Goal: Task Accomplishment & Management: Manage account settings

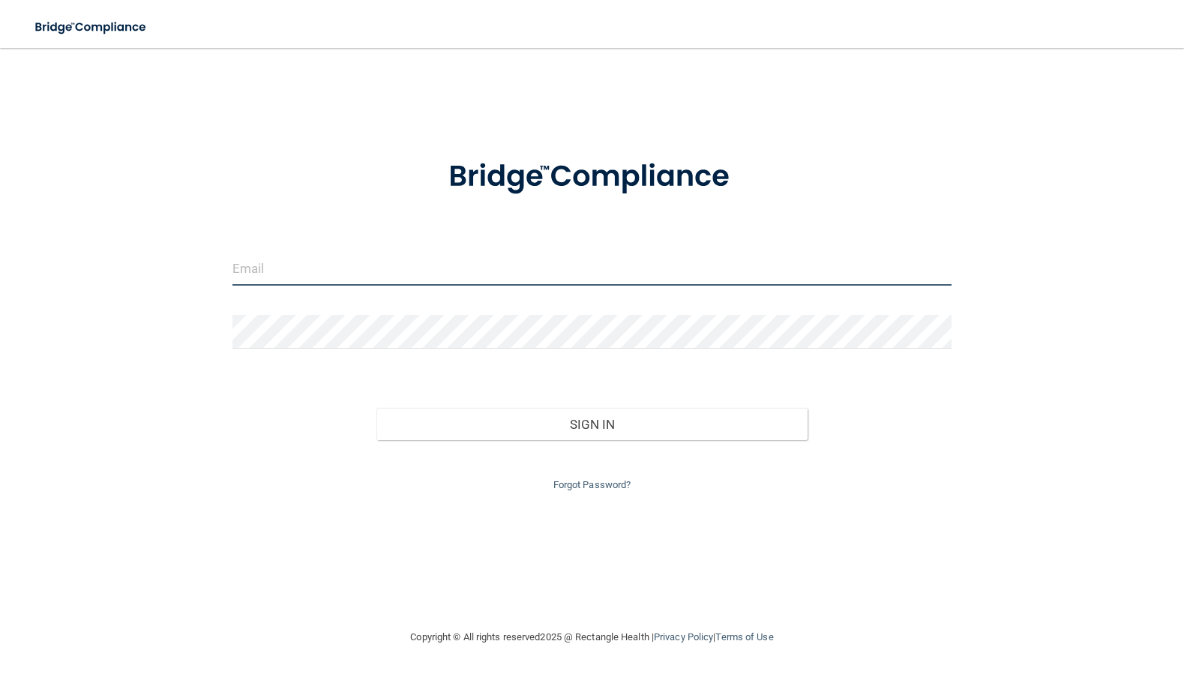
type input "[EMAIL_ADDRESS][DOMAIN_NAME]"
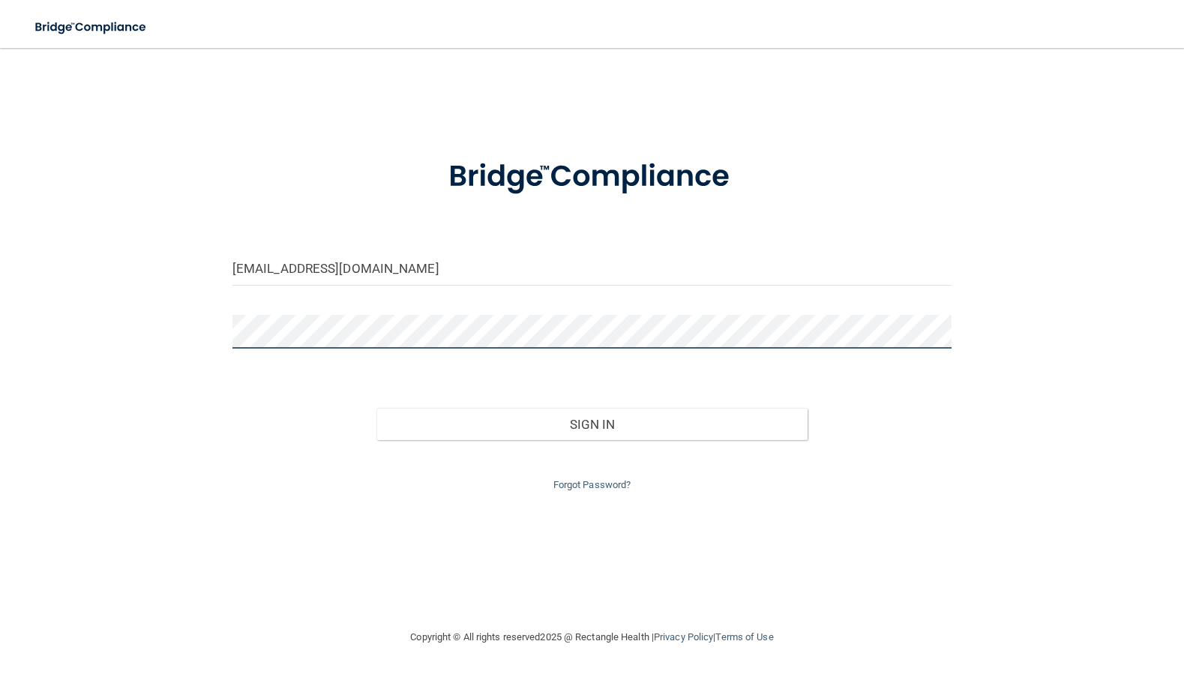
click at [592, 421] on button "Sign In" at bounding box center [592, 424] width 432 height 33
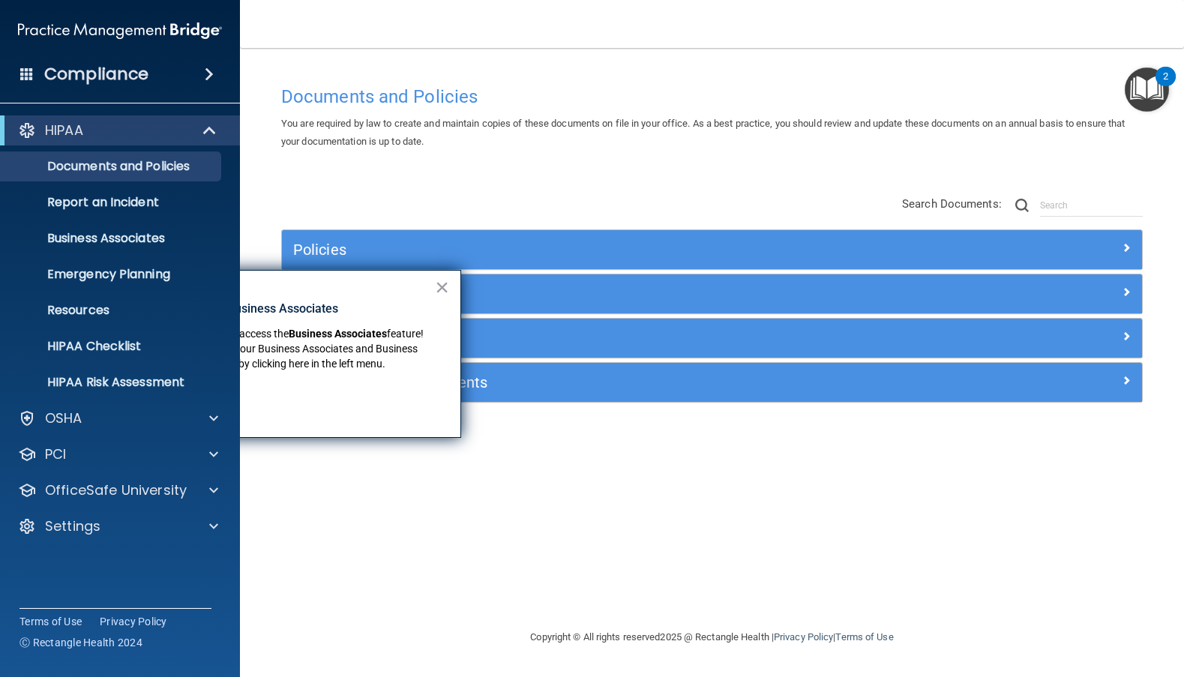
click at [532, 188] on div "Policies Select All (Unselect 0) Unselect All Print Selected (0) Acceptable Use…" at bounding box center [712, 300] width 884 height 239
click at [161, 136] on div "HIPAA" at bounding box center [99, 130] width 185 height 18
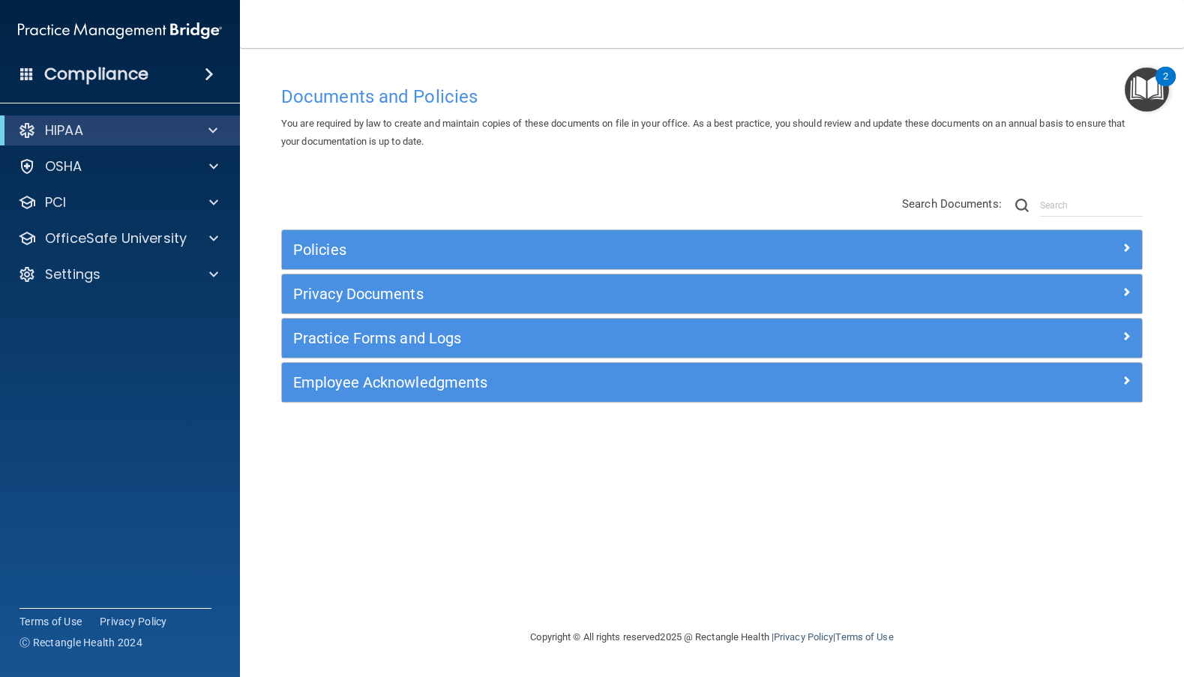
click at [161, 136] on div "HIPAA" at bounding box center [99, 130] width 185 height 18
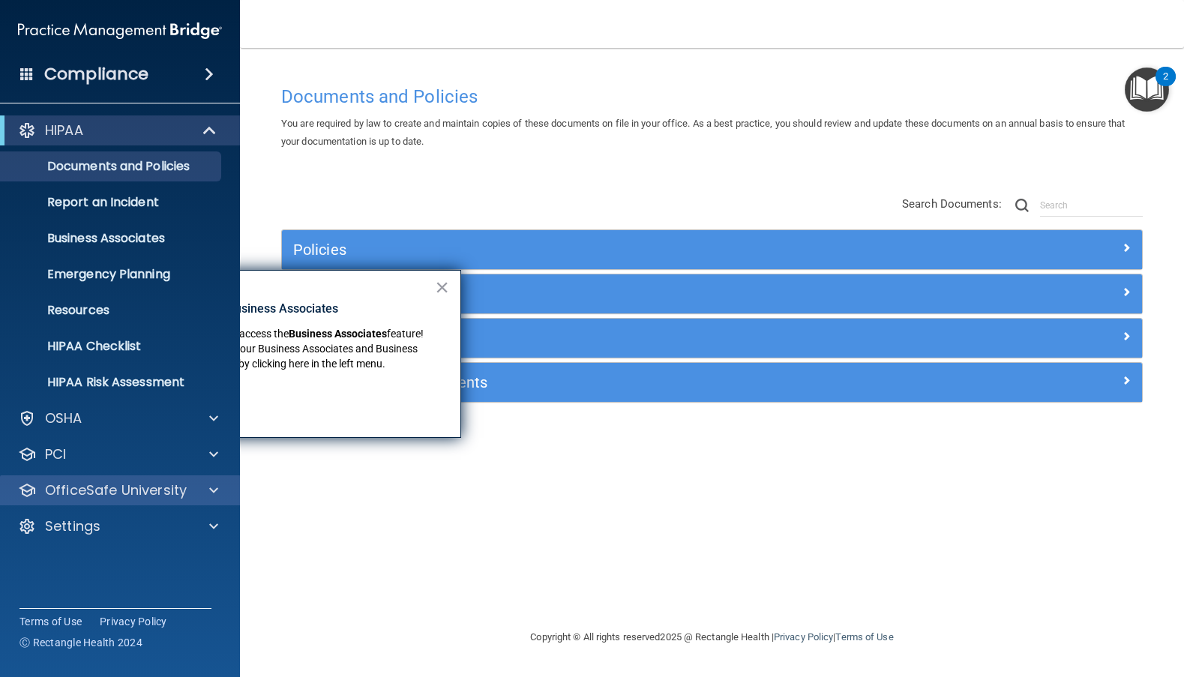
click at [94, 484] on p "OfficeSafe University" at bounding box center [116, 490] width 142 height 18
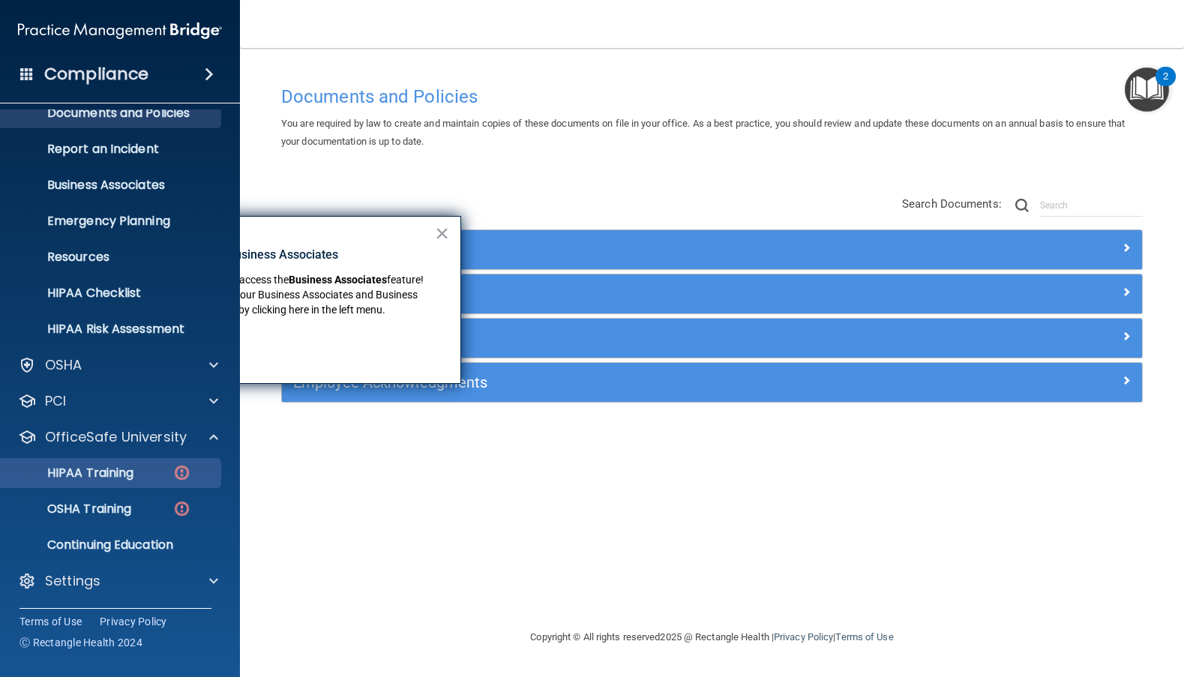
scroll to position [53, 0]
click at [155, 475] on div "HIPAA Training" at bounding box center [112, 473] width 205 height 15
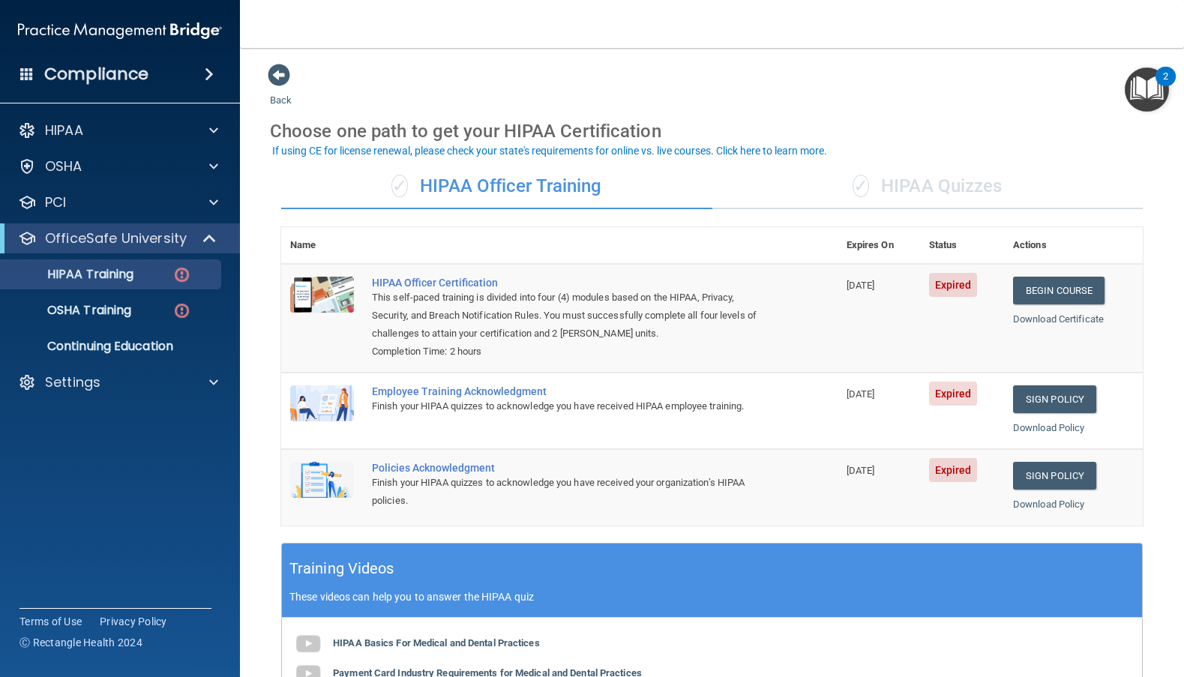
click at [858, 181] on span "✓" at bounding box center [861, 186] width 16 height 22
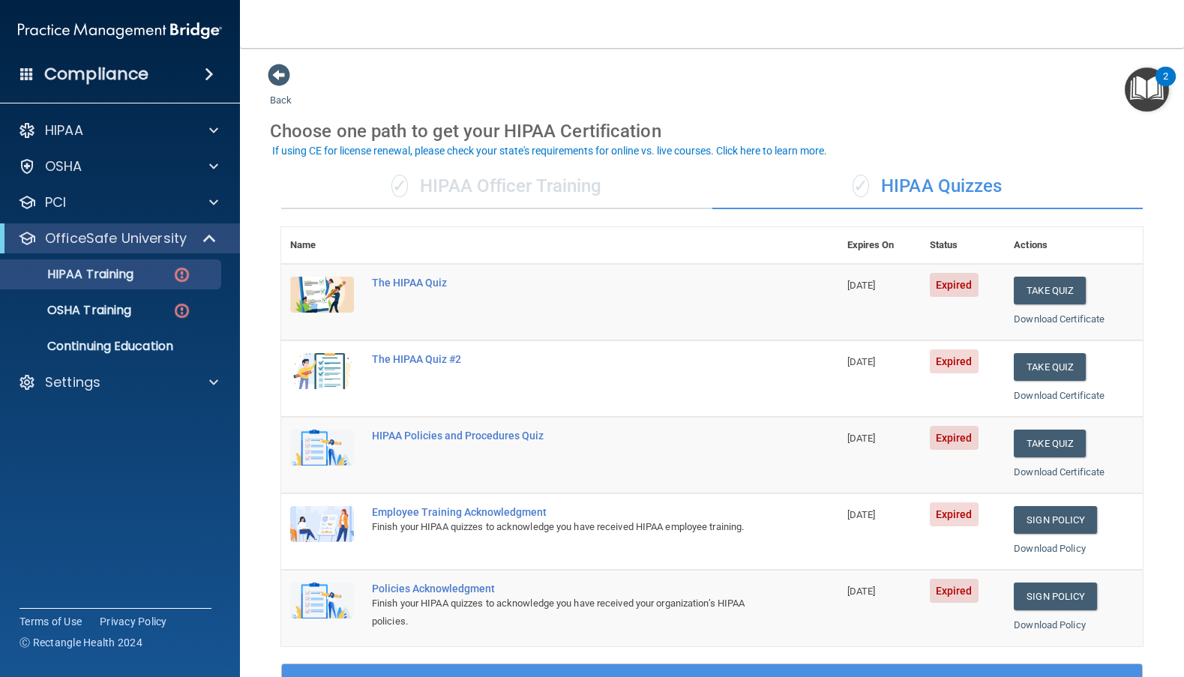
click at [1139, 80] on img "Open Resource Center, 2 new notifications" at bounding box center [1147, 89] width 44 height 44
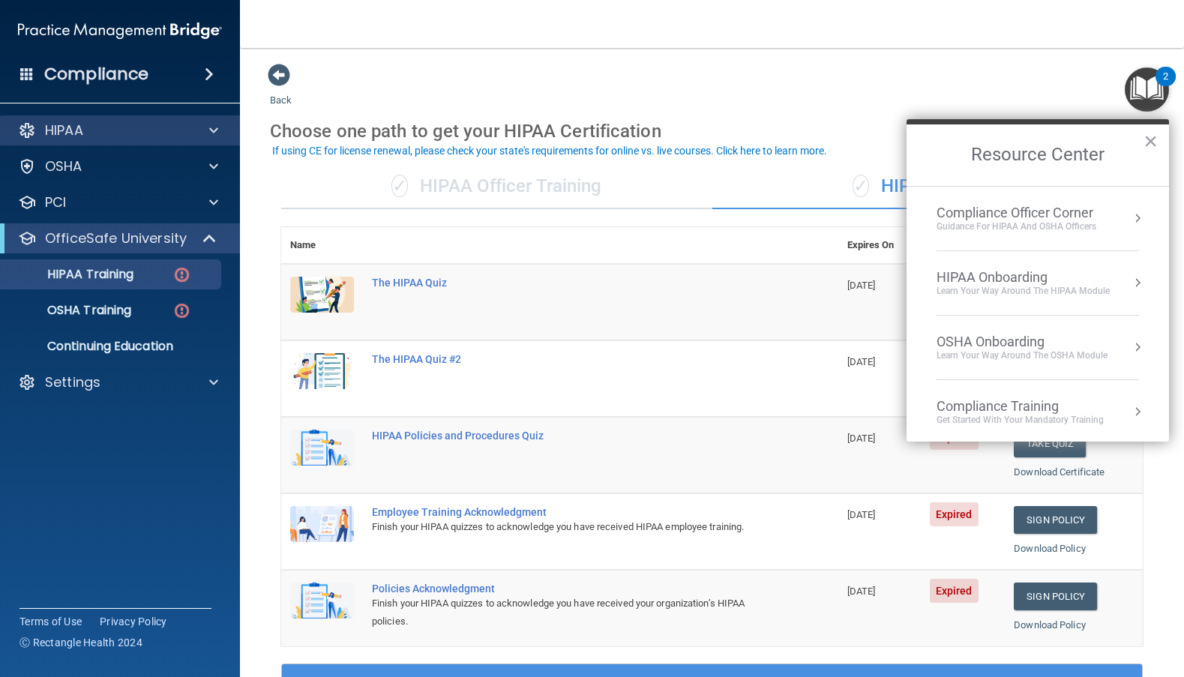
click at [205, 127] on div at bounding box center [211, 130] width 37 height 18
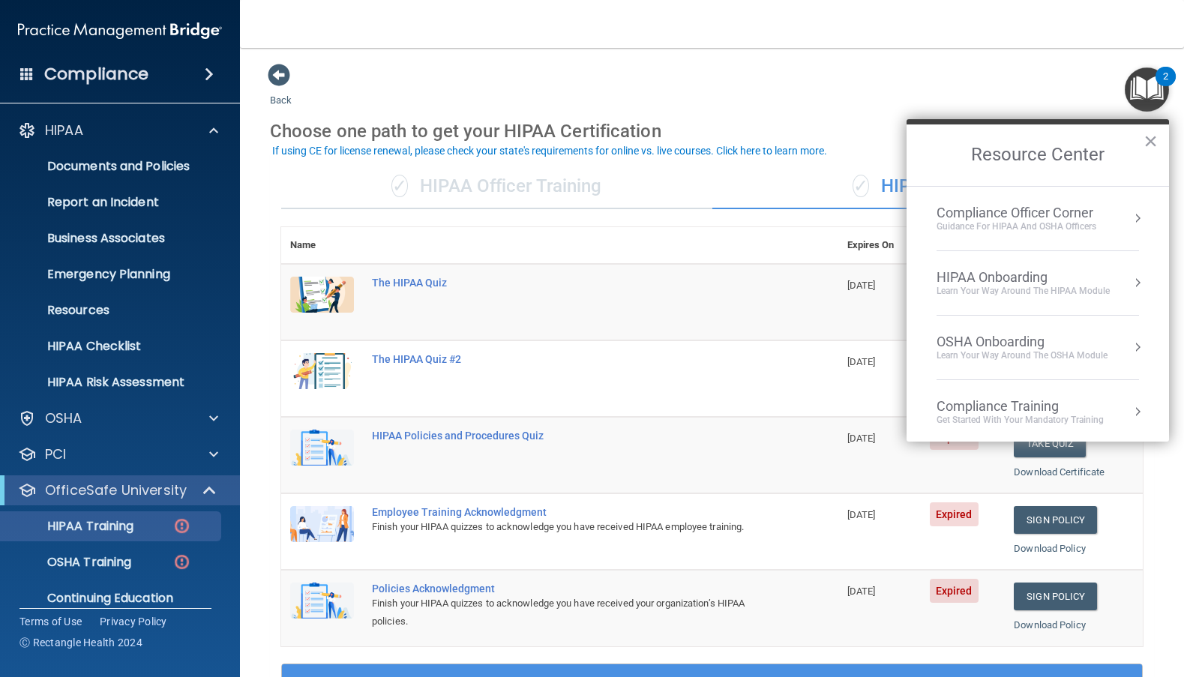
click at [1159, 76] on div "2" at bounding box center [1166, 76] width 20 height 19
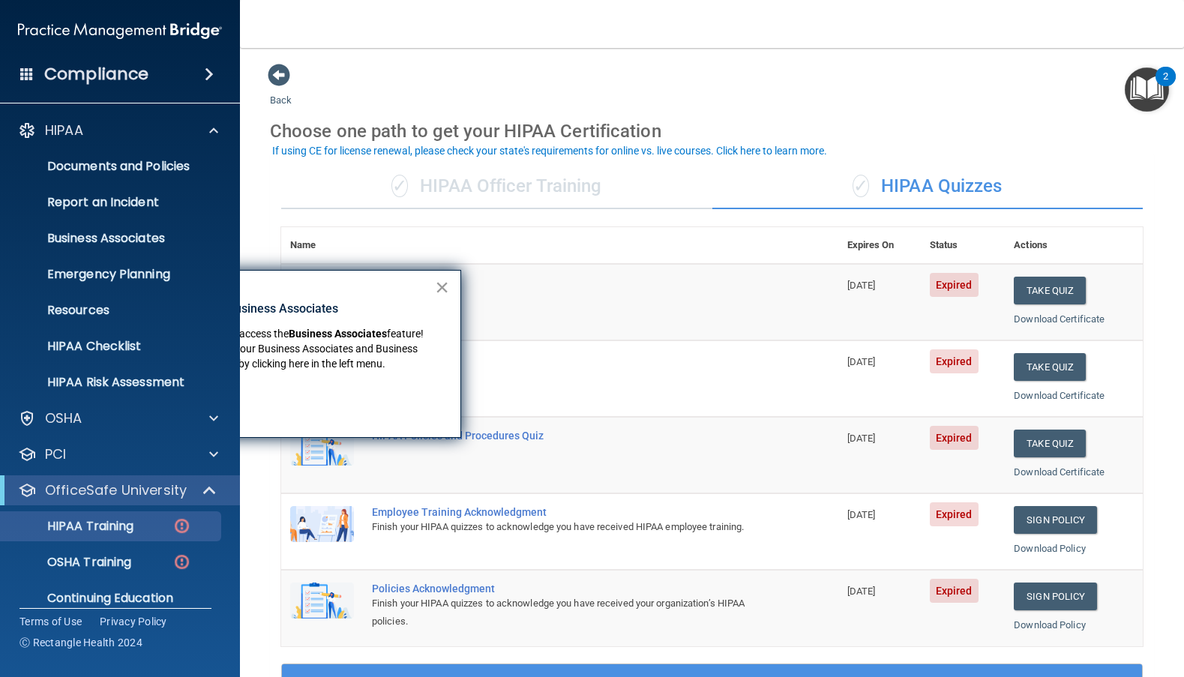
click at [440, 285] on button "×" at bounding box center [442, 287] width 14 height 24
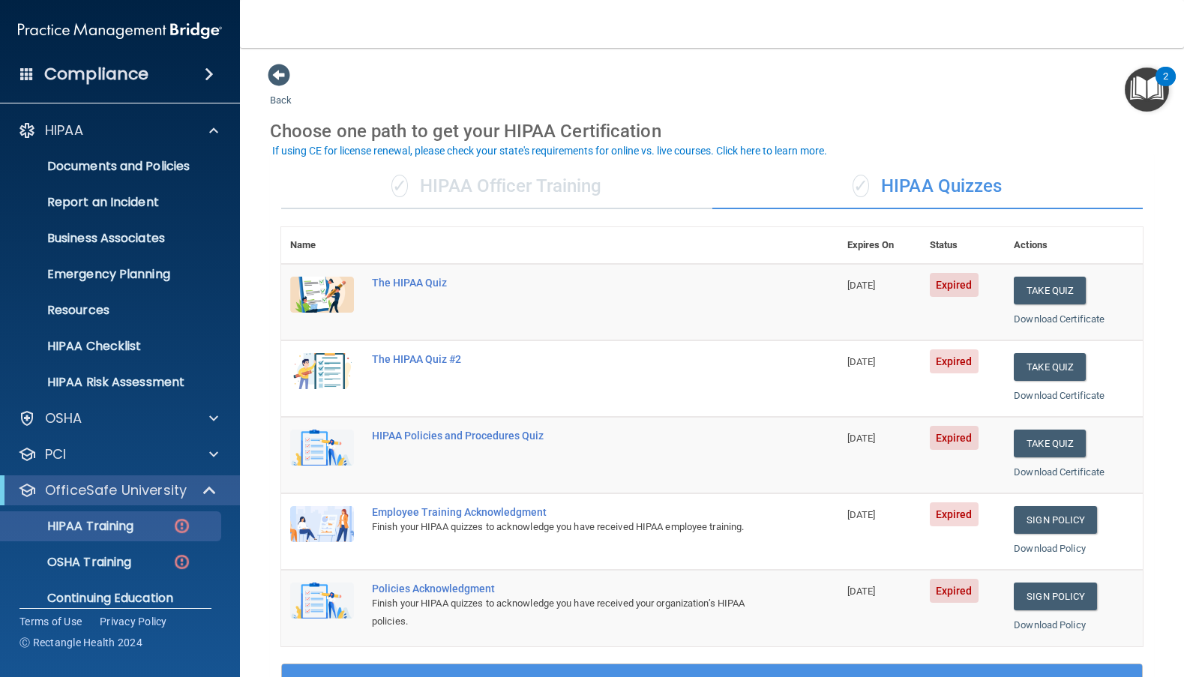
click at [712, 172] on div "✓ HIPAA Quizzes" at bounding box center [927, 186] width 431 height 45
click at [209, 78] on span at bounding box center [209, 74] width 9 height 18
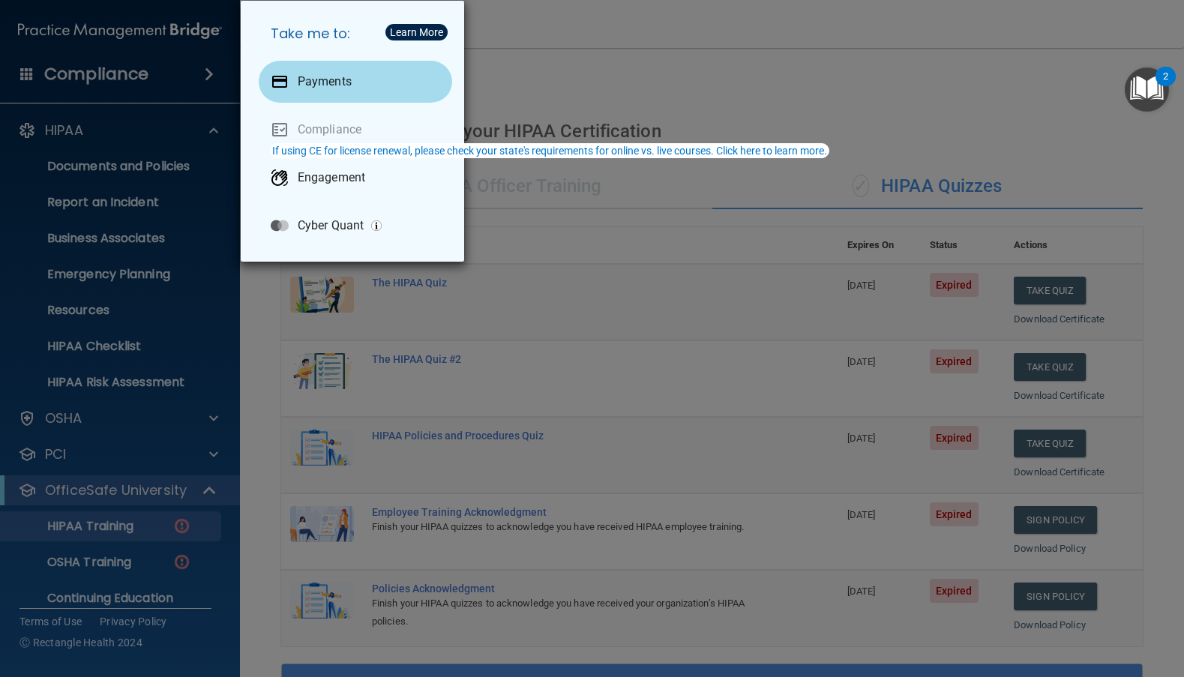
click at [301, 90] on div "Payments" at bounding box center [355, 82] width 193 height 42
click at [400, 355] on div "Take me to: Payments Compliance Engagement Cyber Quant" at bounding box center [592, 338] width 1184 height 677
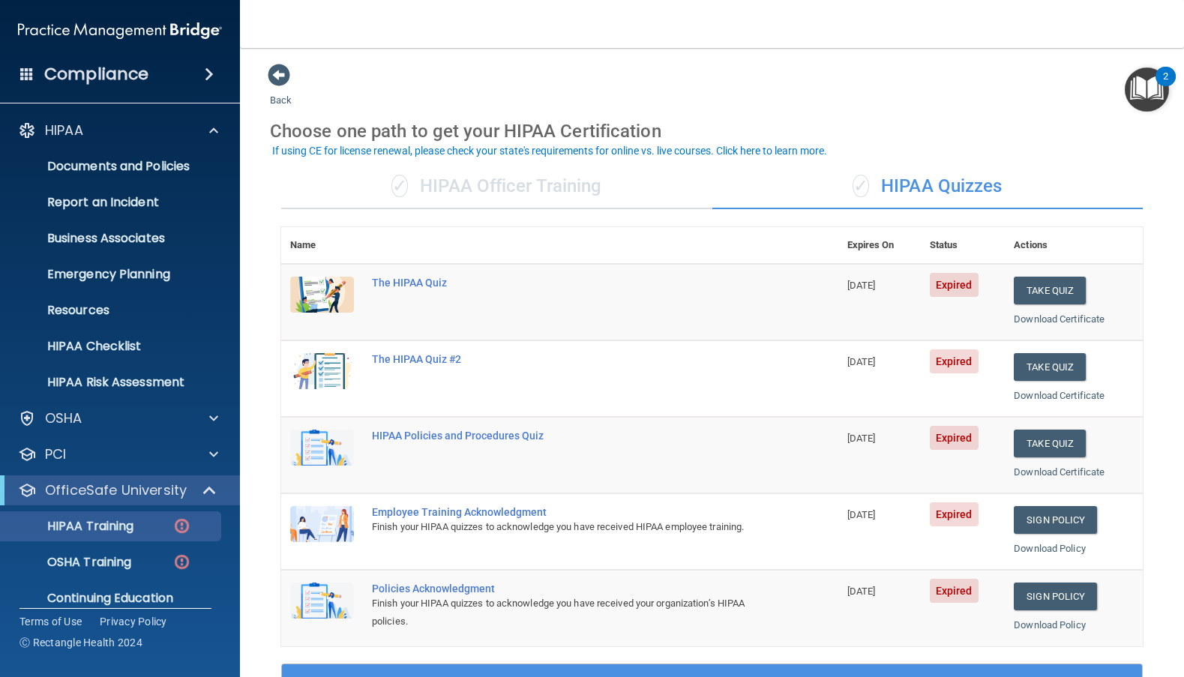
click at [787, 175] on div "✓ HIPAA Quizzes" at bounding box center [927, 186] width 431 height 45
click at [859, 178] on span "✓" at bounding box center [861, 186] width 16 height 22
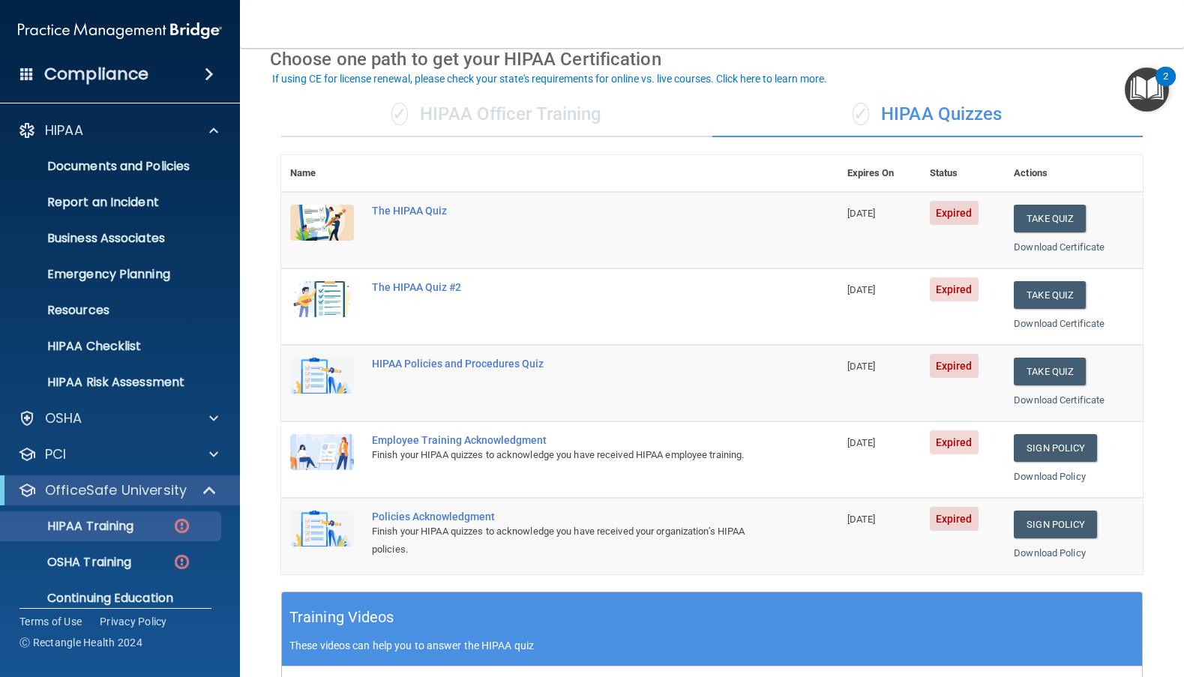
scroll to position [72, 0]
click at [957, 208] on span "Expired" at bounding box center [954, 213] width 49 height 24
click at [841, 230] on td "05/05/2025" at bounding box center [879, 230] width 82 height 76
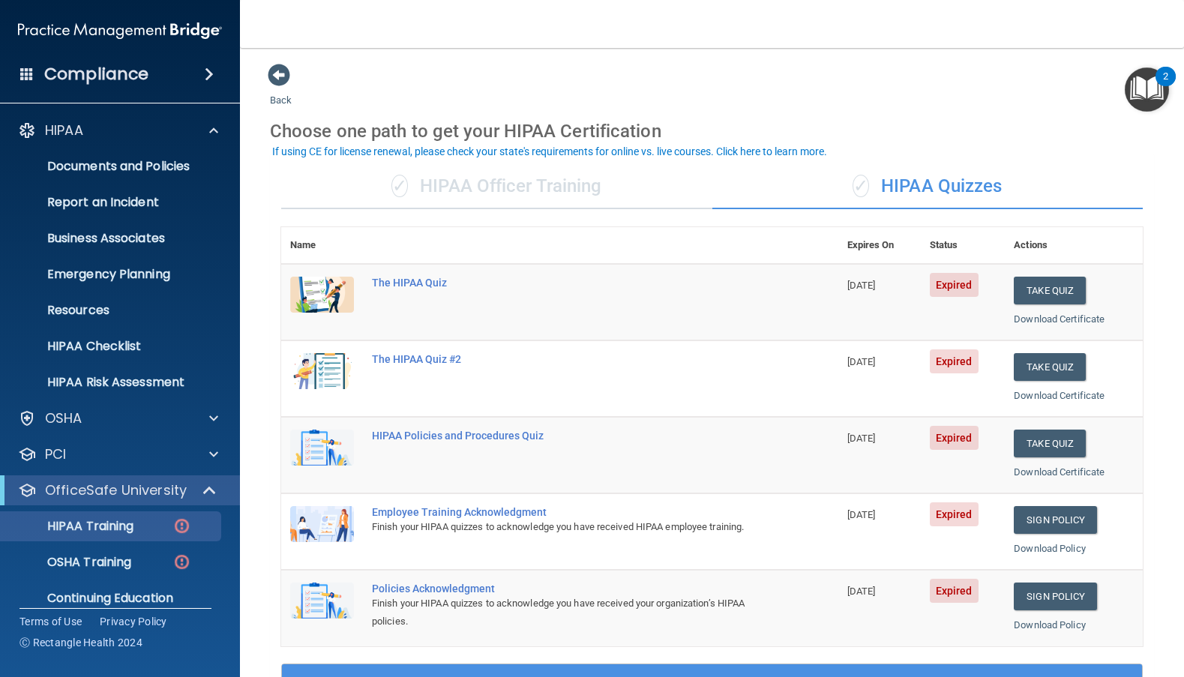
scroll to position [0, 0]
click at [220, 130] on div at bounding box center [211, 130] width 37 height 18
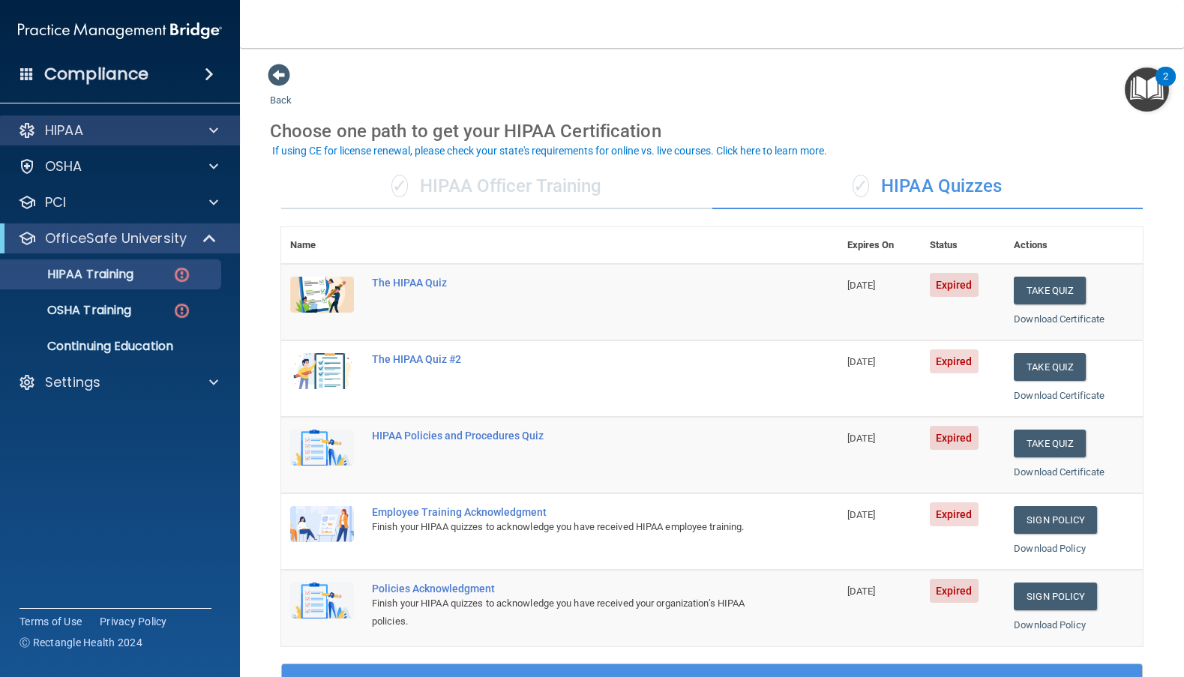
click at [220, 130] on div at bounding box center [211, 130] width 37 height 18
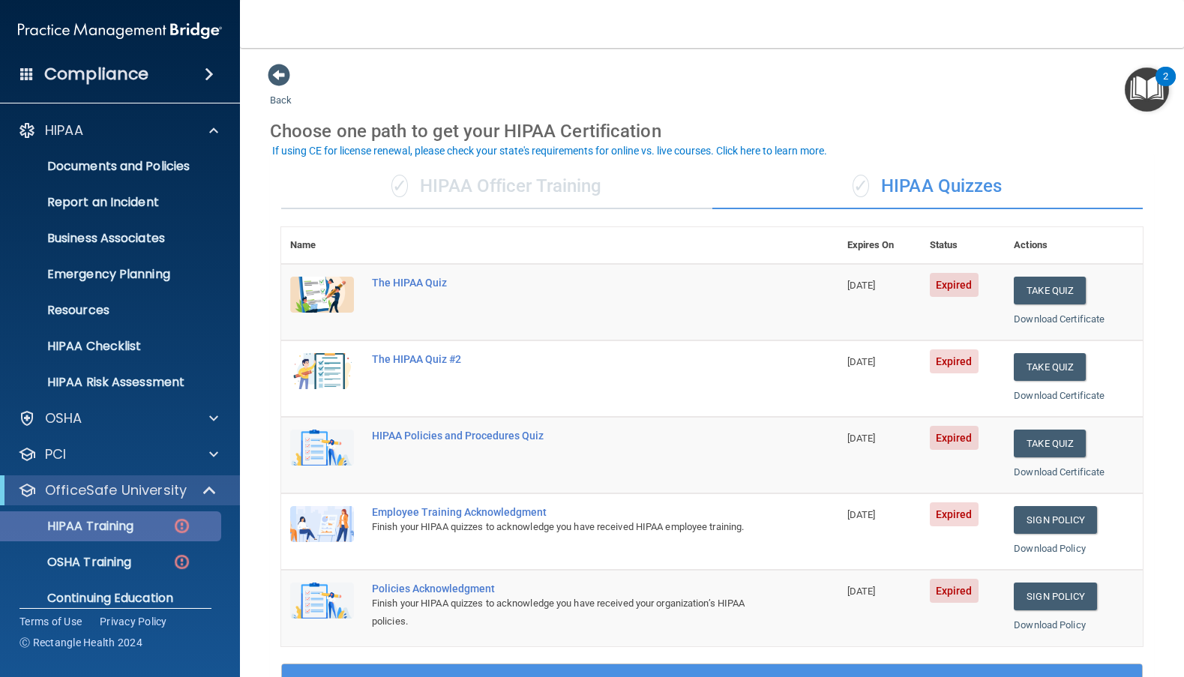
click at [97, 521] on p "HIPAA Training" at bounding box center [72, 526] width 124 height 15
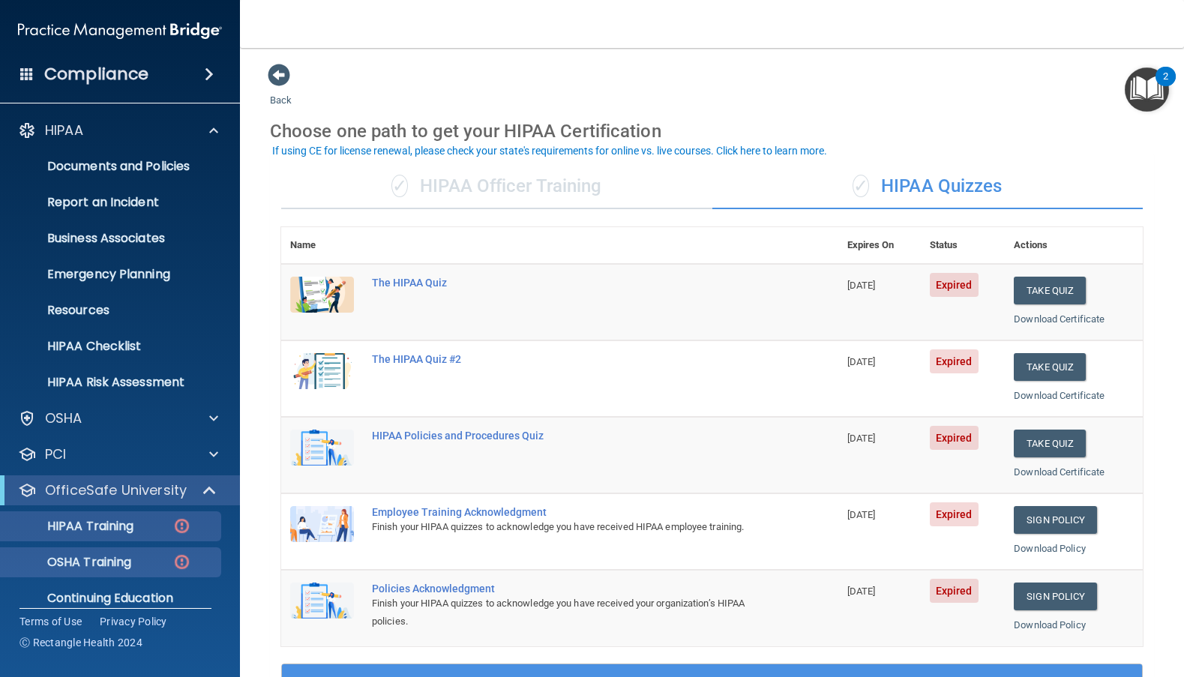
click at [94, 559] on p "OSHA Training" at bounding box center [70, 562] width 121 height 15
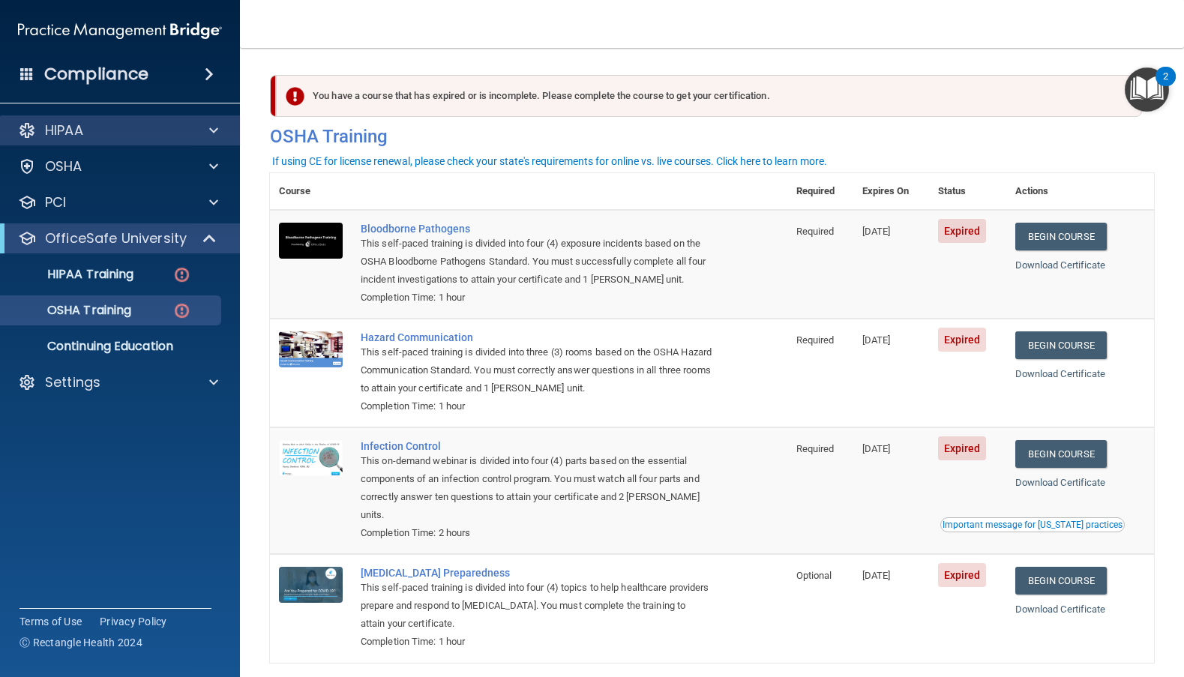
click at [110, 143] on div "HIPAA" at bounding box center [120, 130] width 241 height 30
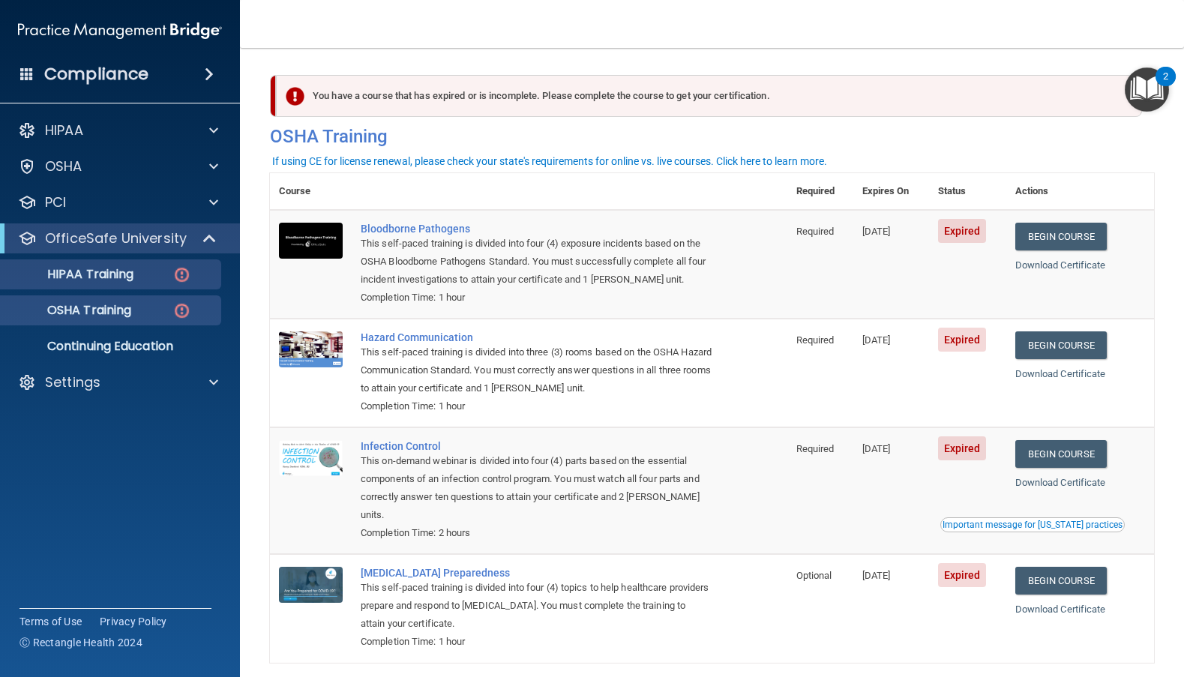
click at [118, 273] on p "HIPAA Training" at bounding box center [72, 274] width 124 height 15
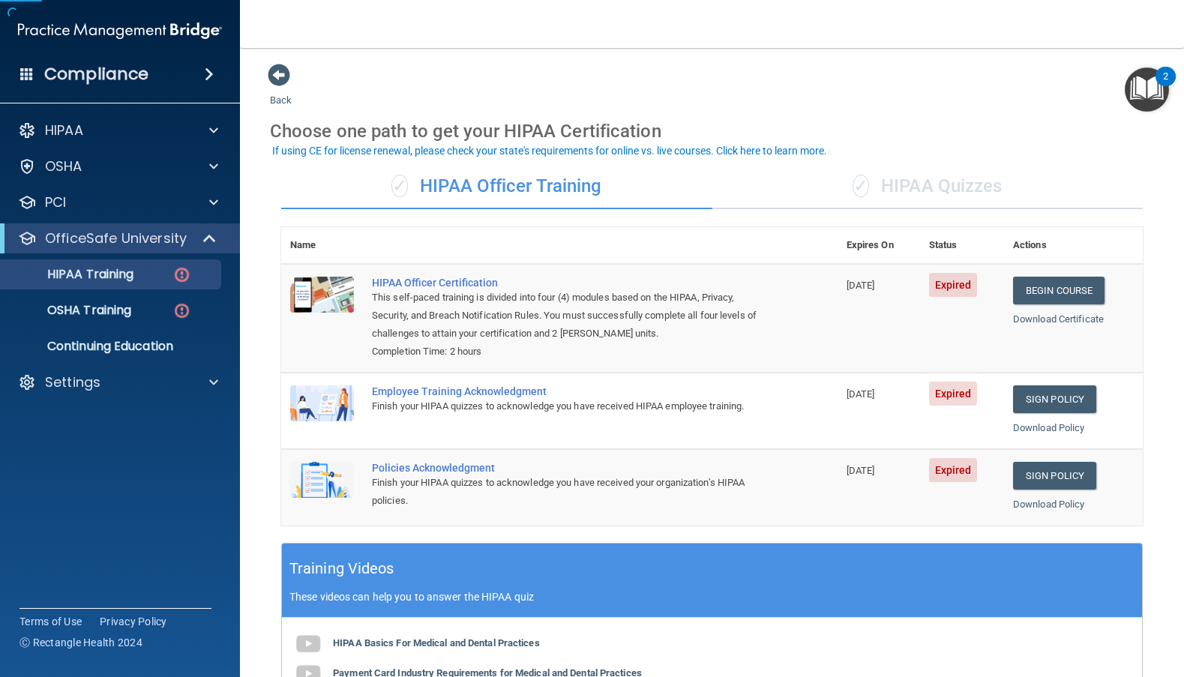
click at [176, 236] on p "OfficeSafe University" at bounding box center [116, 238] width 142 height 18
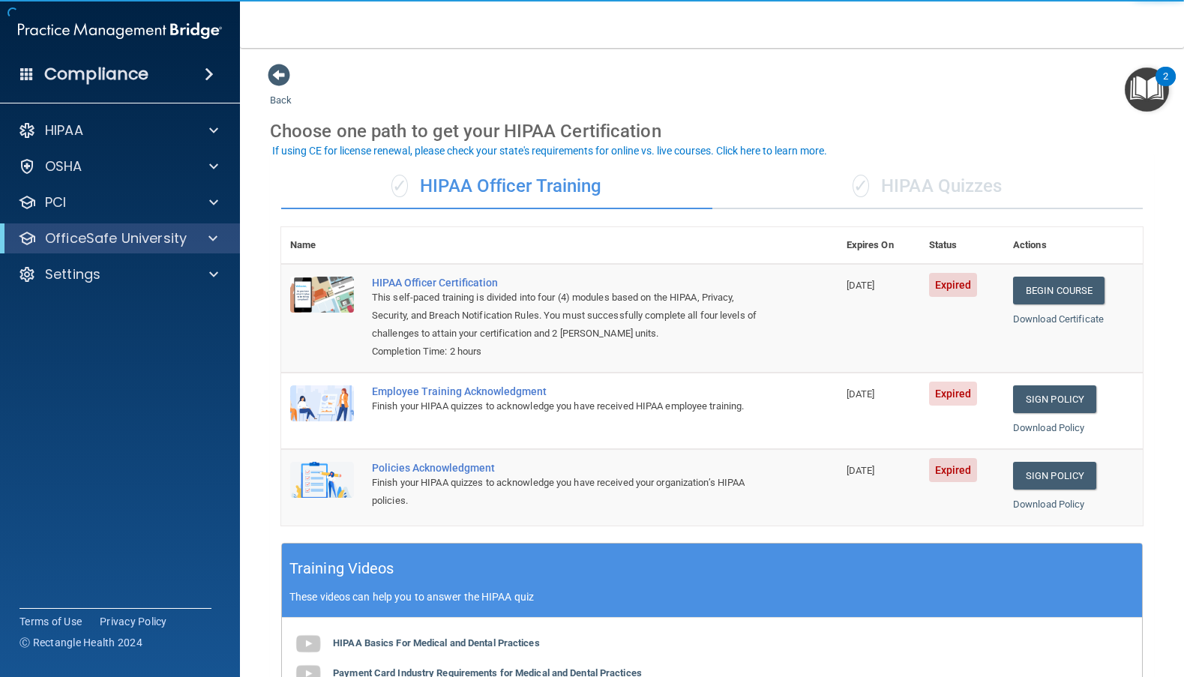
click at [175, 239] on p "OfficeSafe University" at bounding box center [116, 238] width 142 height 18
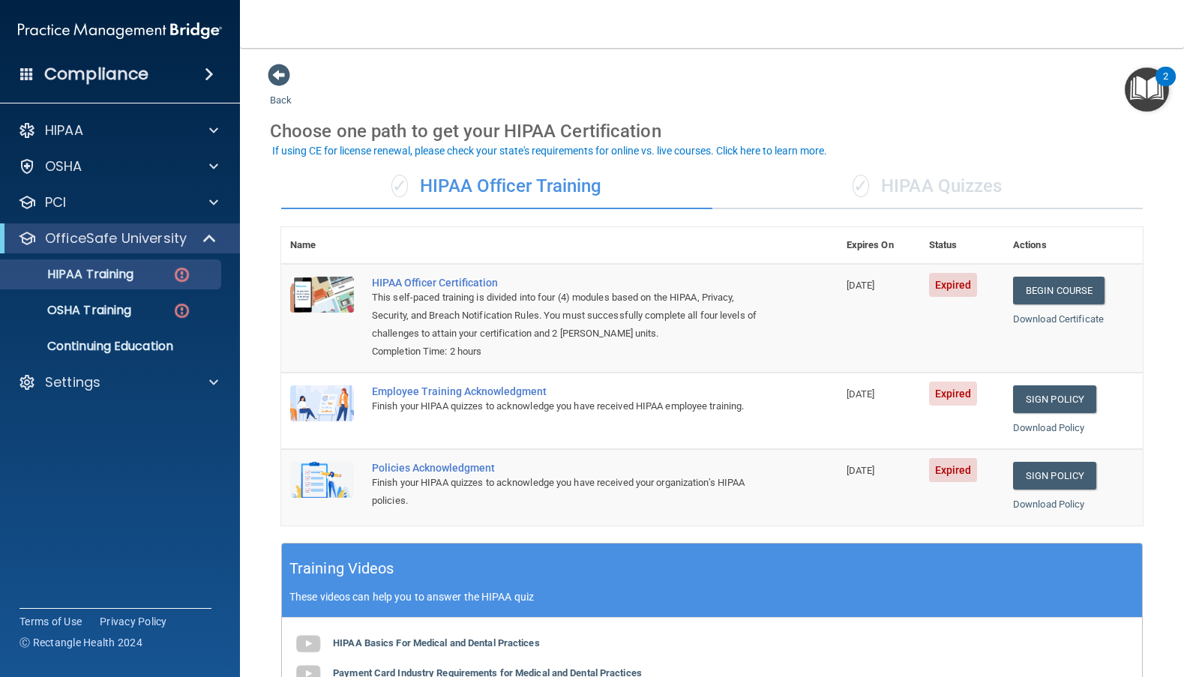
click at [890, 195] on div "✓ HIPAA Quizzes" at bounding box center [927, 186] width 431 height 45
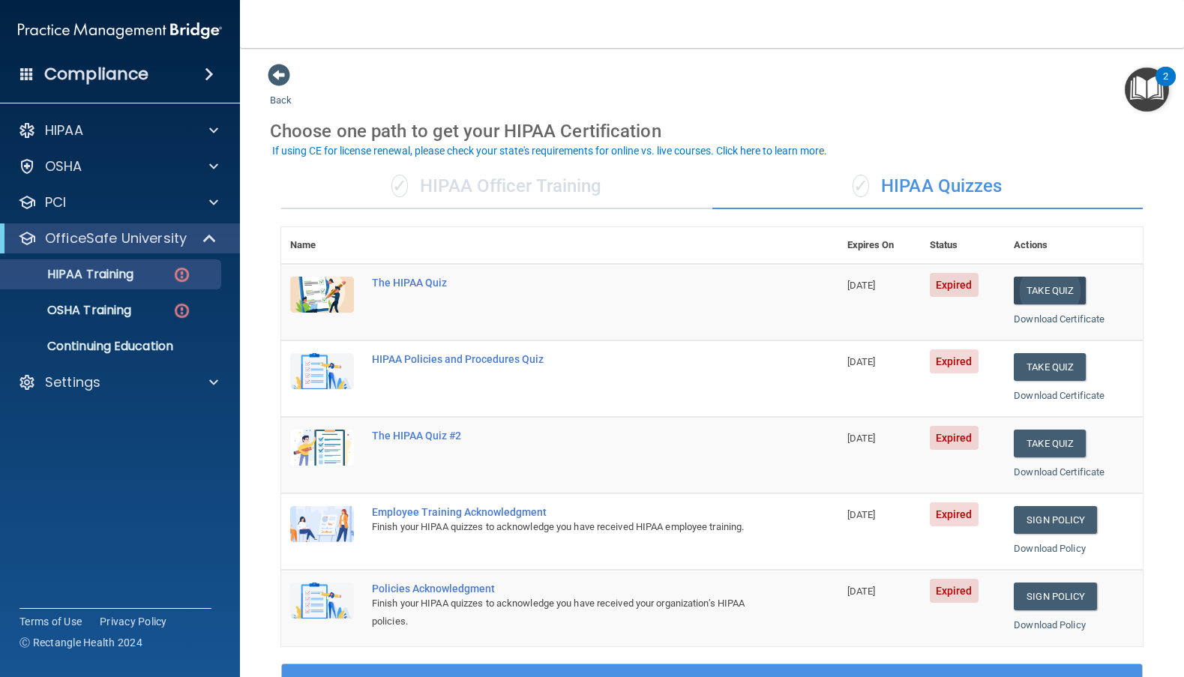
click at [1053, 294] on button "Take Quiz" at bounding box center [1050, 291] width 72 height 28
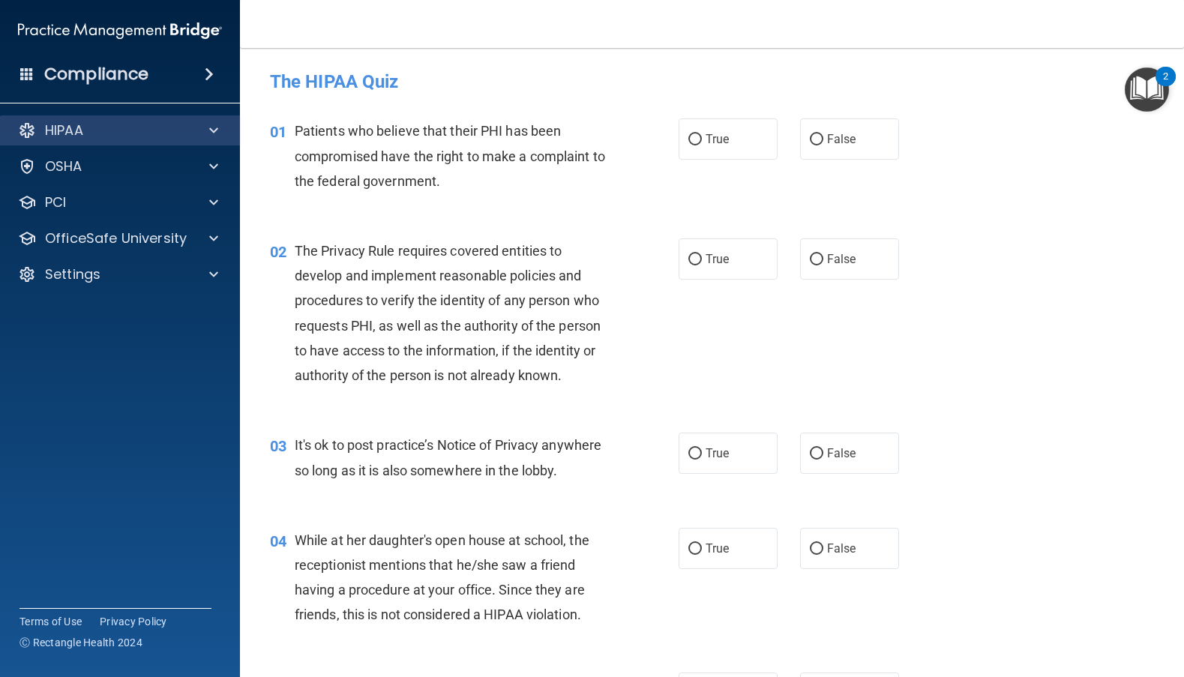
click at [73, 124] on p "HIPAA" at bounding box center [64, 130] width 38 height 18
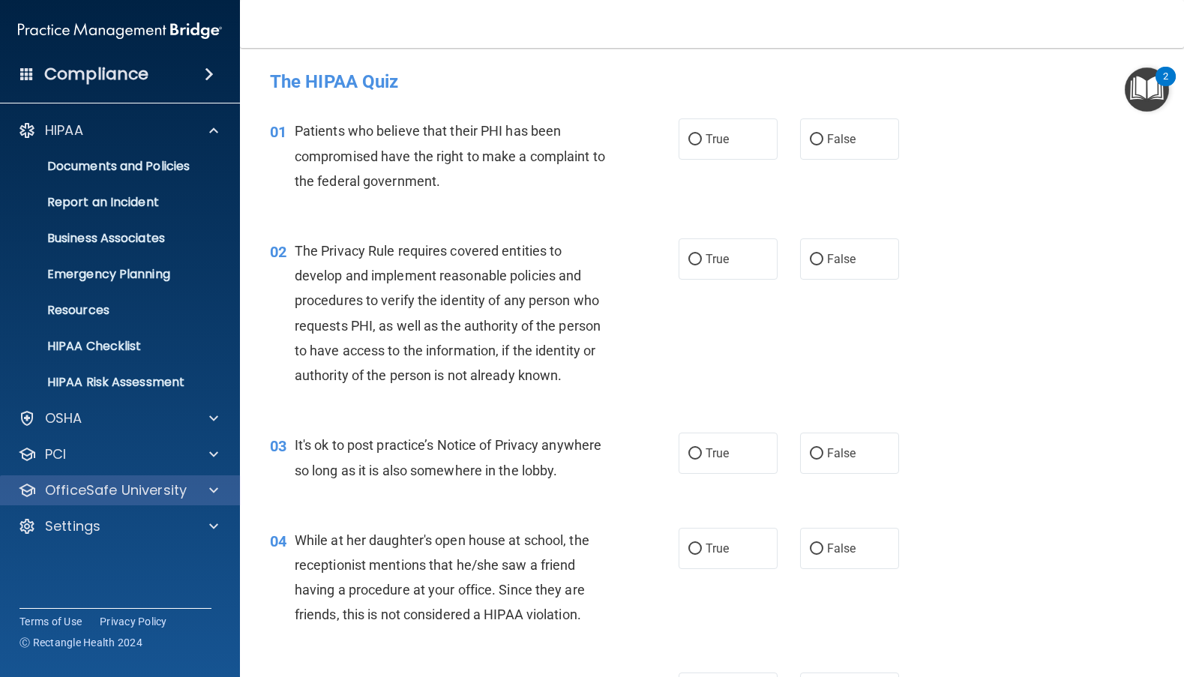
click at [71, 487] on p "OfficeSafe University" at bounding box center [116, 490] width 142 height 18
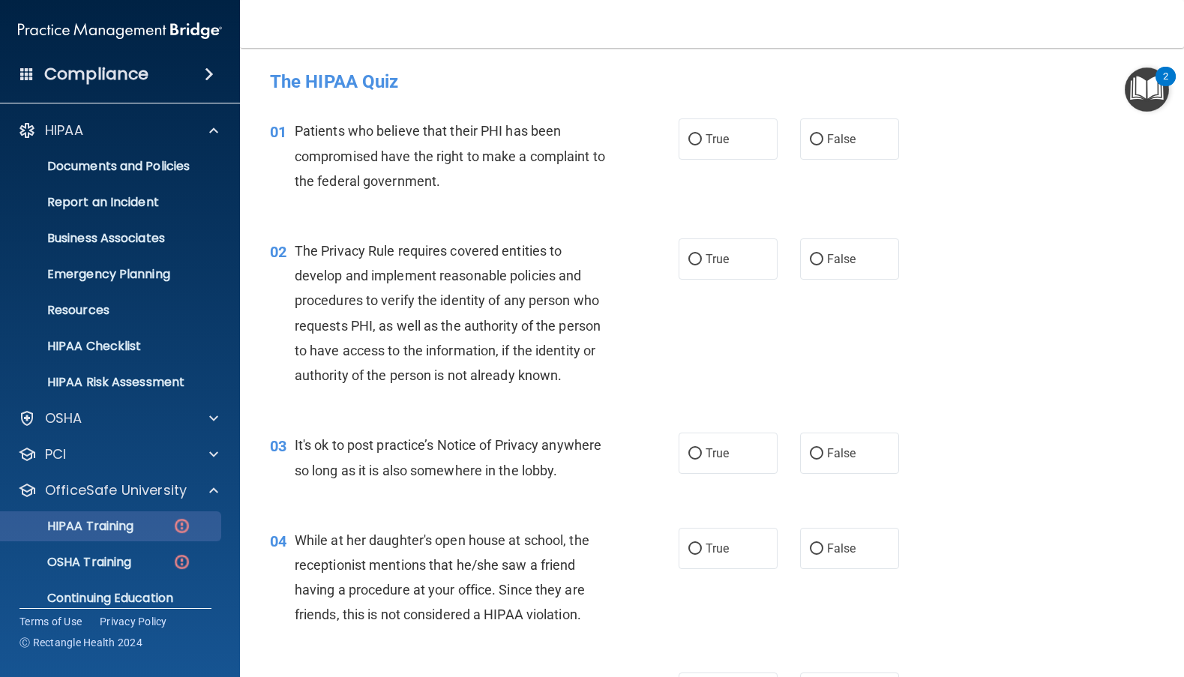
click at [73, 522] on p "HIPAA Training" at bounding box center [72, 526] width 124 height 15
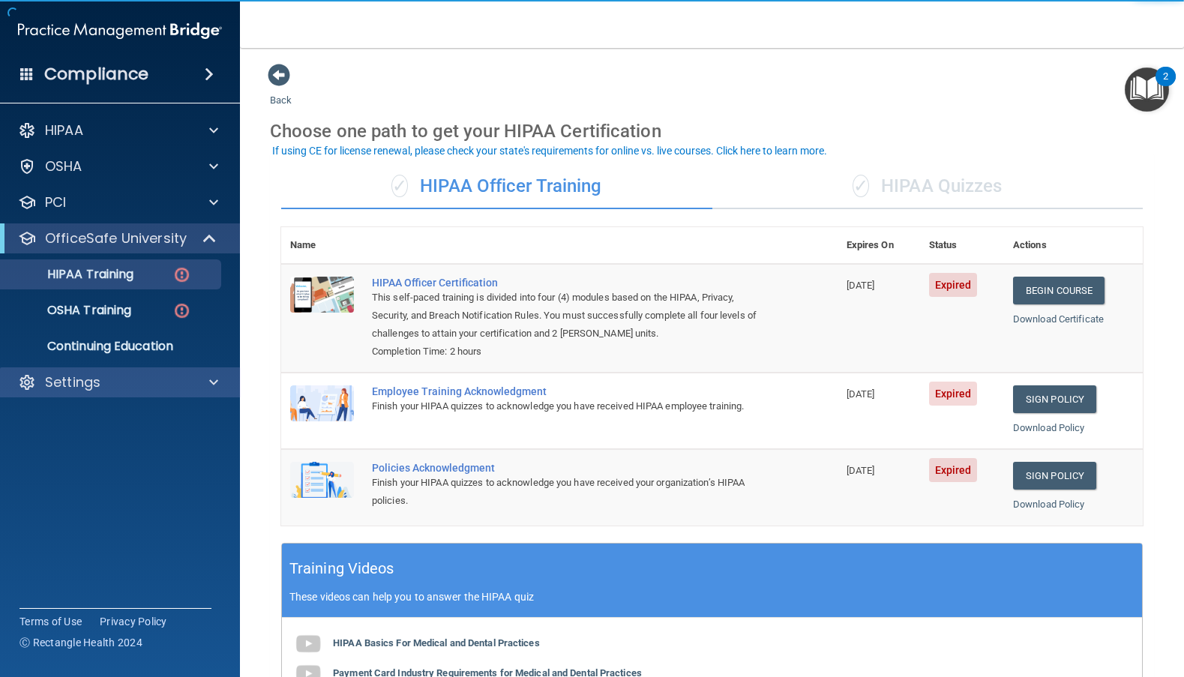
click at [110, 380] on div "Settings" at bounding box center [100, 382] width 186 height 18
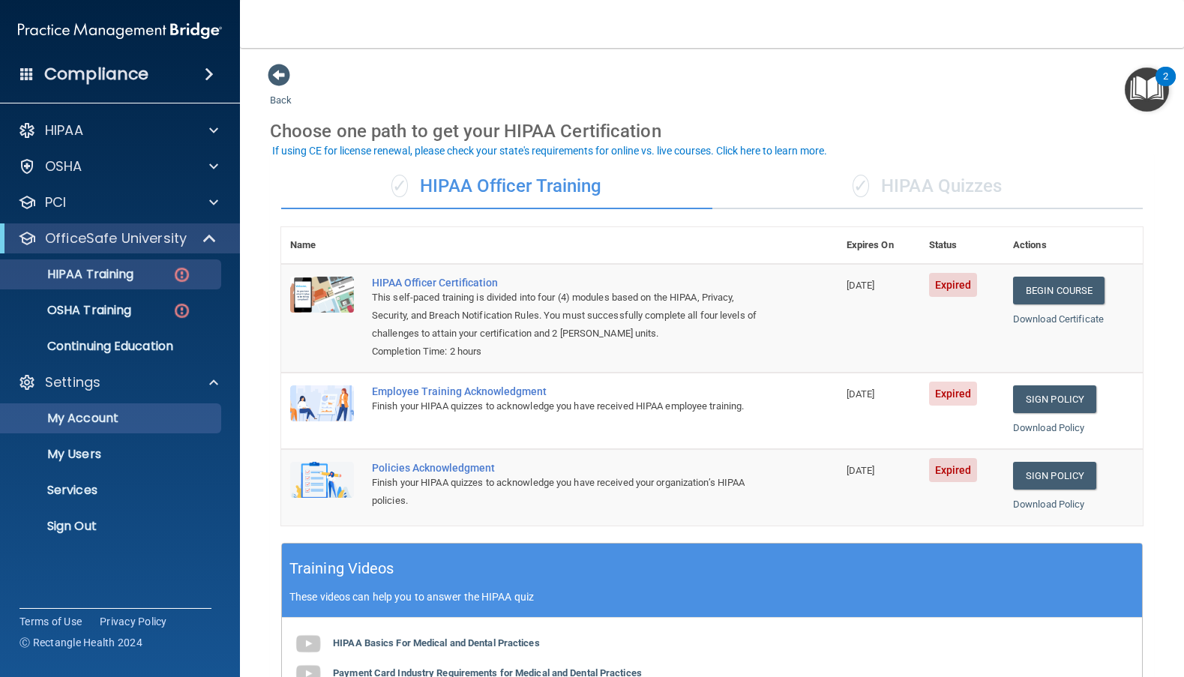
click at [99, 421] on p "My Account" at bounding box center [112, 418] width 205 height 15
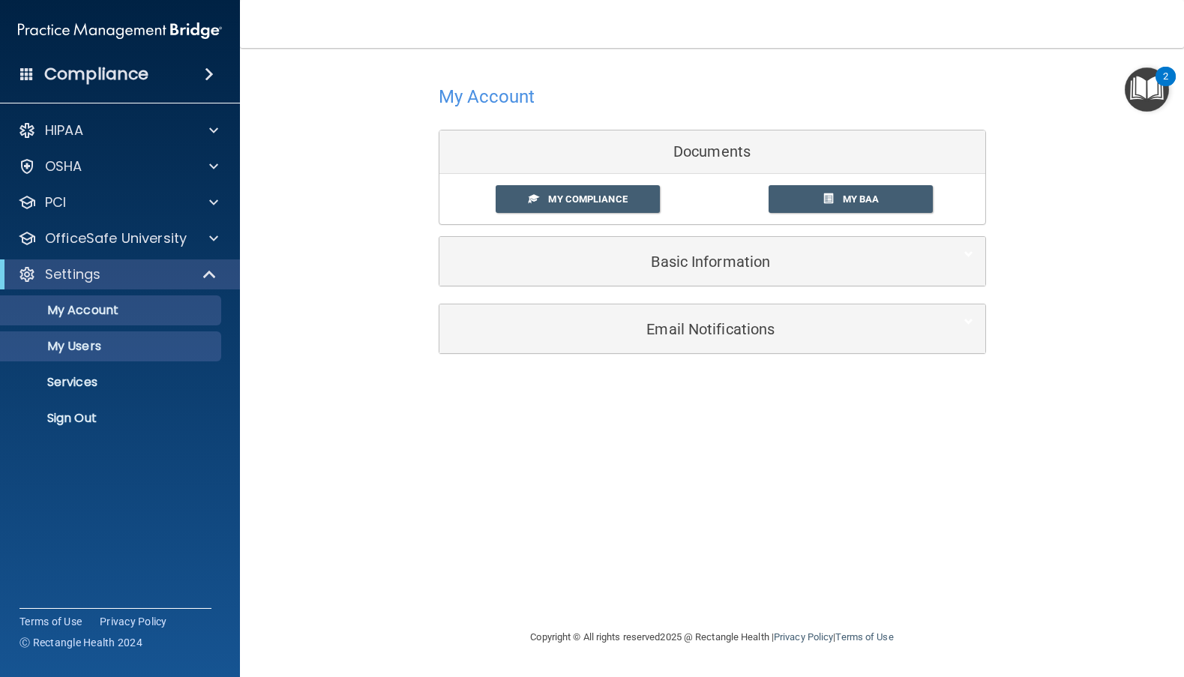
click at [102, 344] on p "My Users" at bounding box center [112, 346] width 205 height 15
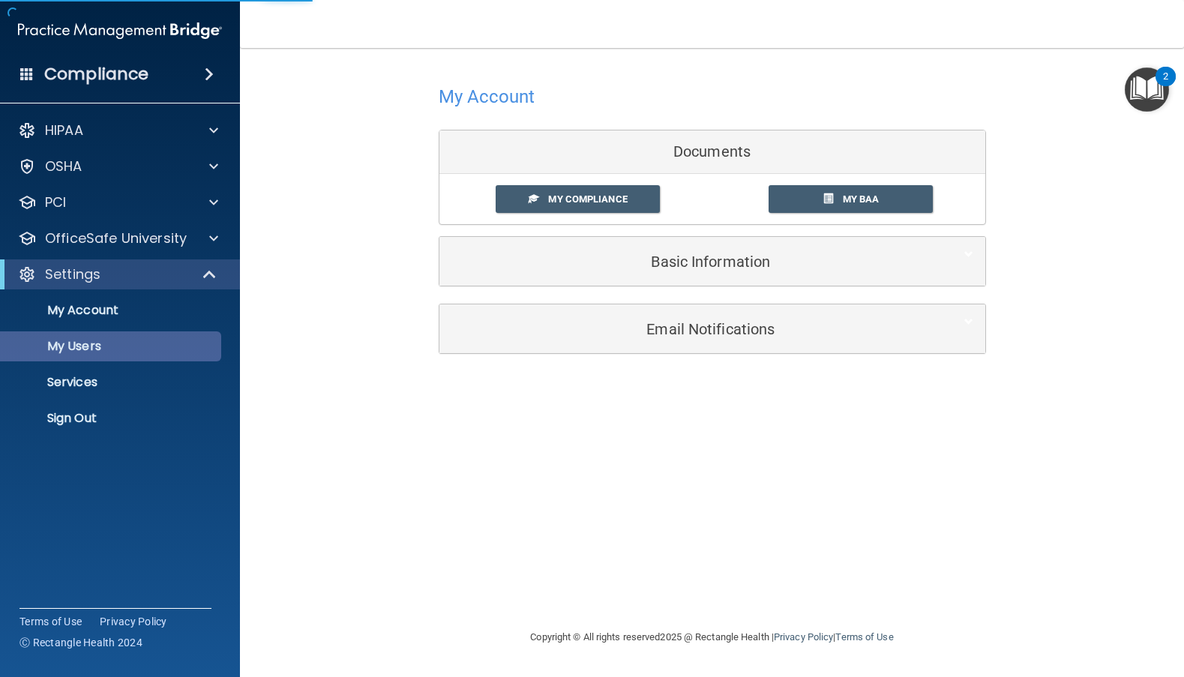
select select "20"
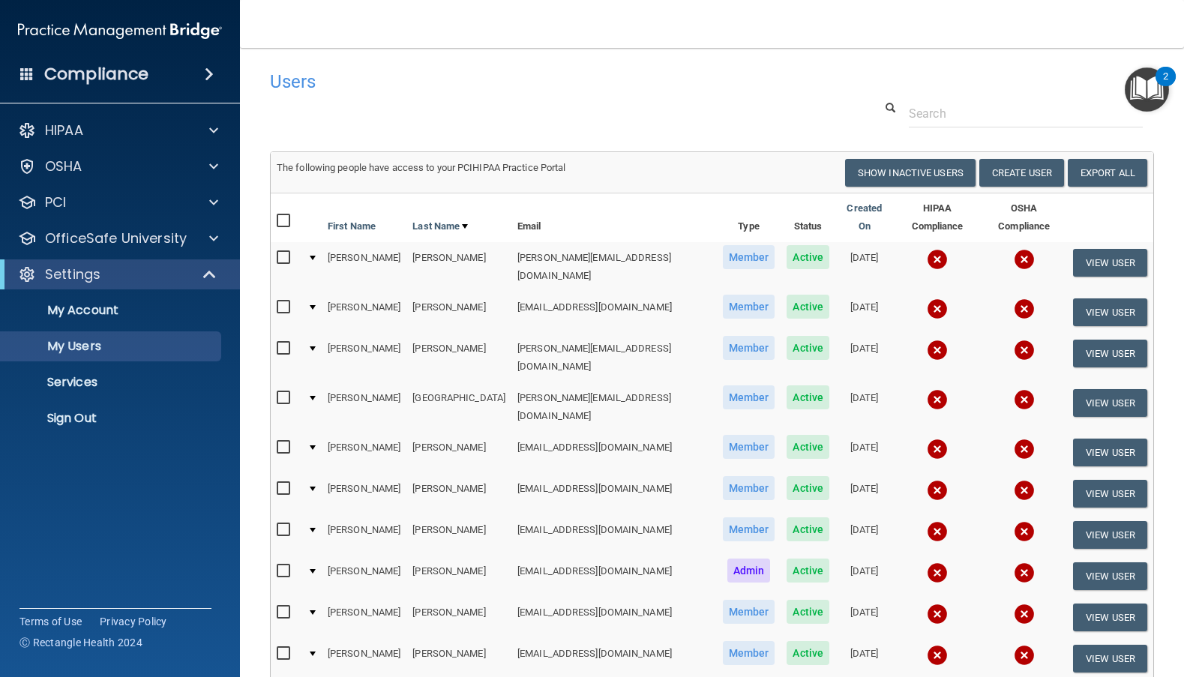
click at [321, 292] on td at bounding box center [311, 312] width 20 height 41
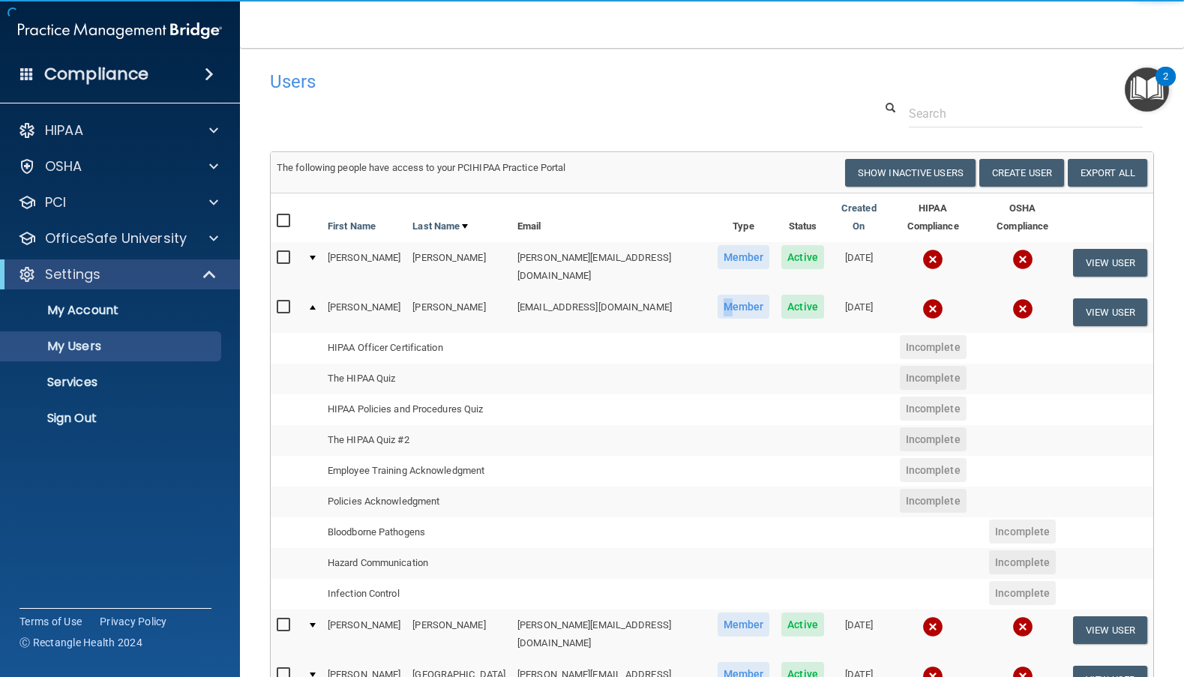
click at [712, 295] on td "Member" at bounding box center [744, 312] width 64 height 40
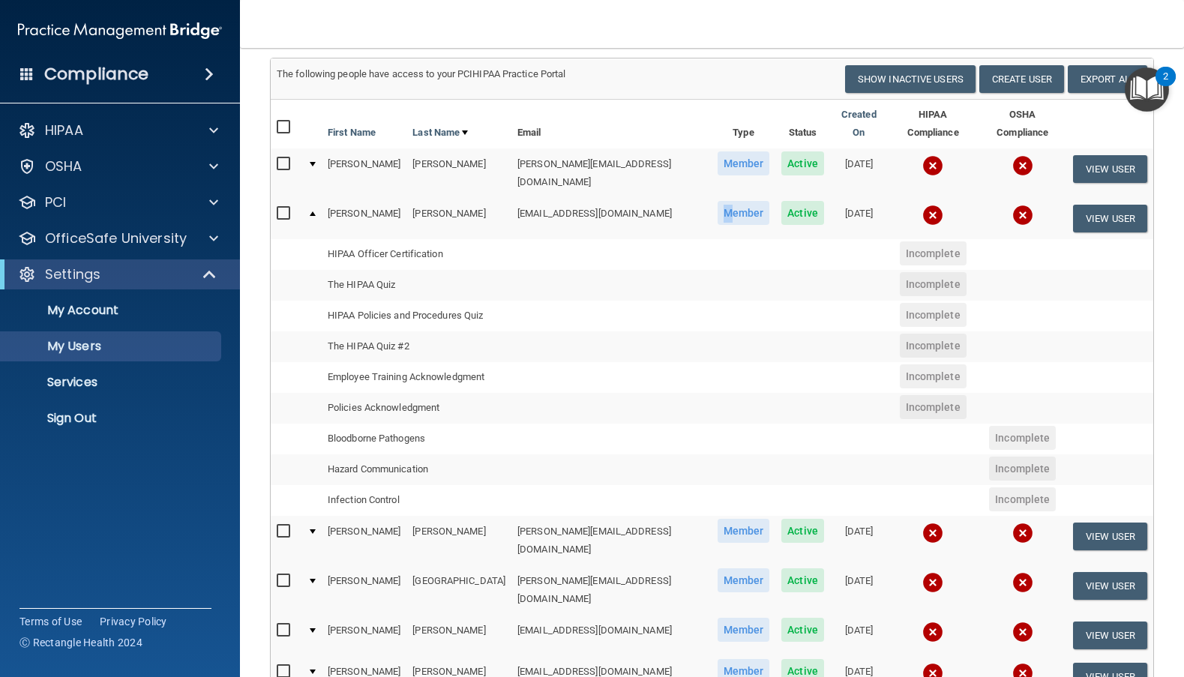
scroll to position [100, 0]
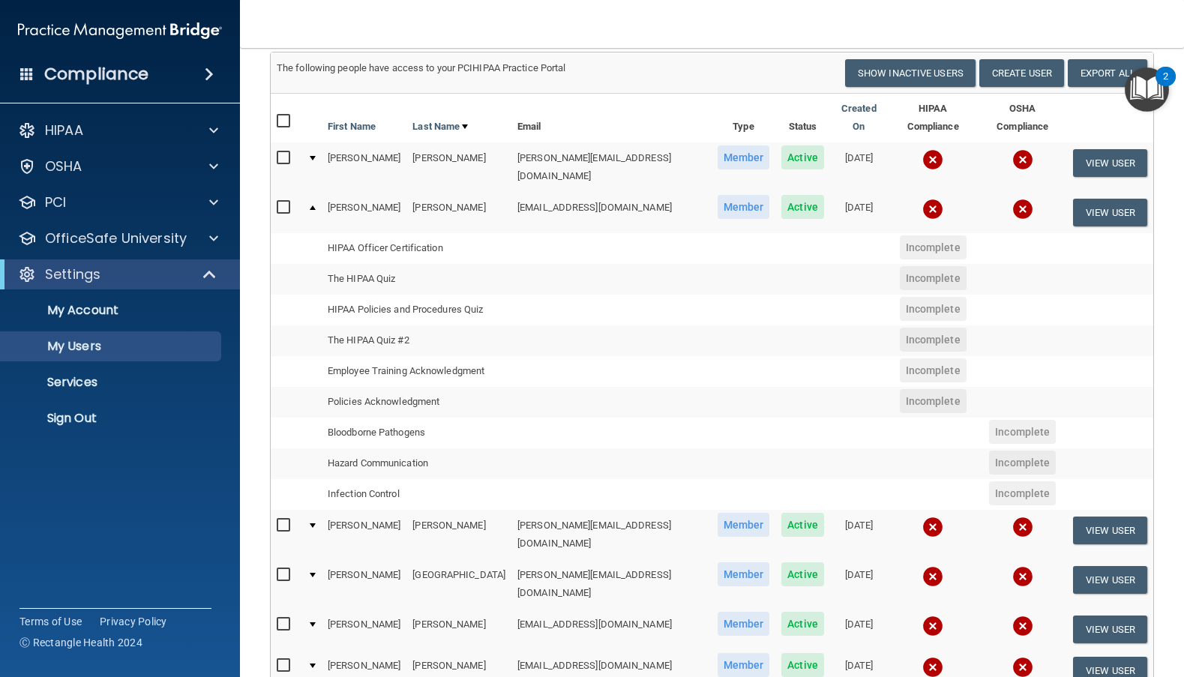
click at [346, 510] on td "[PERSON_NAME]" at bounding box center [364, 534] width 85 height 49
click at [718, 513] on span "Member" at bounding box center [744, 525] width 52 height 24
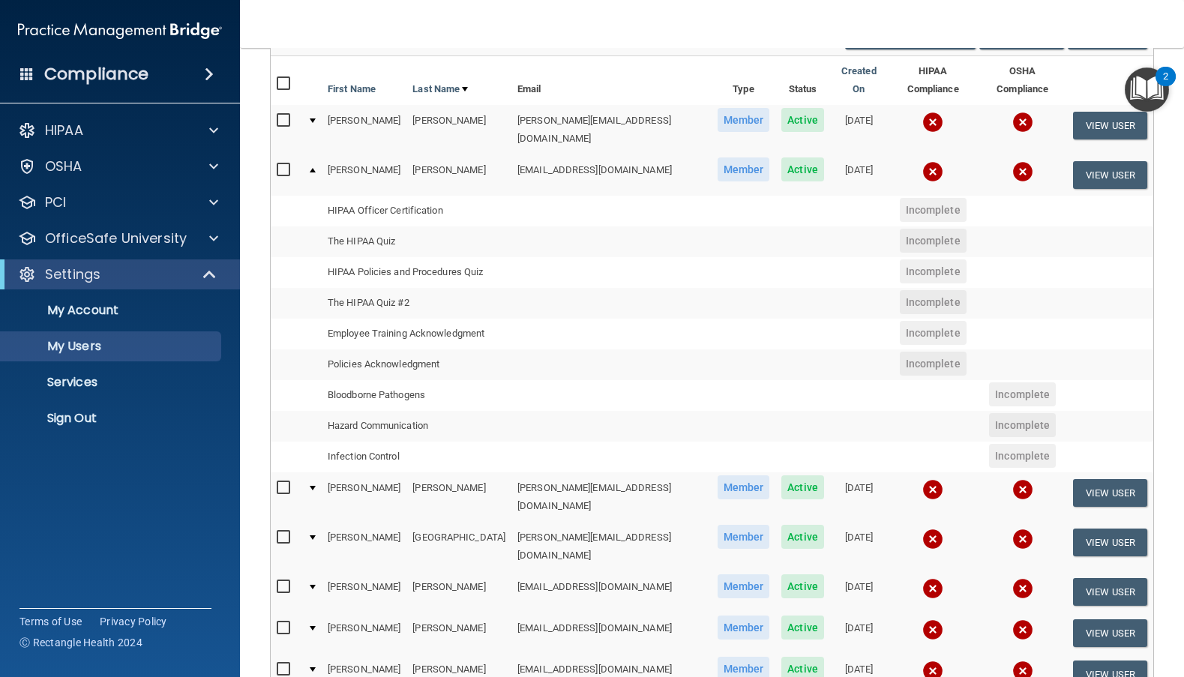
scroll to position [144, 0]
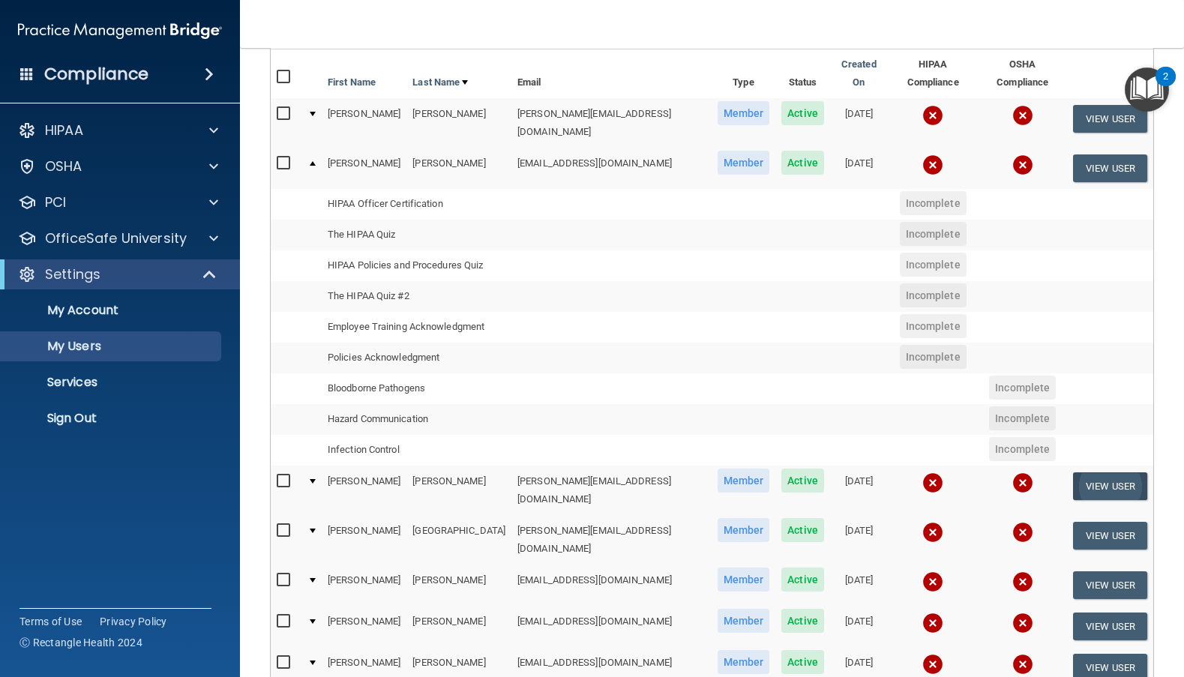
click at [1100, 472] on button "View User" at bounding box center [1110, 486] width 74 height 28
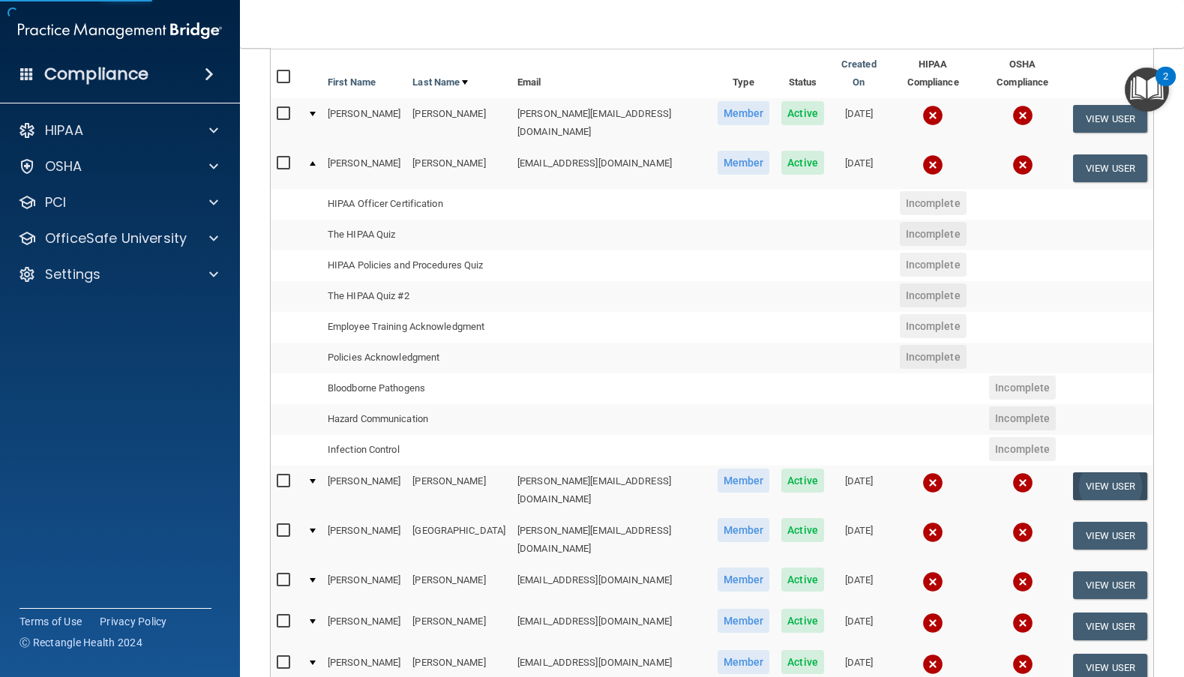
click at [1100, 472] on button "View User" at bounding box center [1110, 486] width 74 height 28
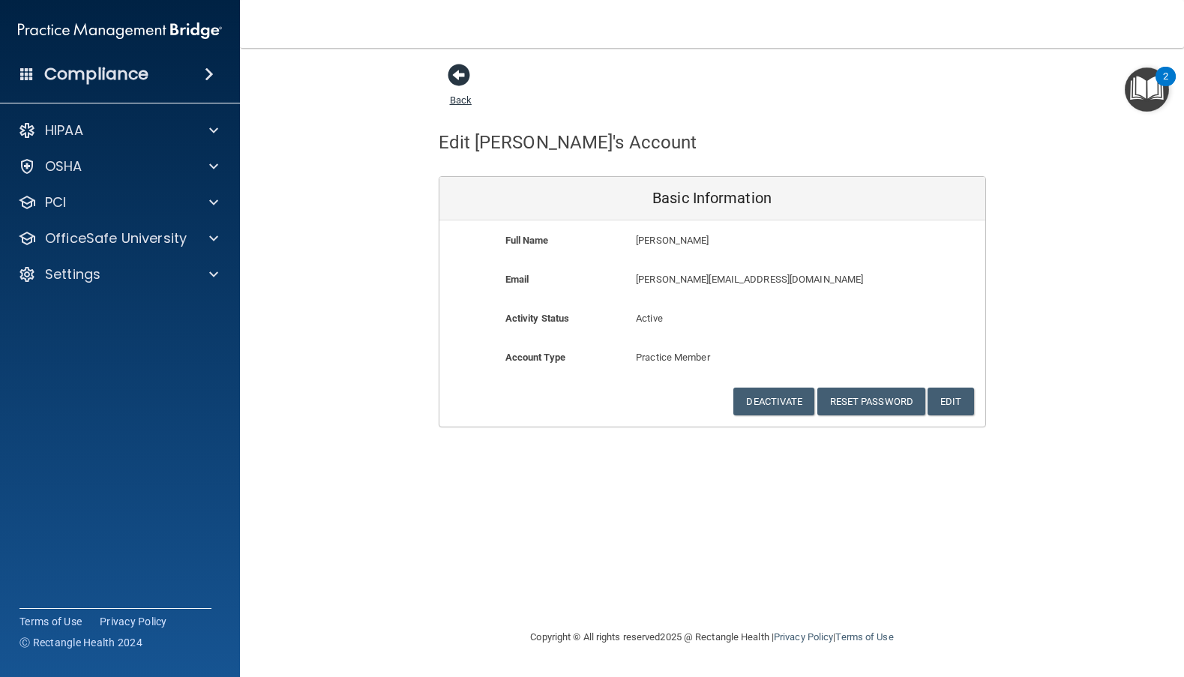
click at [458, 73] on span at bounding box center [459, 75] width 22 height 22
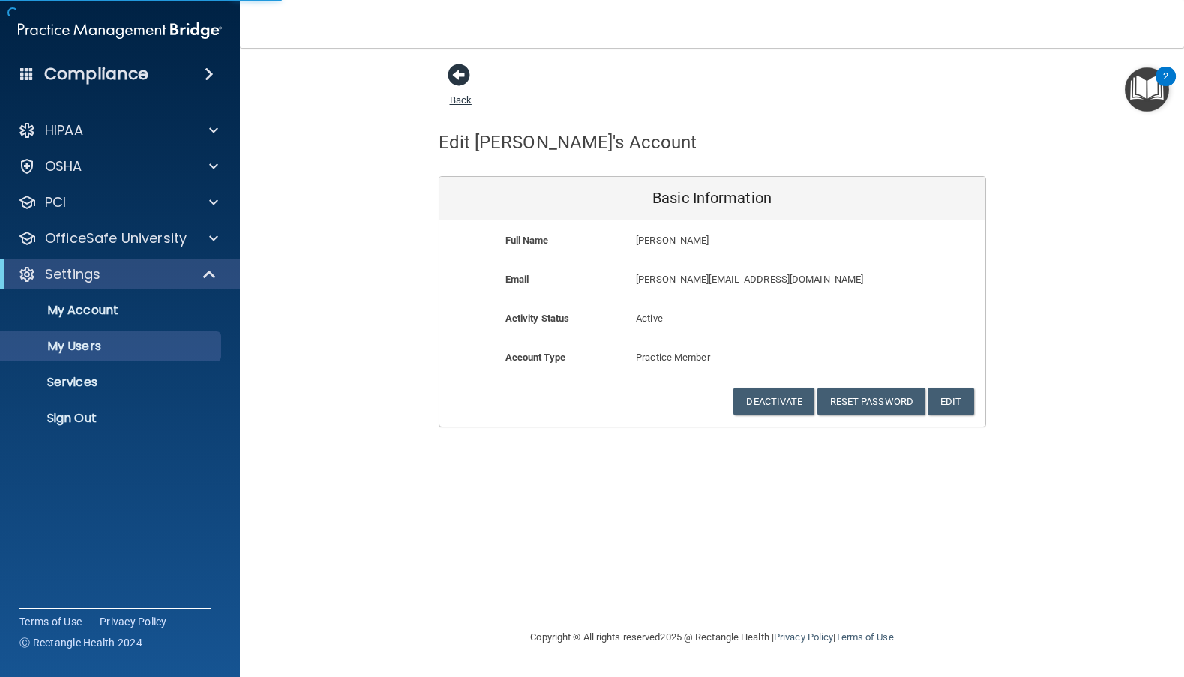
click at [458, 73] on span at bounding box center [459, 75] width 22 height 22
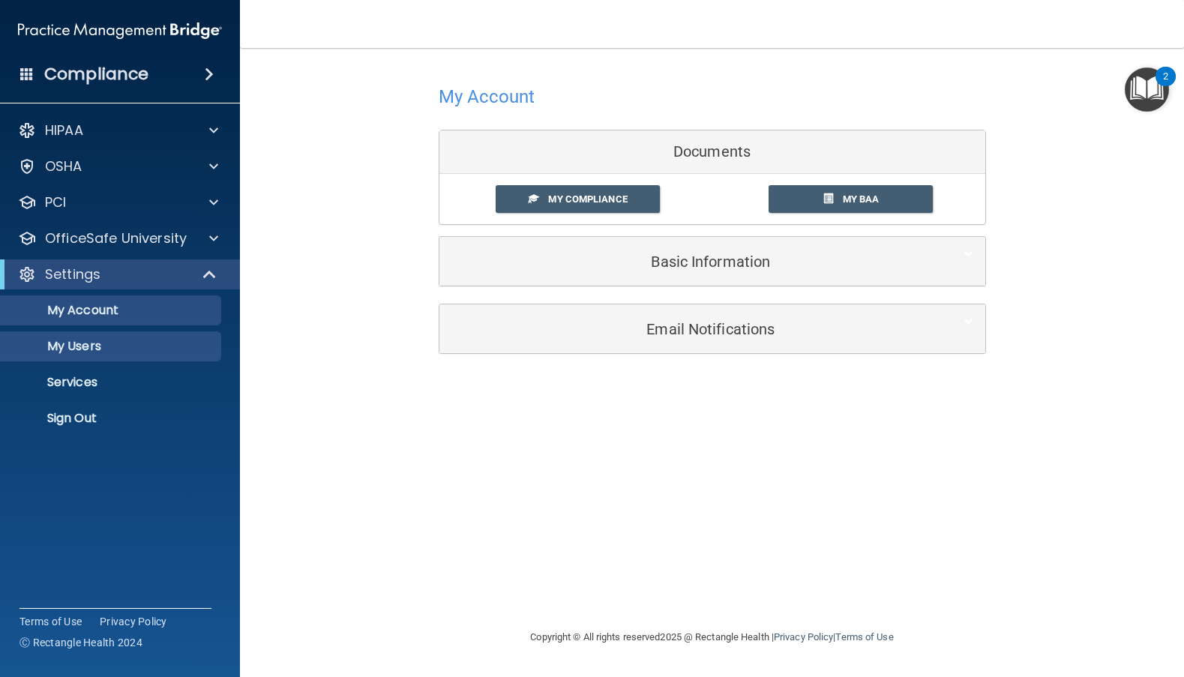
click at [142, 341] on p "My Users" at bounding box center [112, 346] width 205 height 15
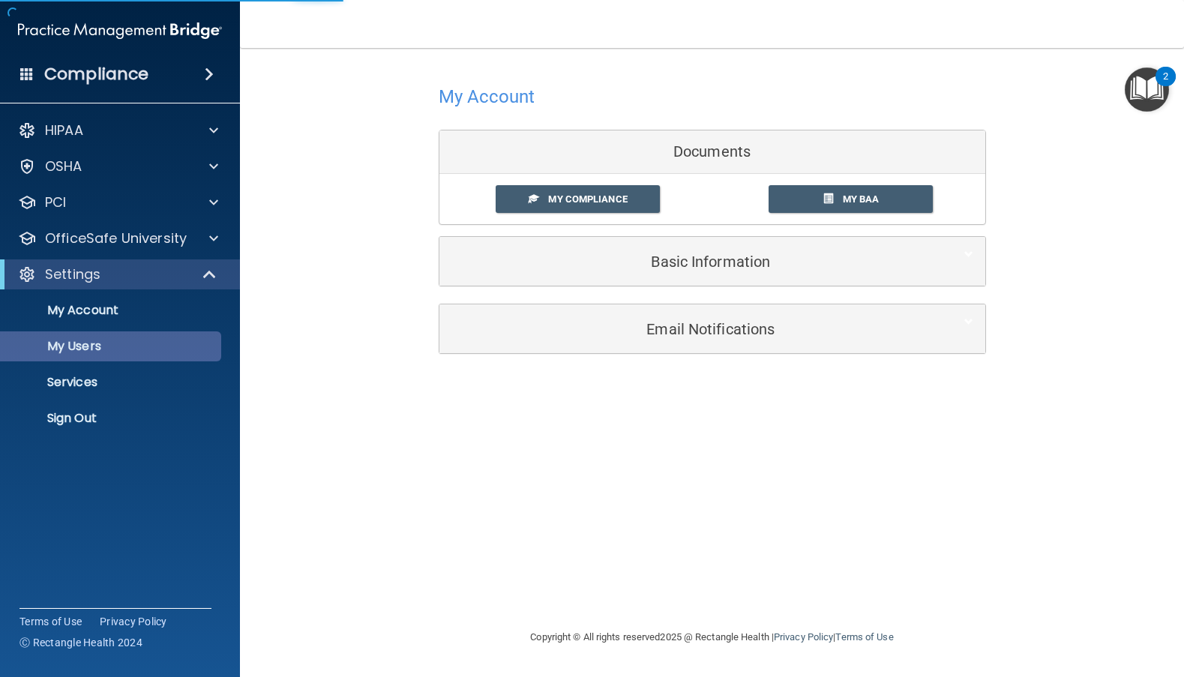
select select "20"
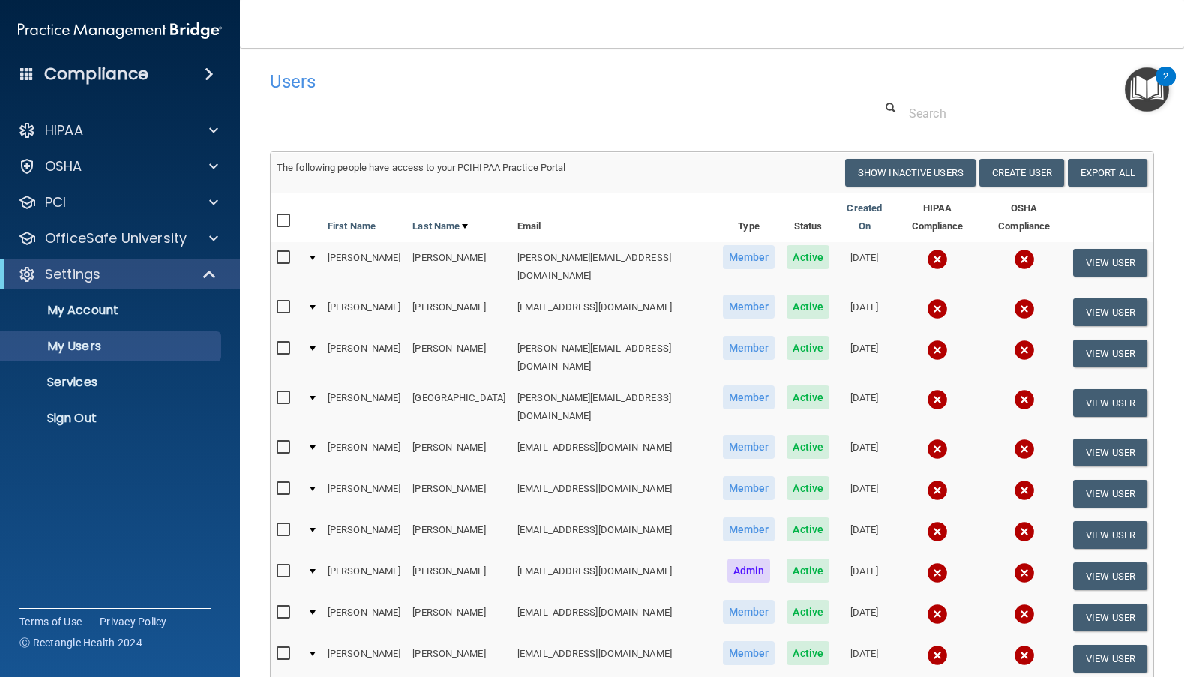
click at [316, 445] on div at bounding box center [313, 447] width 6 height 4
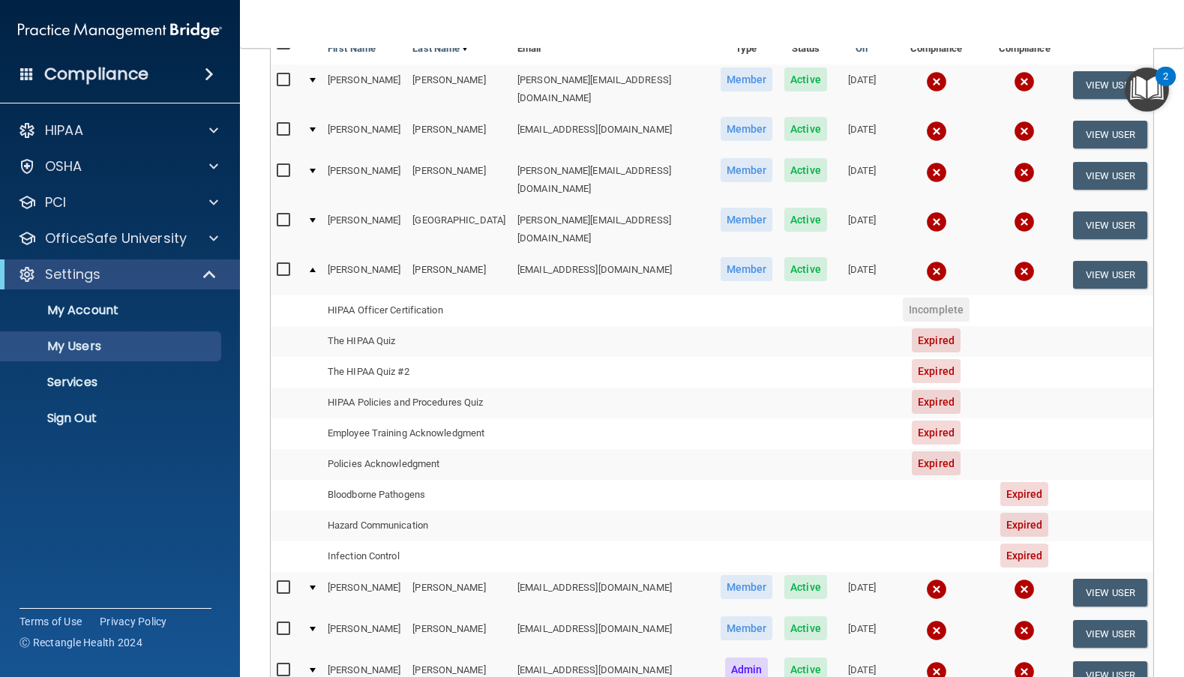
scroll to position [183, 0]
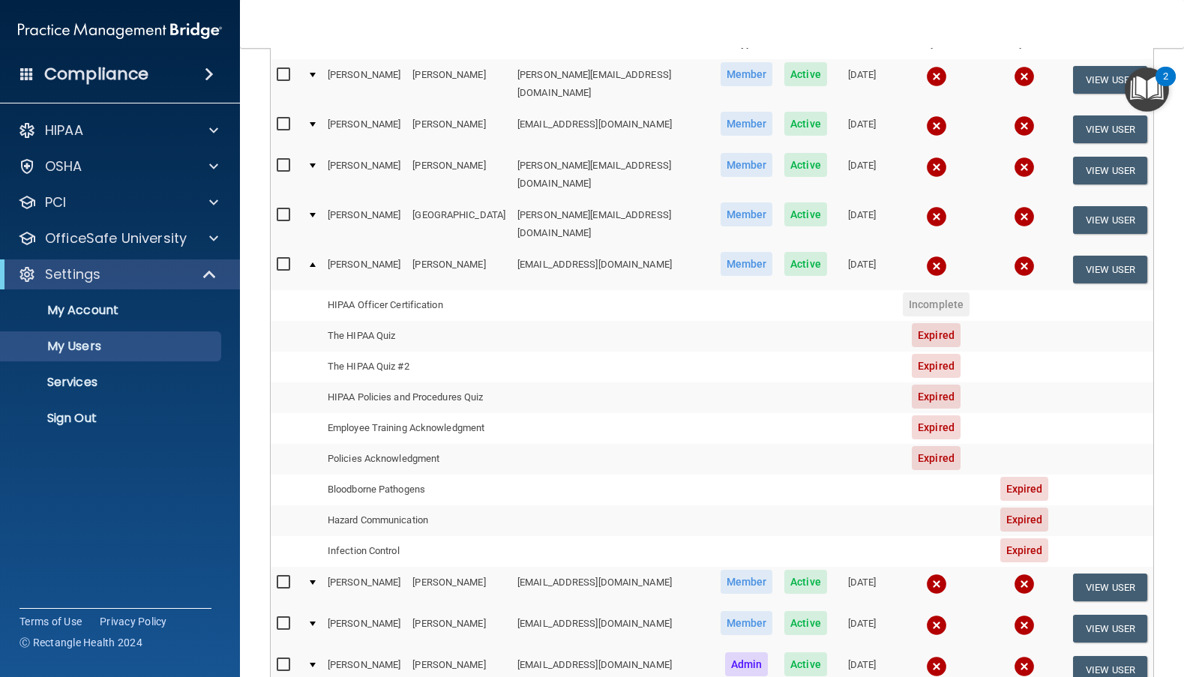
click at [415, 444] on td "Policies Acknowledgment" at bounding box center [417, 459] width 190 height 31
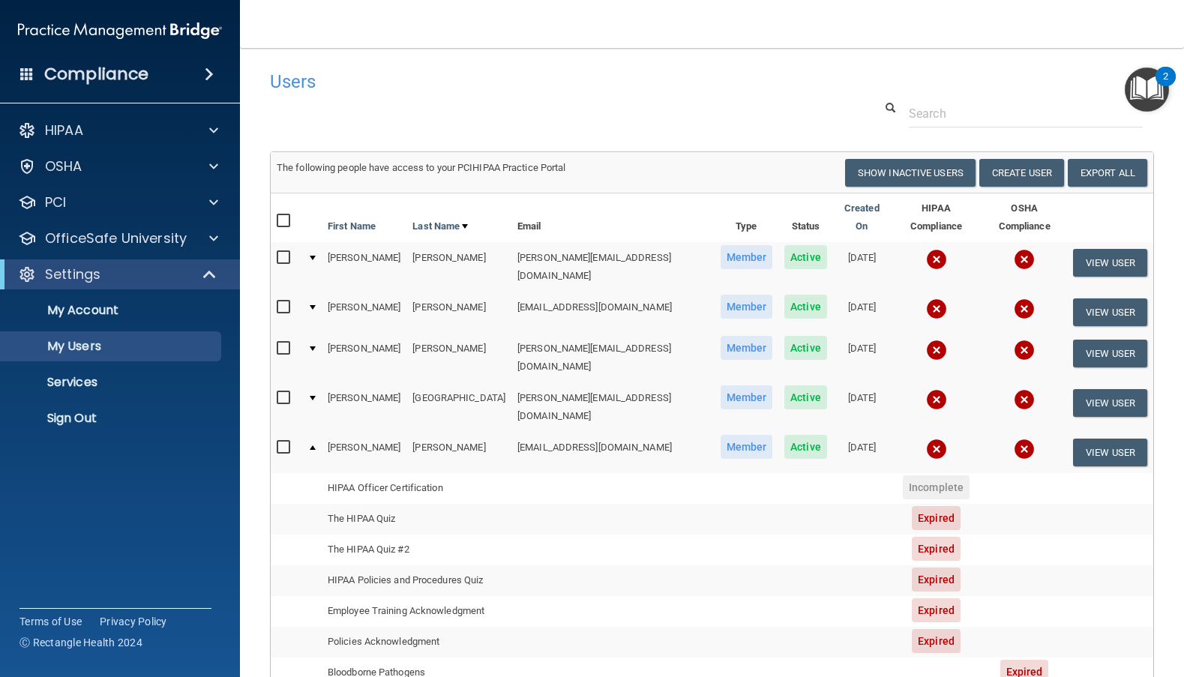
scroll to position [0, 0]
click at [1114, 249] on button "View User" at bounding box center [1110, 263] width 74 height 28
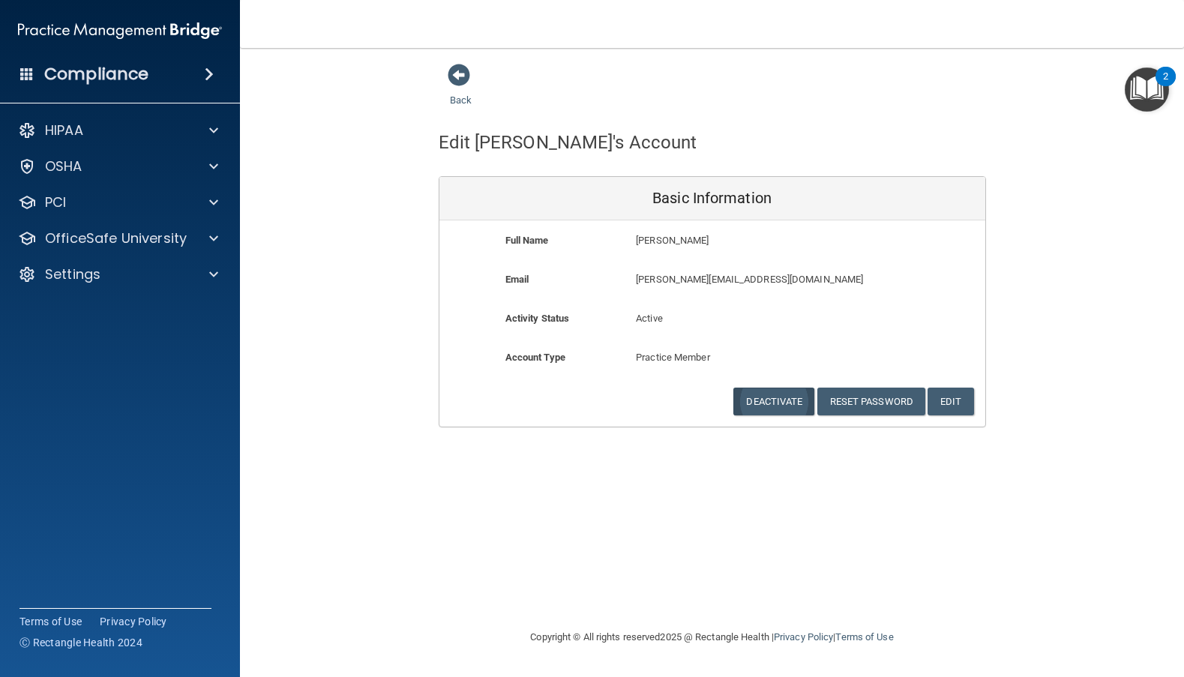
click at [763, 396] on button "Deactivate" at bounding box center [773, 402] width 81 height 28
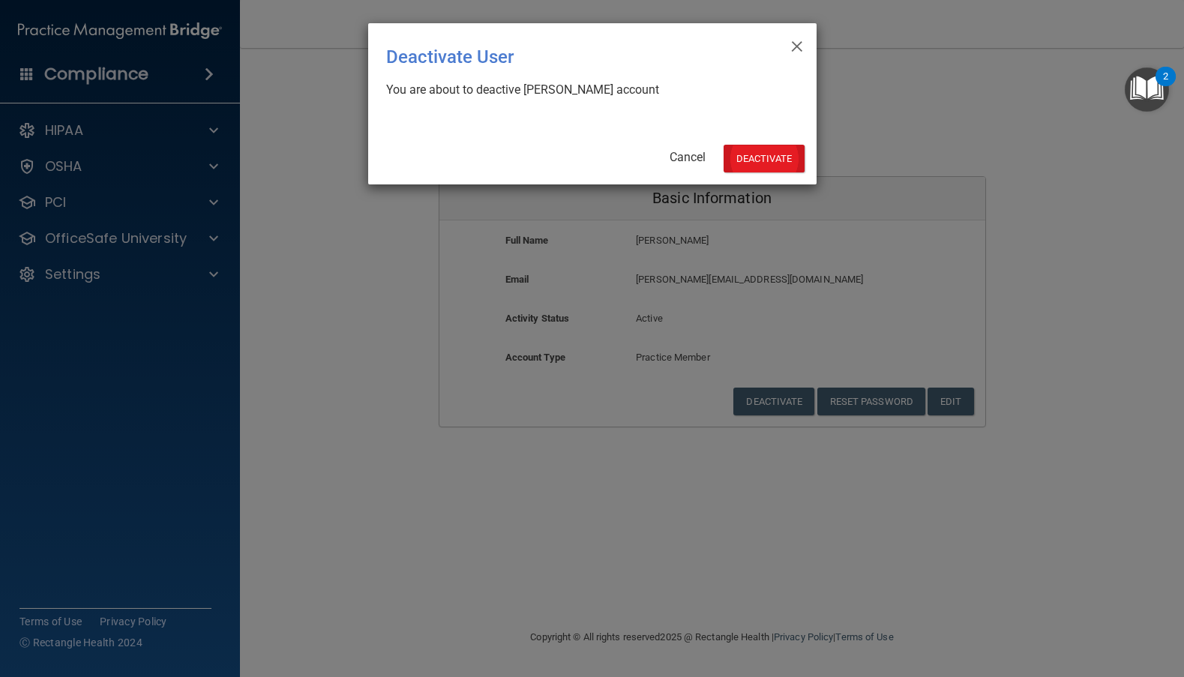
click at [774, 151] on button "Deactivate" at bounding box center [764, 159] width 81 height 28
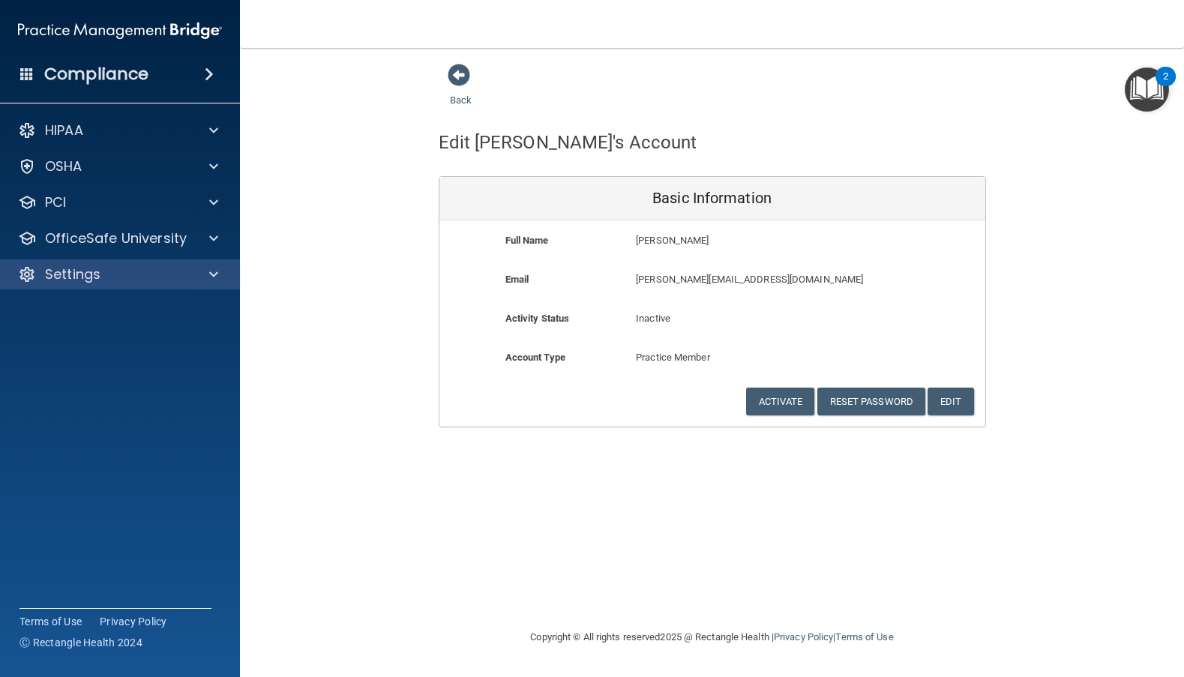
click at [187, 273] on div "Settings" at bounding box center [100, 274] width 186 height 18
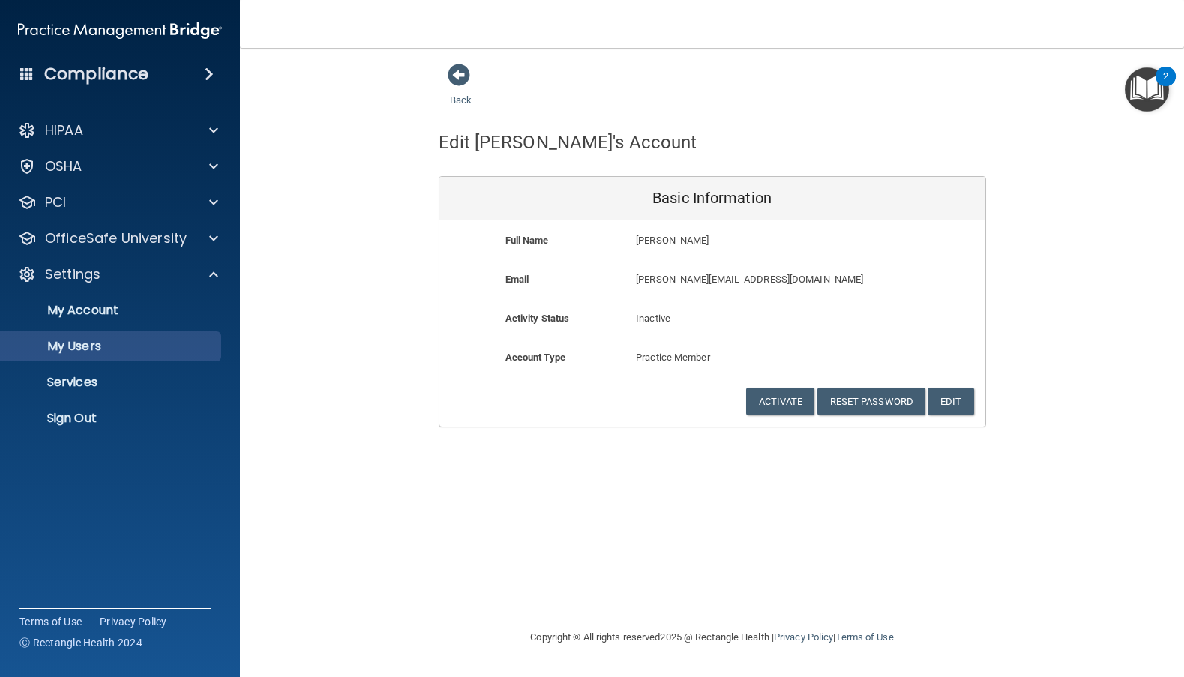
click at [115, 344] on p "My Users" at bounding box center [112, 346] width 205 height 15
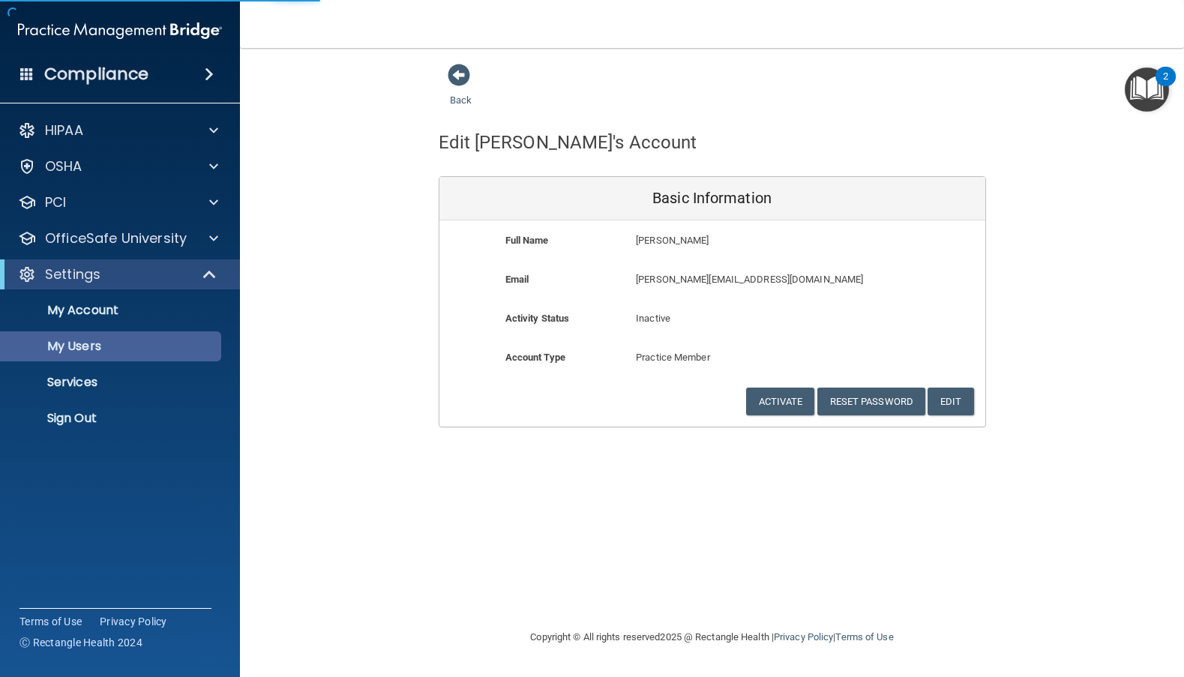
select select "20"
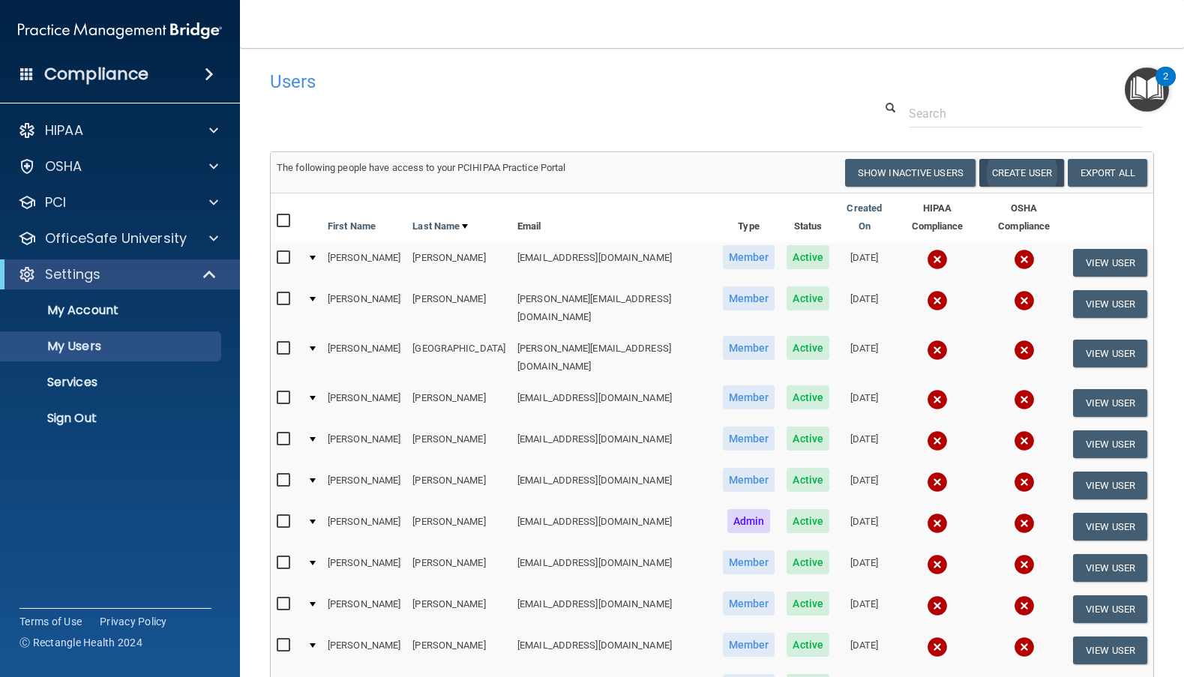
click at [1024, 164] on button "Create User" at bounding box center [1021, 173] width 85 height 28
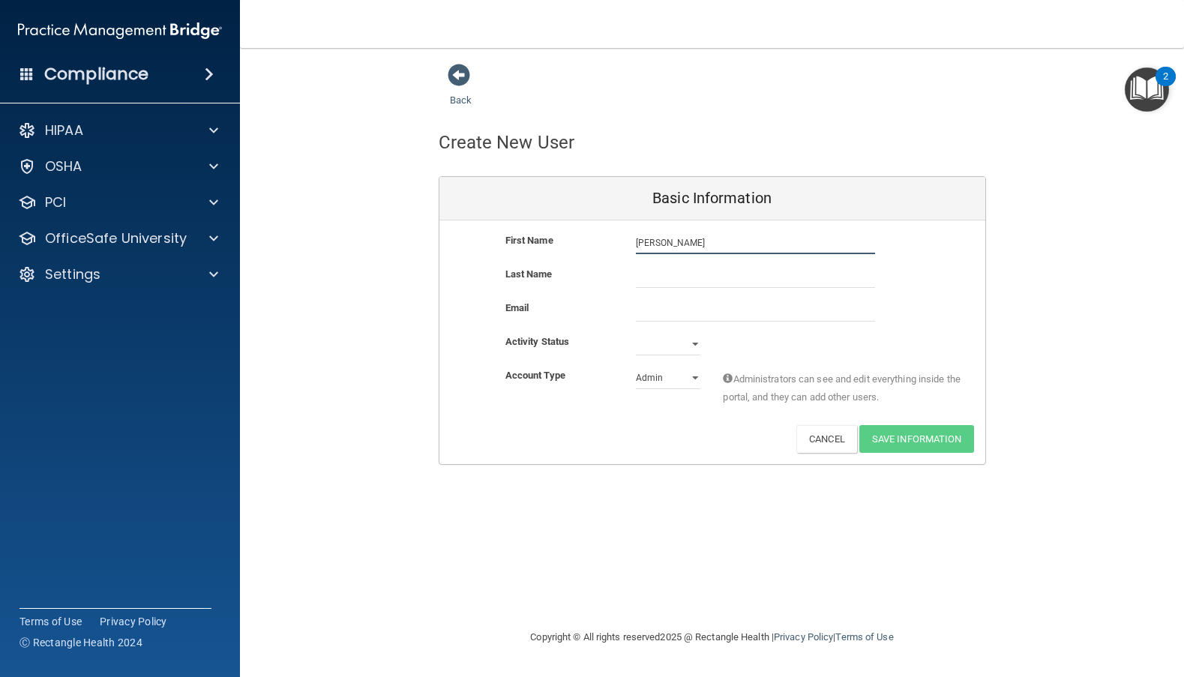
type input "[PERSON_NAME]"
type input "v"
type input "[PERSON_NAME]"
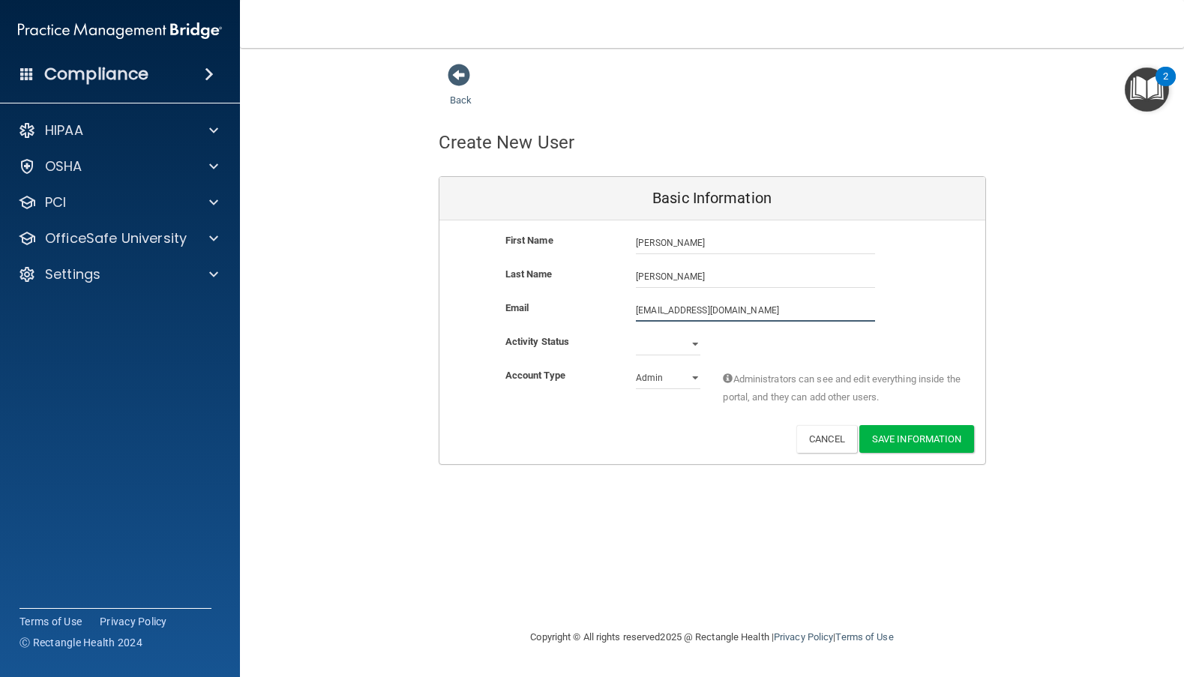
type input "Ivonnev@drmaring.com"
select select "active"
click at [901, 439] on button "Save Information" at bounding box center [916, 439] width 115 height 28
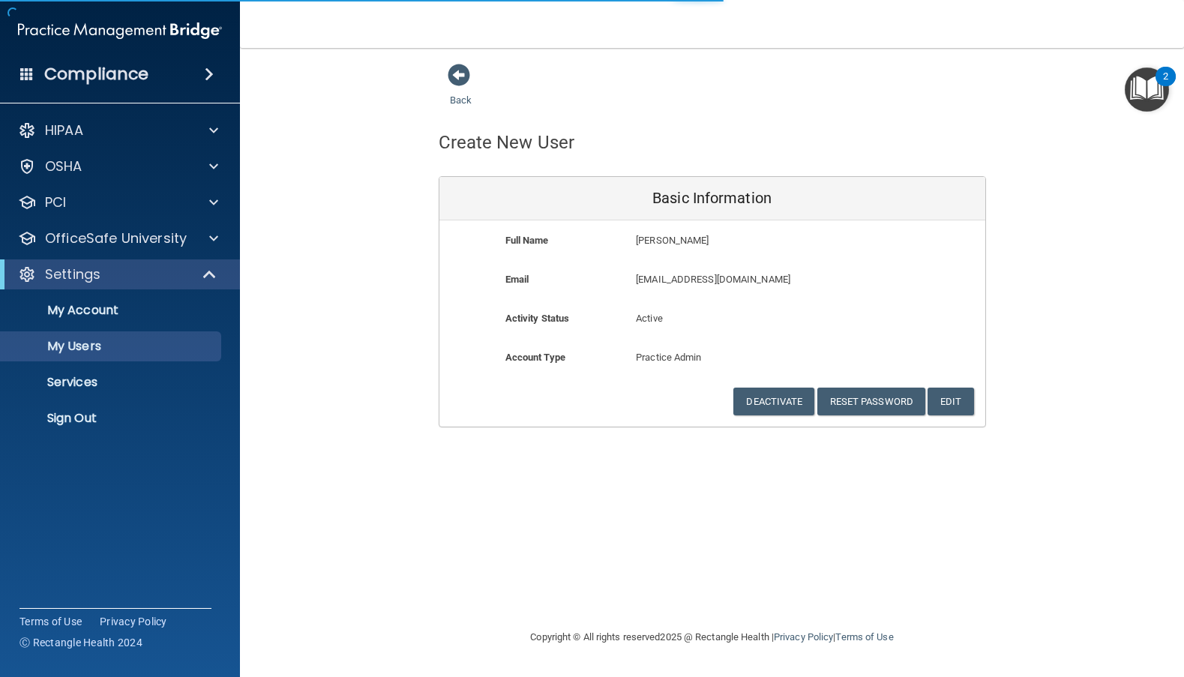
select select "20"
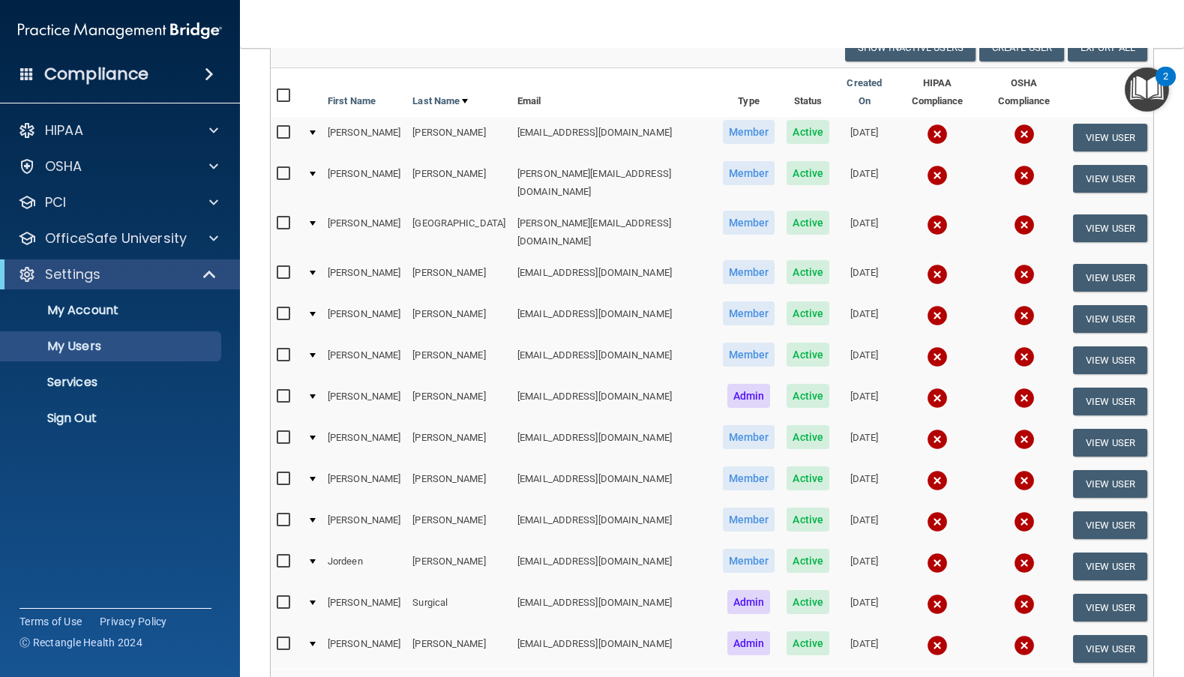
scroll to position [187, 0]
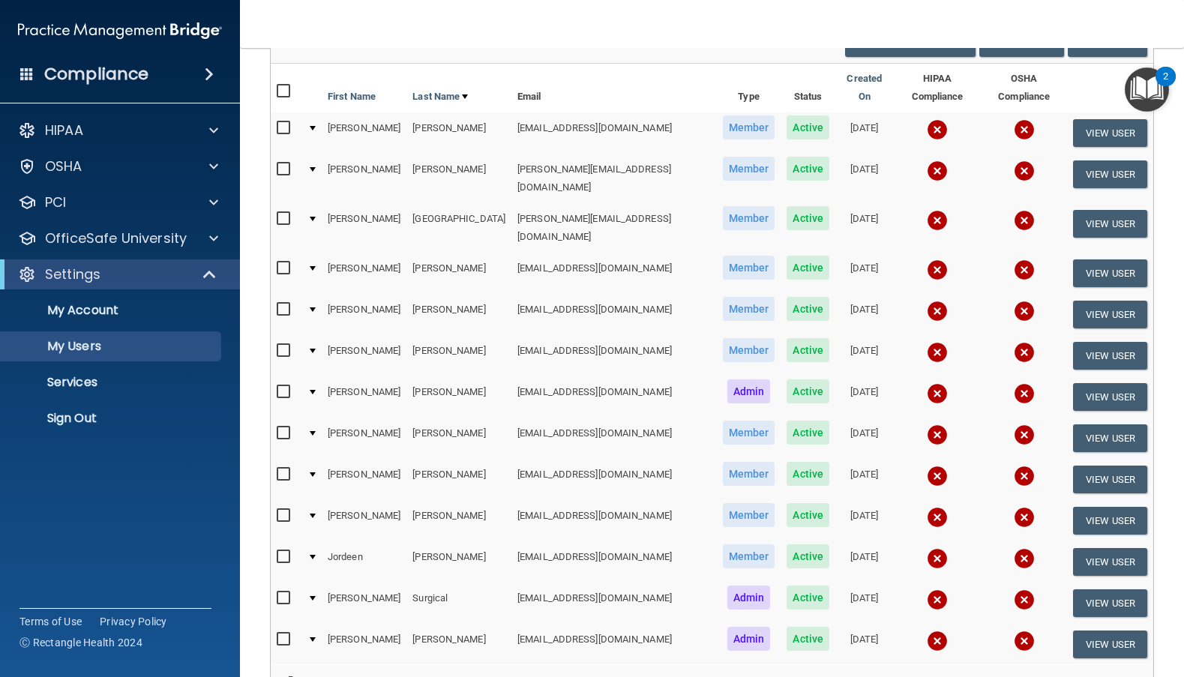
click at [283, 634] on input "checkbox" at bounding box center [285, 640] width 17 height 12
checkbox input "true"
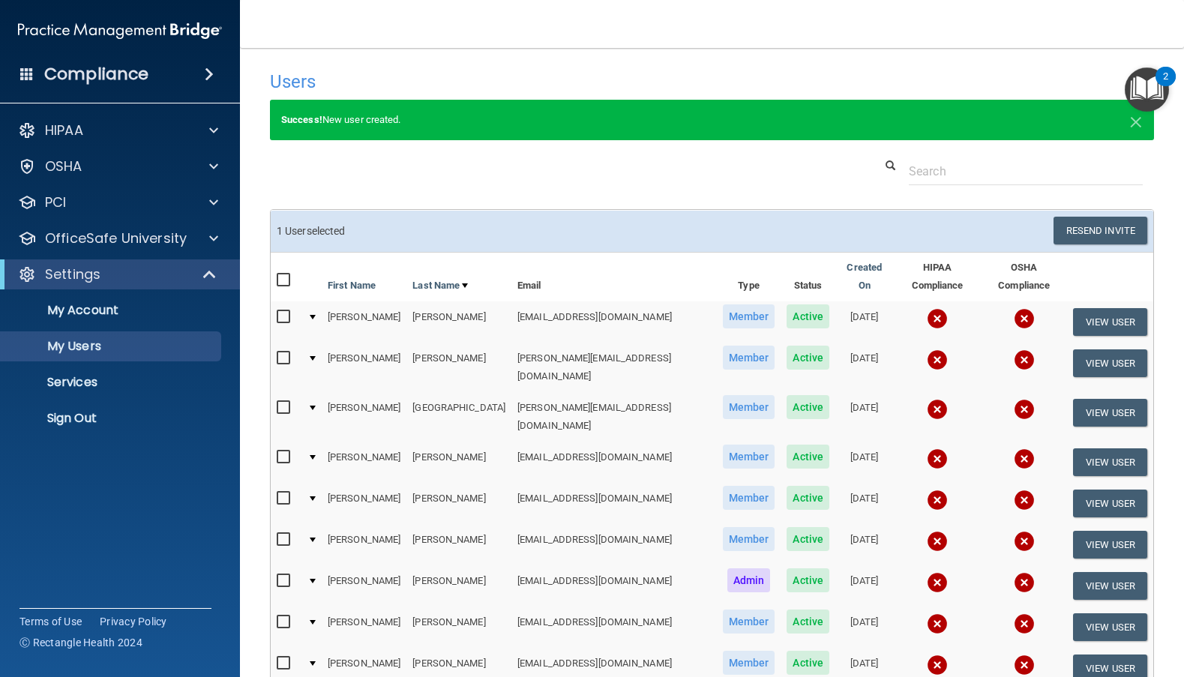
scroll to position [0, 0]
click at [1087, 226] on button "Resend Invite" at bounding box center [1101, 231] width 94 height 28
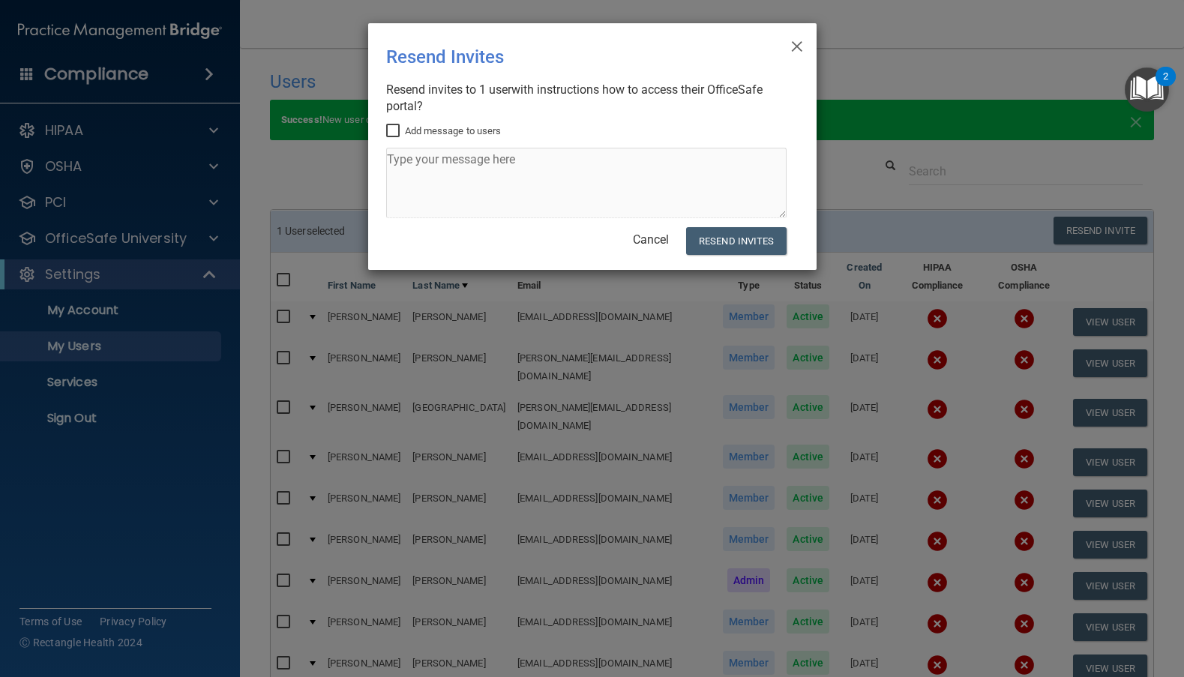
click at [395, 130] on input "Add message to users" at bounding box center [394, 131] width 17 height 12
checkbox input "true"
click at [733, 244] on button "Resend Invites" at bounding box center [736, 241] width 100 height 28
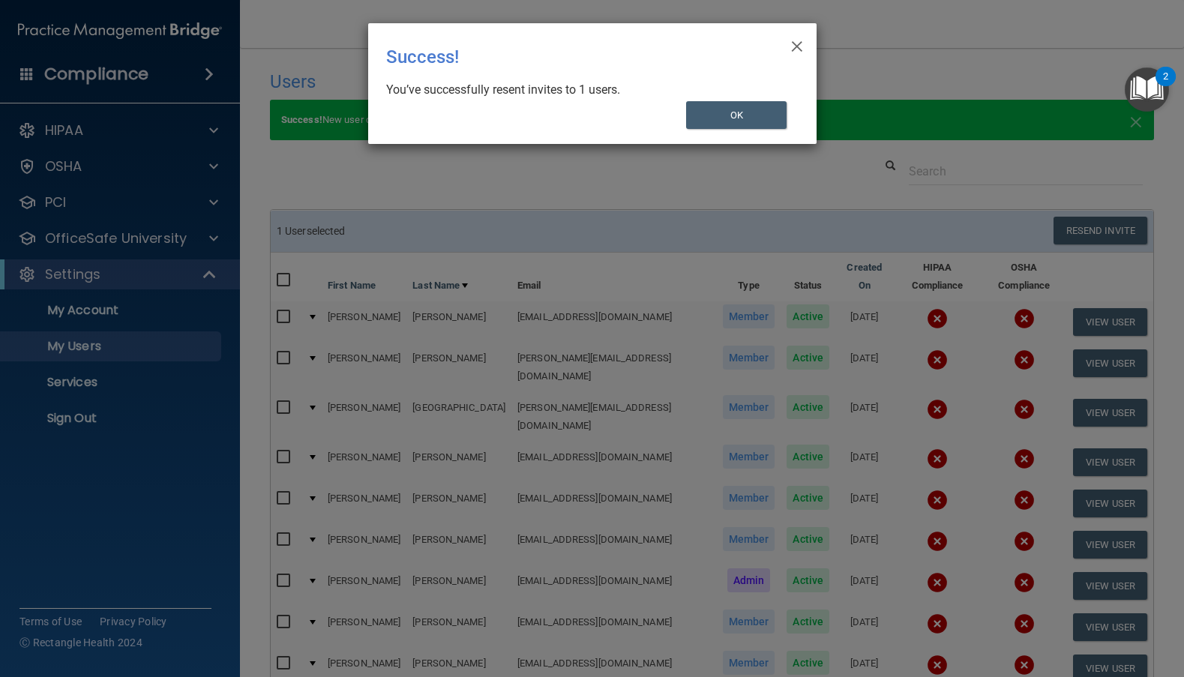
click at [285, 625] on div "× Close Success! You’ve successfully resent invites to 1 users. OK" at bounding box center [592, 338] width 1184 height 677
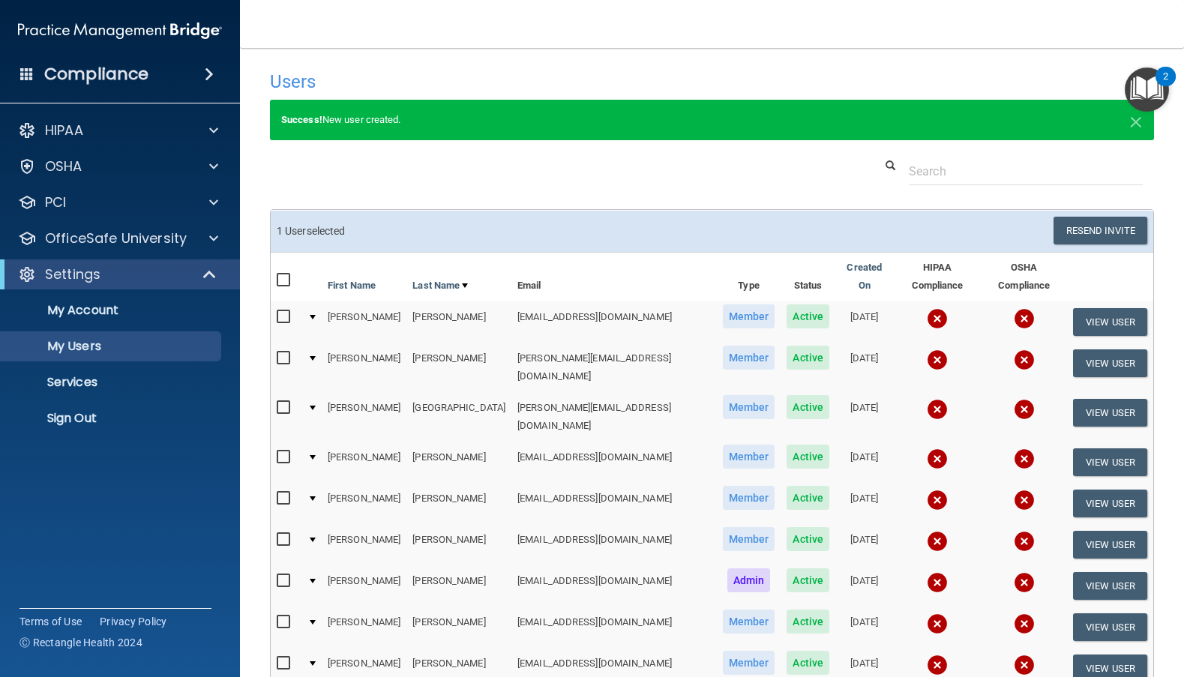
click at [284, 658] on input "checkbox" at bounding box center [285, 664] width 17 height 12
checkbox input "true"
click at [1082, 235] on button "Resend Invite" at bounding box center [1101, 231] width 94 height 28
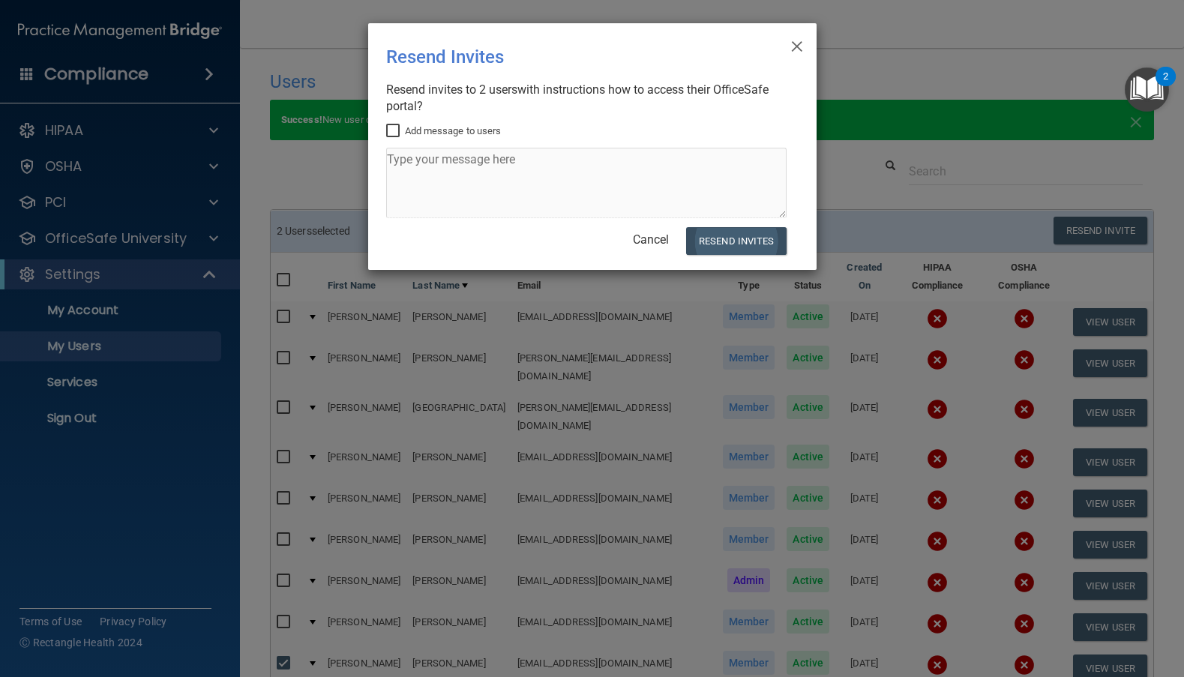
click at [697, 236] on button "Resend Invites" at bounding box center [736, 241] width 100 height 28
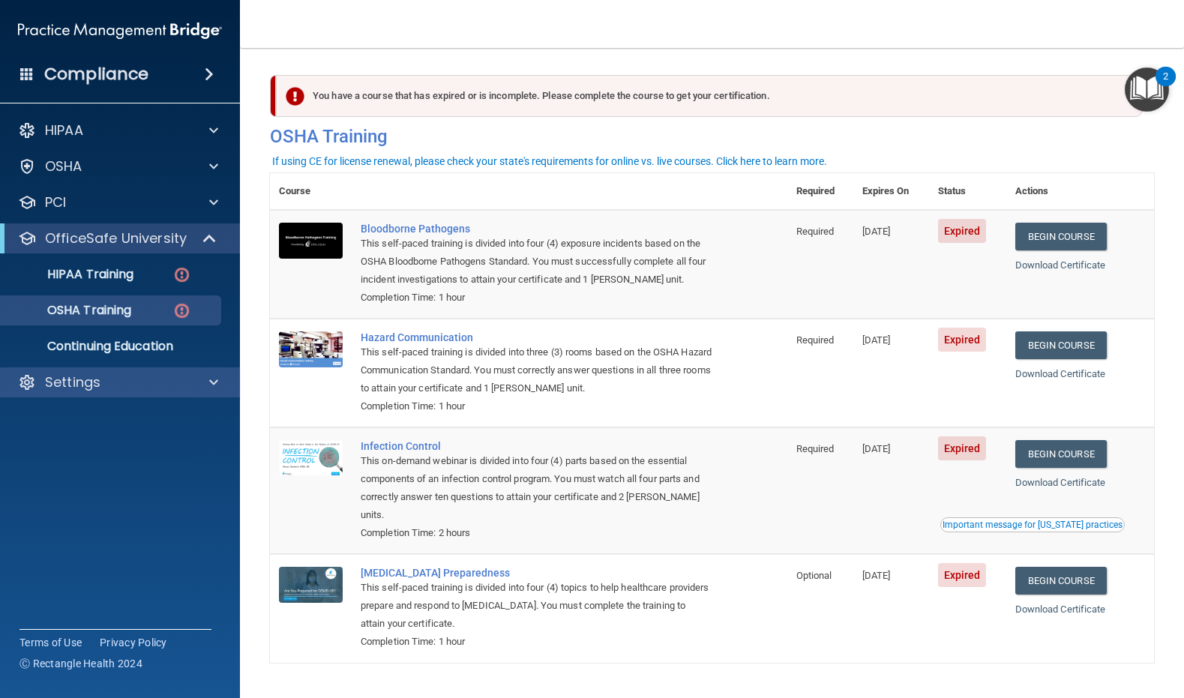
click at [115, 385] on div "Settings" at bounding box center [100, 382] width 186 height 18
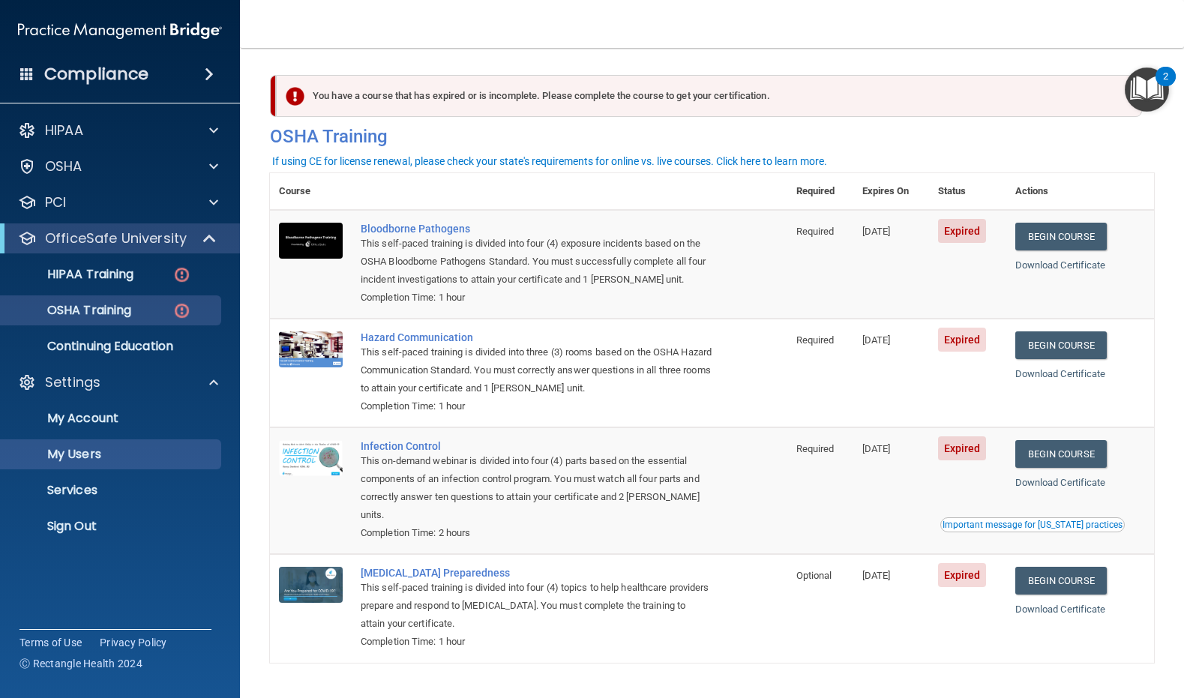
click at [86, 454] on p "My Users" at bounding box center [112, 454] width 205 height 15
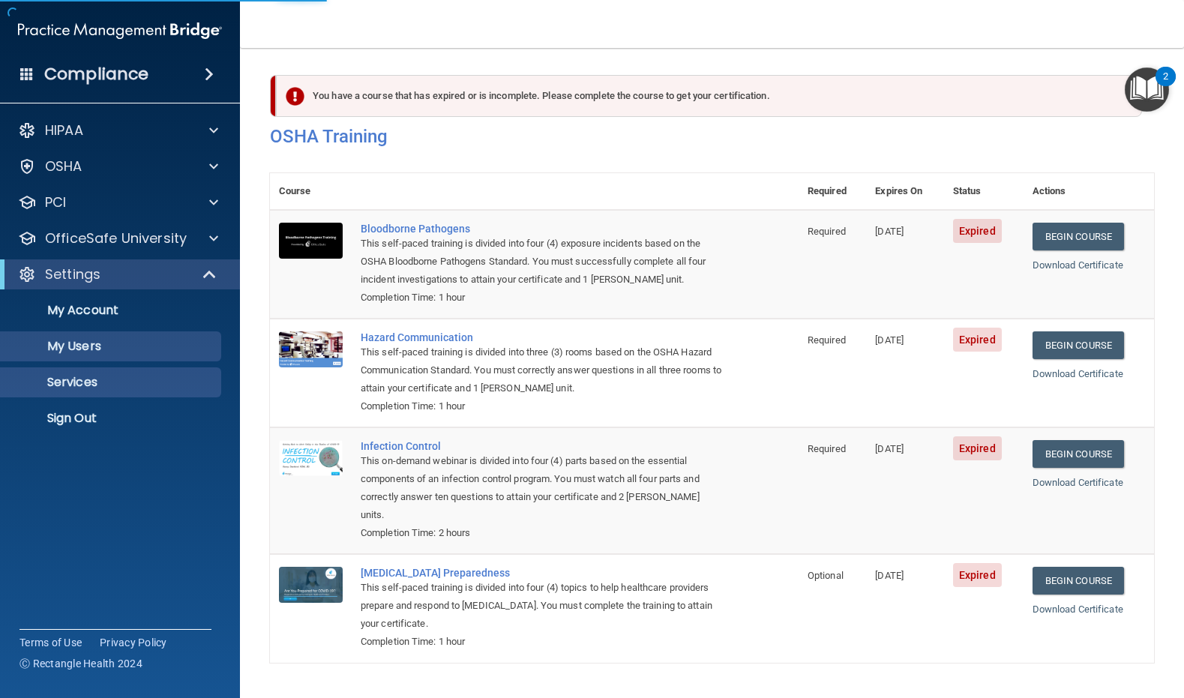
select select "20"
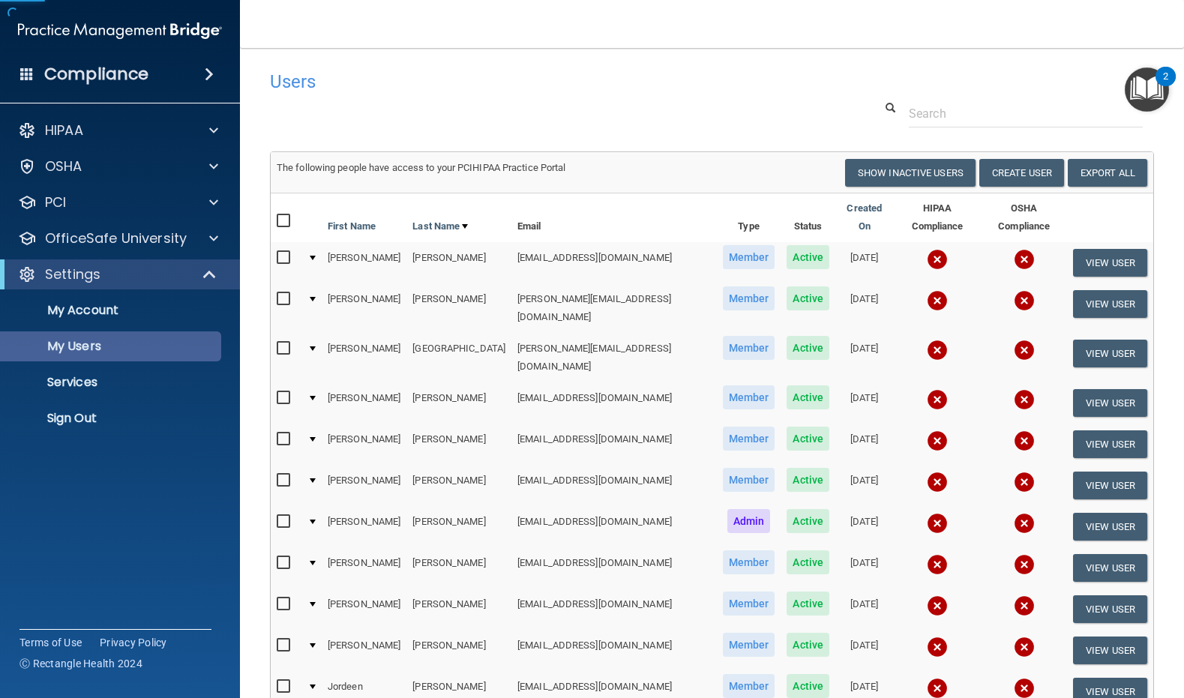
click at [159, 349] on p "My Users" at bounding box center [112, 346] width 205 height 15
click at [288, 516] on input "checkbox" at bounding box center [285, 522] width 17 height 12
checkbox input "true"
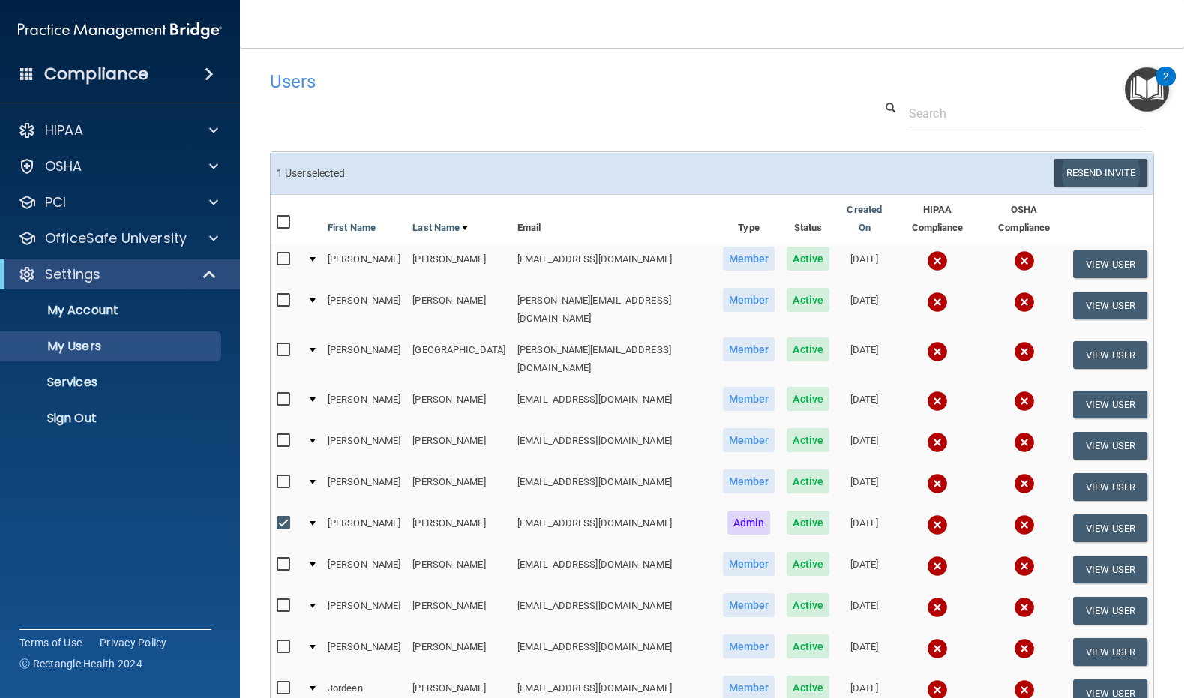
click at [1116, 172] on button "Resend Invite" at bounding box center [1101, 173] width 94 height 28
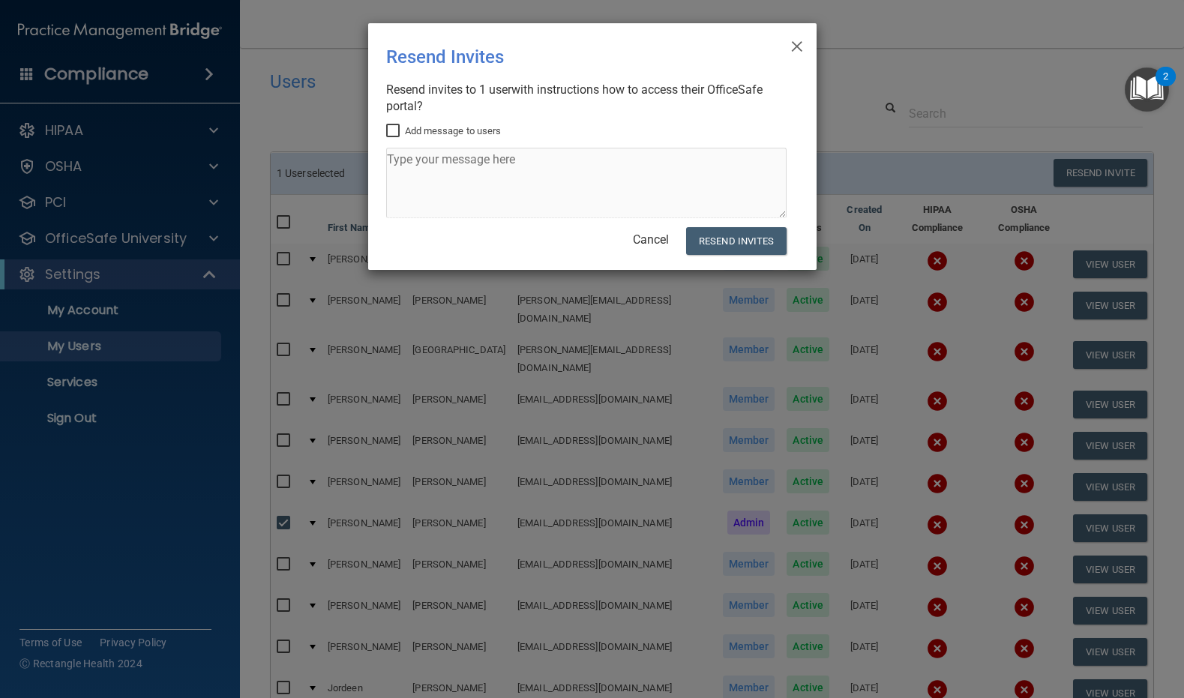
click at [389, 133] on input "Add message to users" at bounding box center [394, 131] width 17 height 12
checkbox input "true"
click at [415, 164] on textarea at bounding box center [586, 183] width 400 height 70
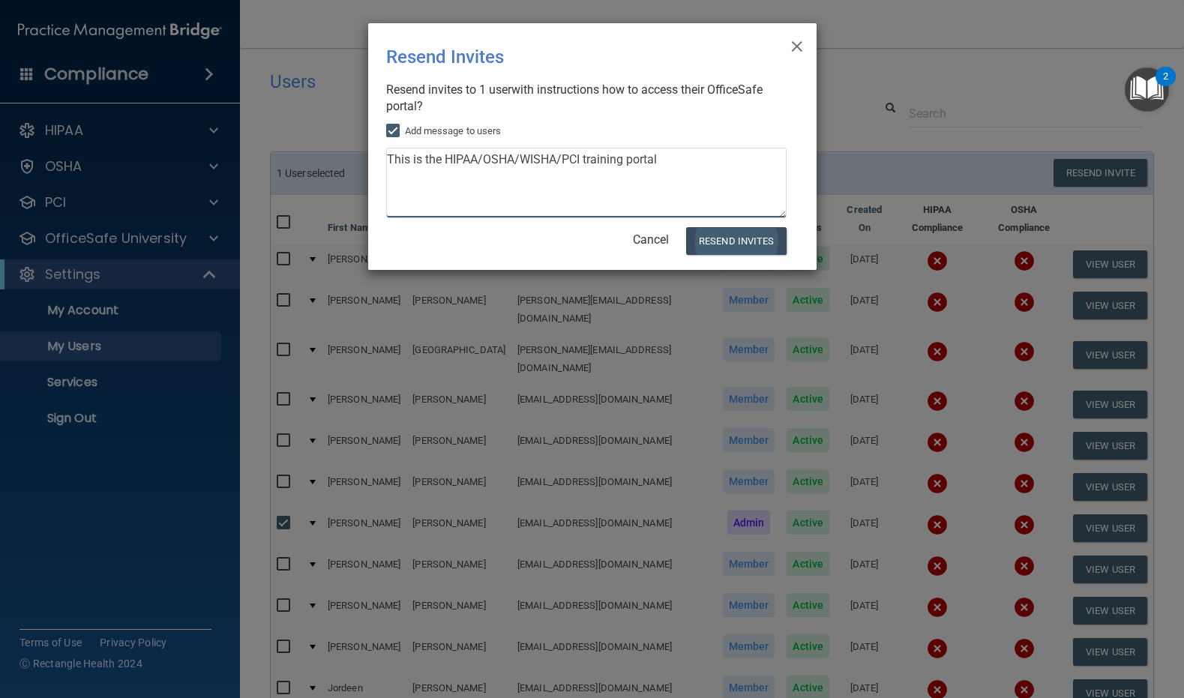
type textarea "This is the HIPAA/OSHA/WISHA/PCI training portal"
click at [756, 250] on button "Resend Invites" at bounding box center [736, 241] width 100 height 28
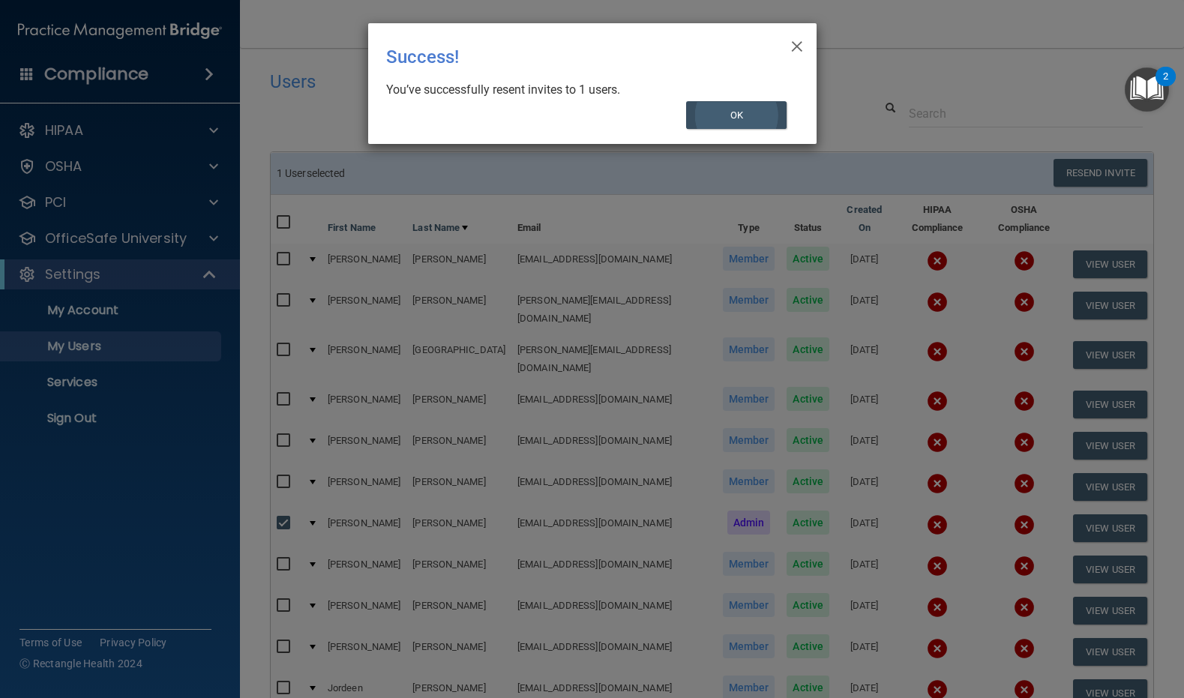
click at [733, 106] on button "OK" at bounding box center [736, 115] width 100 height 28
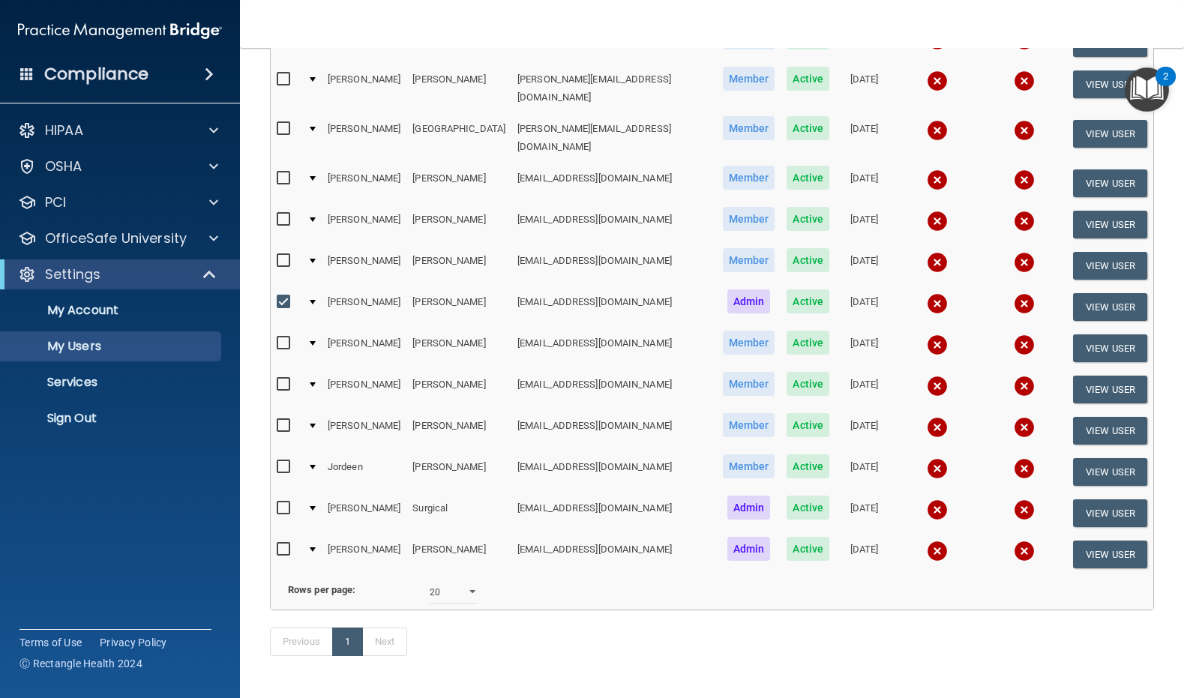
scroll to position [220, 0]
click at [282, 544] on input "checkbox" at bounding box center [285, 550] width 17 height 12
checkbox input "true"
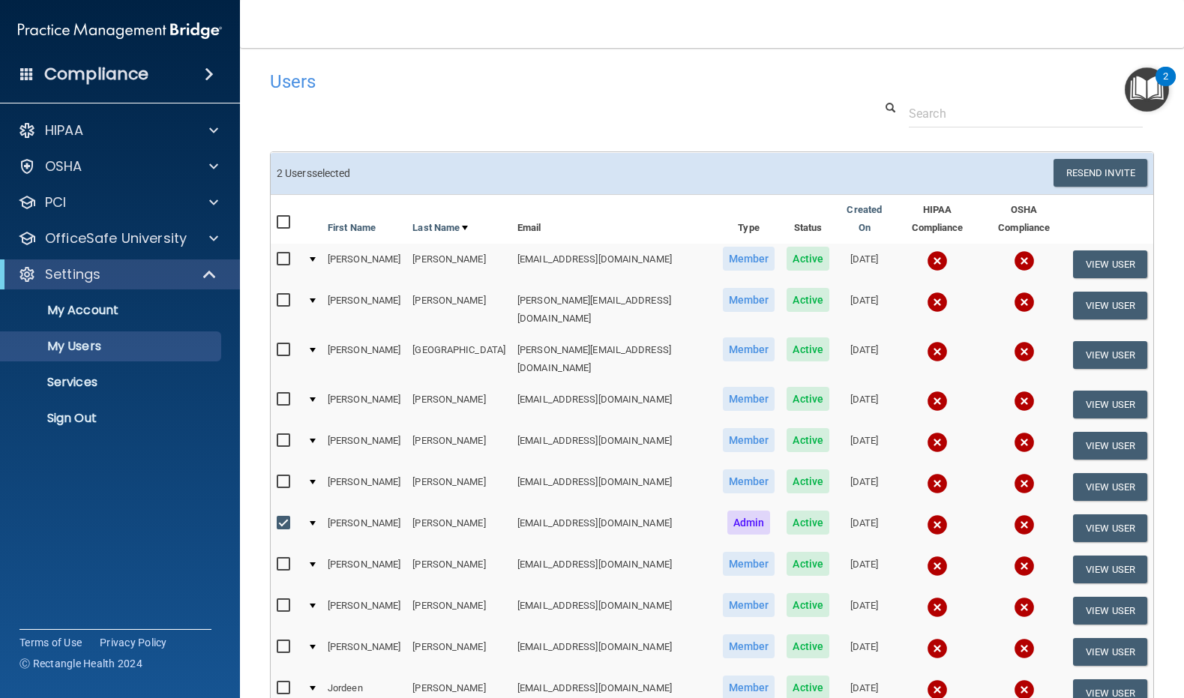
scroll to position [0, 0]
click at [1086, 170] on button "Resend Invite" at bounding box center [1101, 173] width 94 height 28
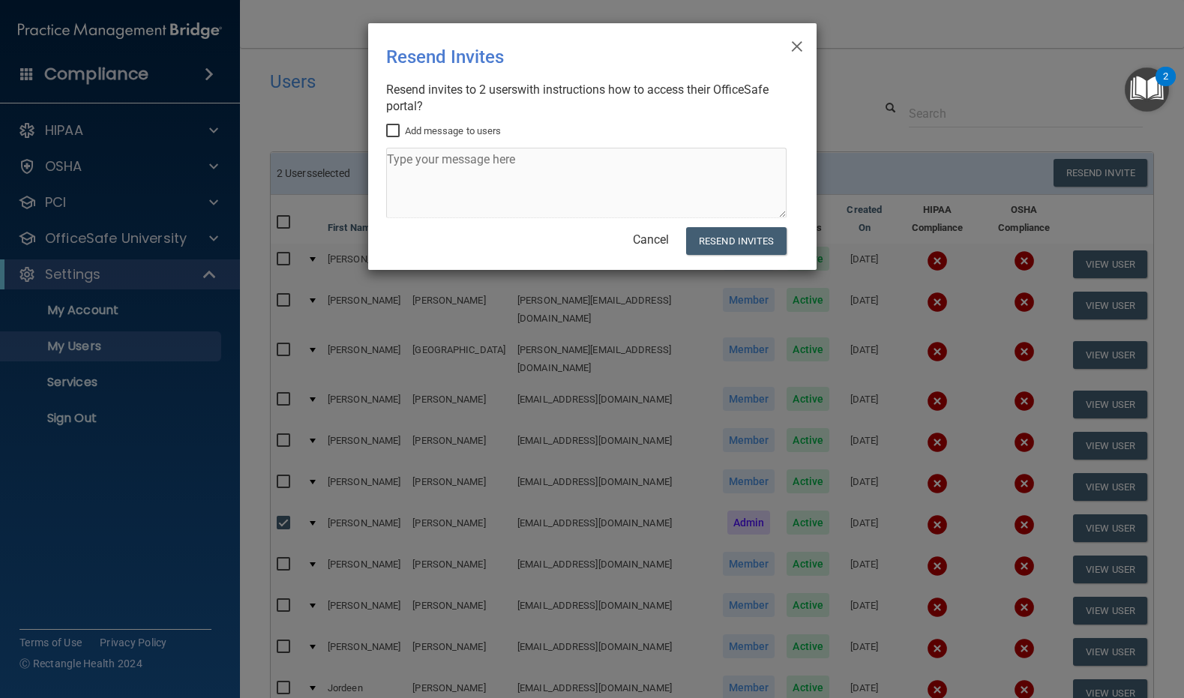
click at [397, 129] on input "Add message to users" at bounding box center [394, 131] width 17 height 12
checkbox input "true"
click at [416, 164] on textarea at bounding box center [586, 183] width 400 height 70
click at [433, 163] on textarea "********" at bounding box center [586, 183] width 400 height 70
paste textarea "This is the HIPAA/OSHA/WISHA/PCI training portal"
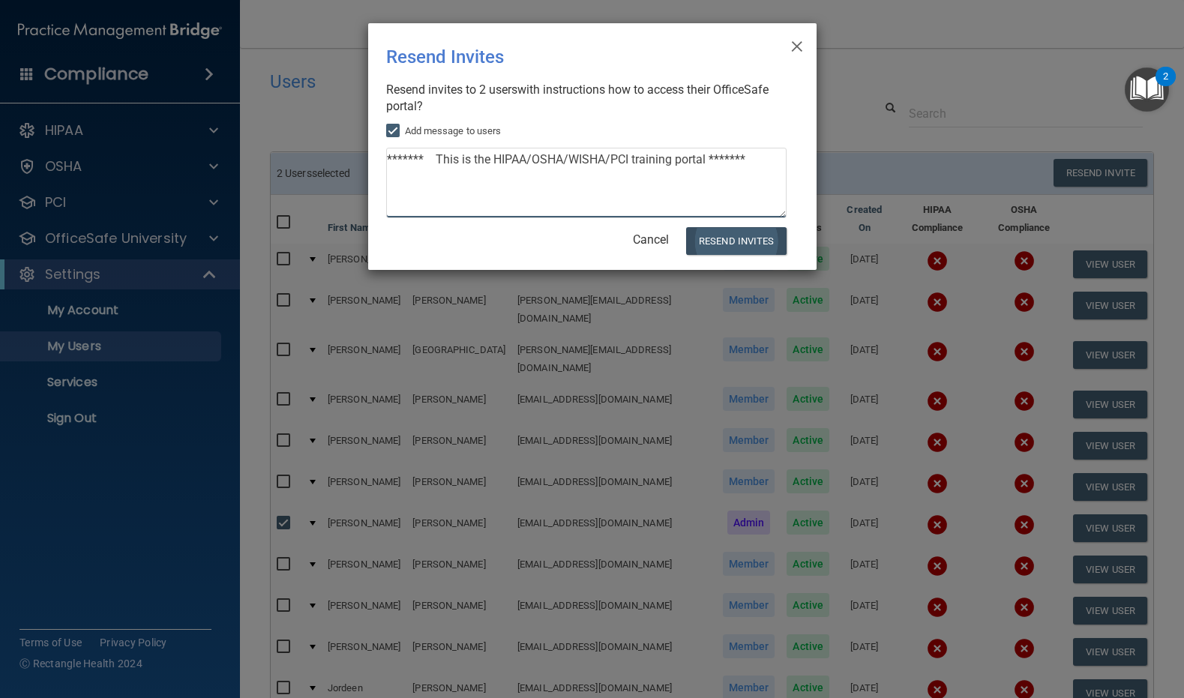
type textarea "******* This is the HIPAA/OSHA/WISHA/PCI training portal *******"
click at [724, 240] on button "Resend Invites" at bounding box center [736, 241] width 100 height 28
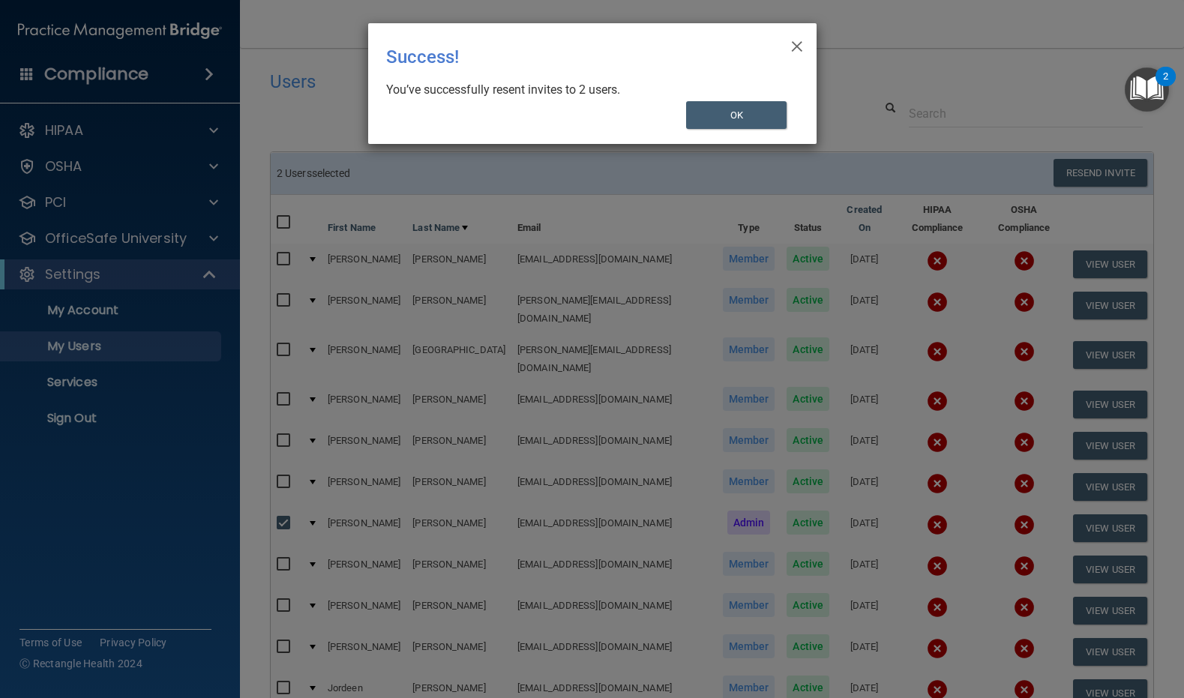
click at [97, 241] on div "× Close Success! You’ve successfully resent invites to 2 users. OK" at bounding box center [592, 349] width 1184 height 698
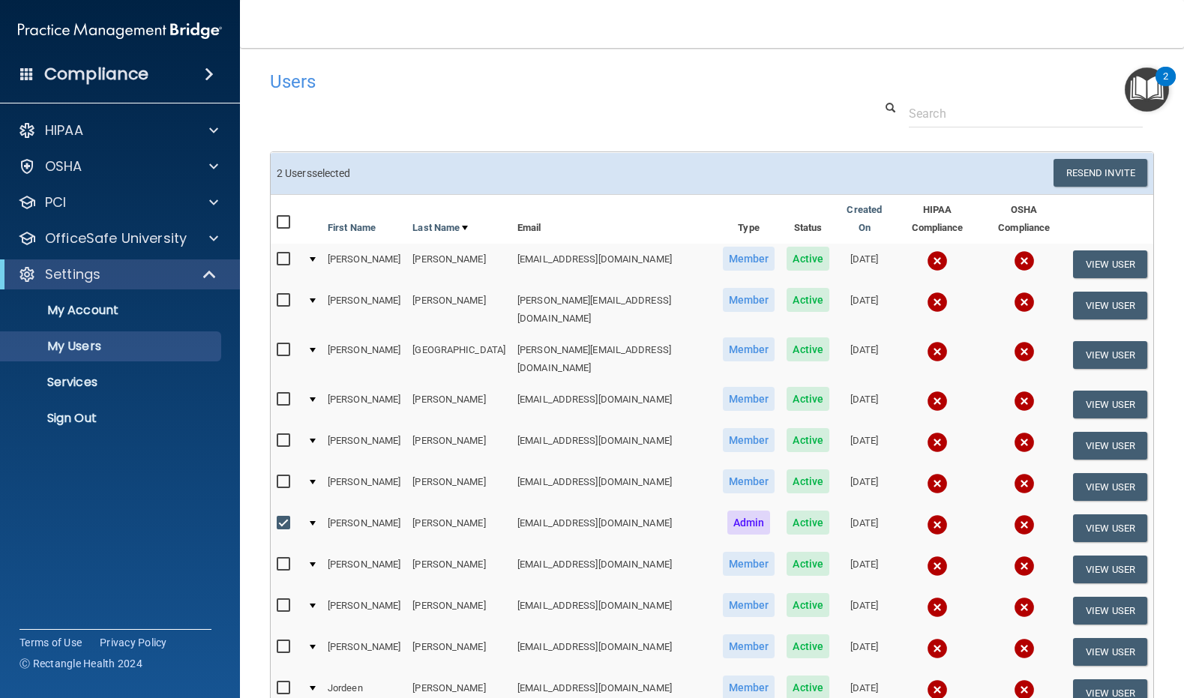
click at [97, 241] on p "OfficeSafe University" at bounding box center [116, 238] width 142 height 18
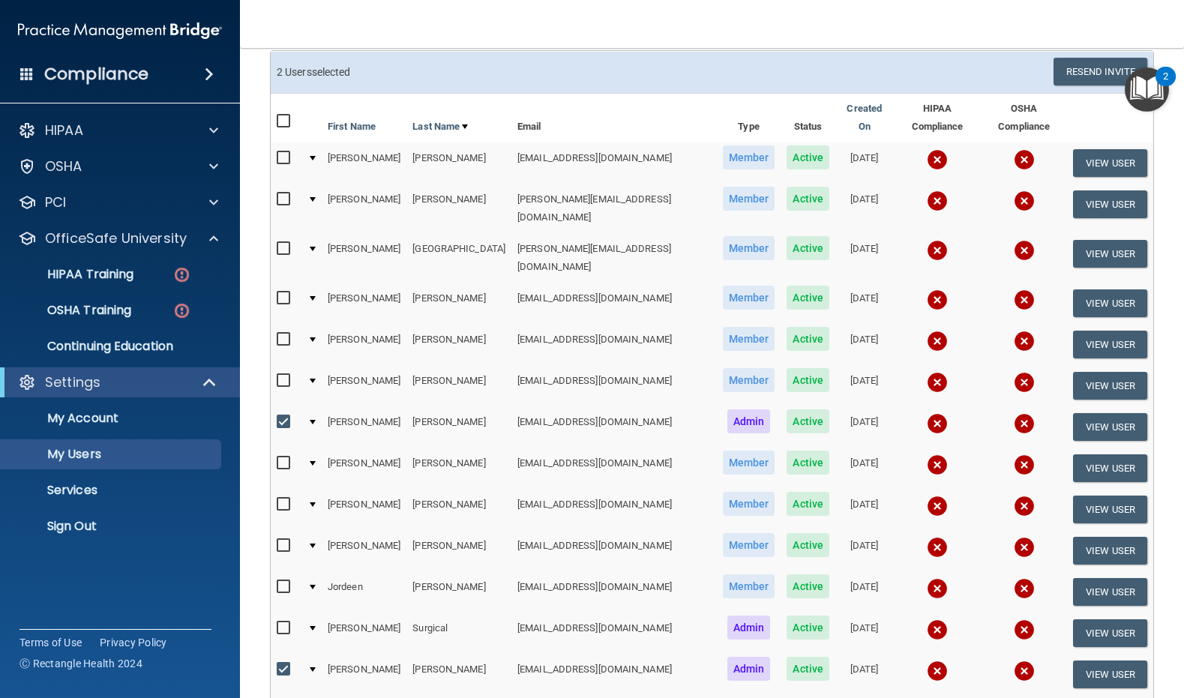
scroll to position [102, 0]
click at [415, 323] on td "[PERSON_NAME]" at bounding box center [458, 343] width 105 height 41
click at [340, 323] on td "[PERSON_NAME]" at bounding box center [364, 343] width 85 height 41
click at [322, 323] on td at bounding box center [311, 343] width 20 height 41
click at [315, 337] on div at bounding box center [313, 339] width 6 height 4
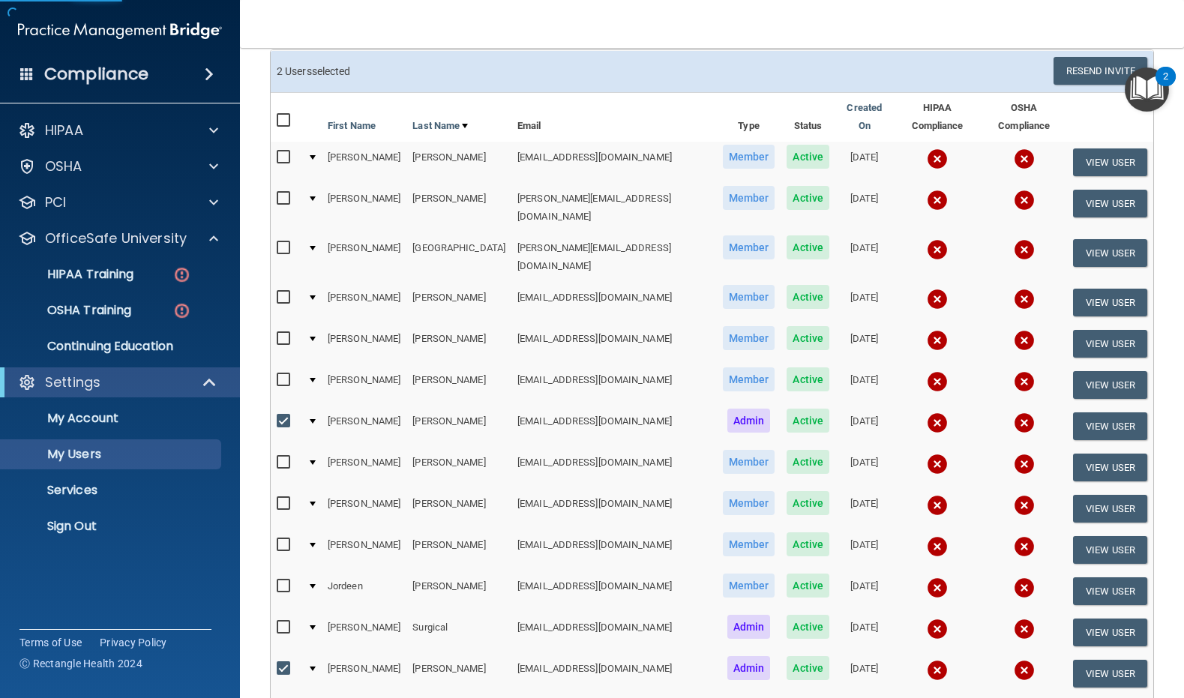
click at [315, 337] on div at bounding box center [313, 339] width 6 height 4
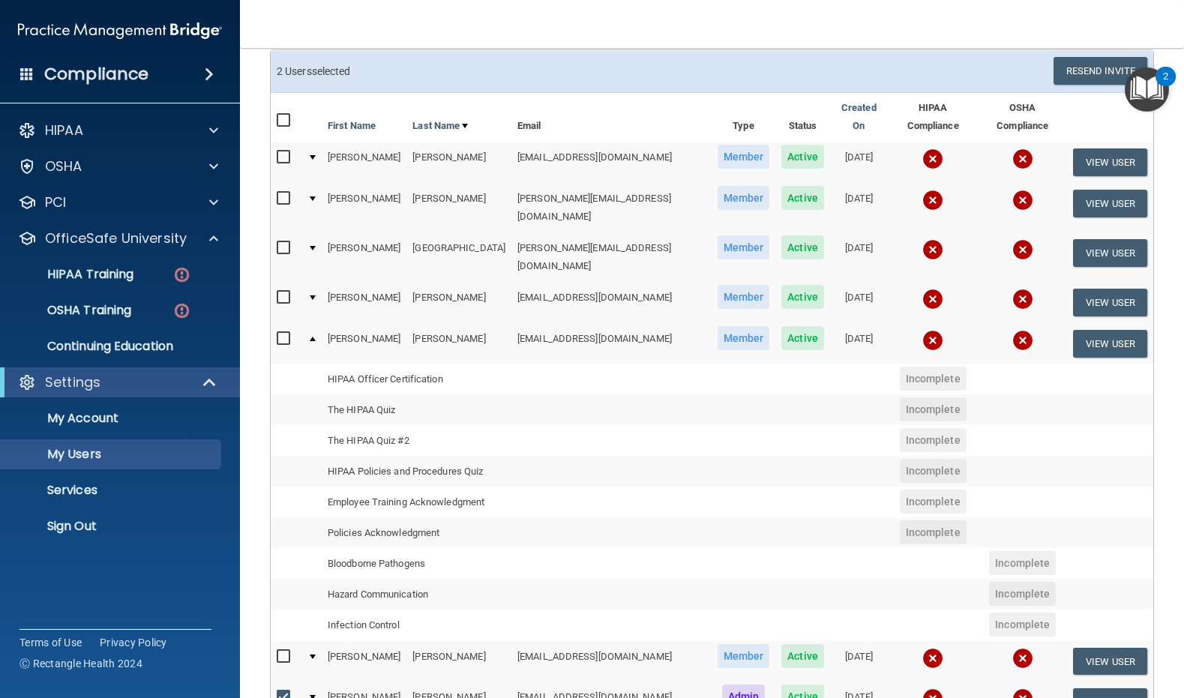
click at [781, 326] on span "Active" at bounding box center [802, 338] width 43 height 24
click at [616, 323] on td "[EMAIL_ADDRESS][DOMAIN_NAME]" at bounding box center [611, 343] width 200 height 40
click at [538, 323] on td "[EMAIL_ADDRESS][DOMAIN_NAME]" at bounding box center [611, 343] width 200 height 40
click at [922, 330] on img at bounding box center [932, 340] width 21 height 21
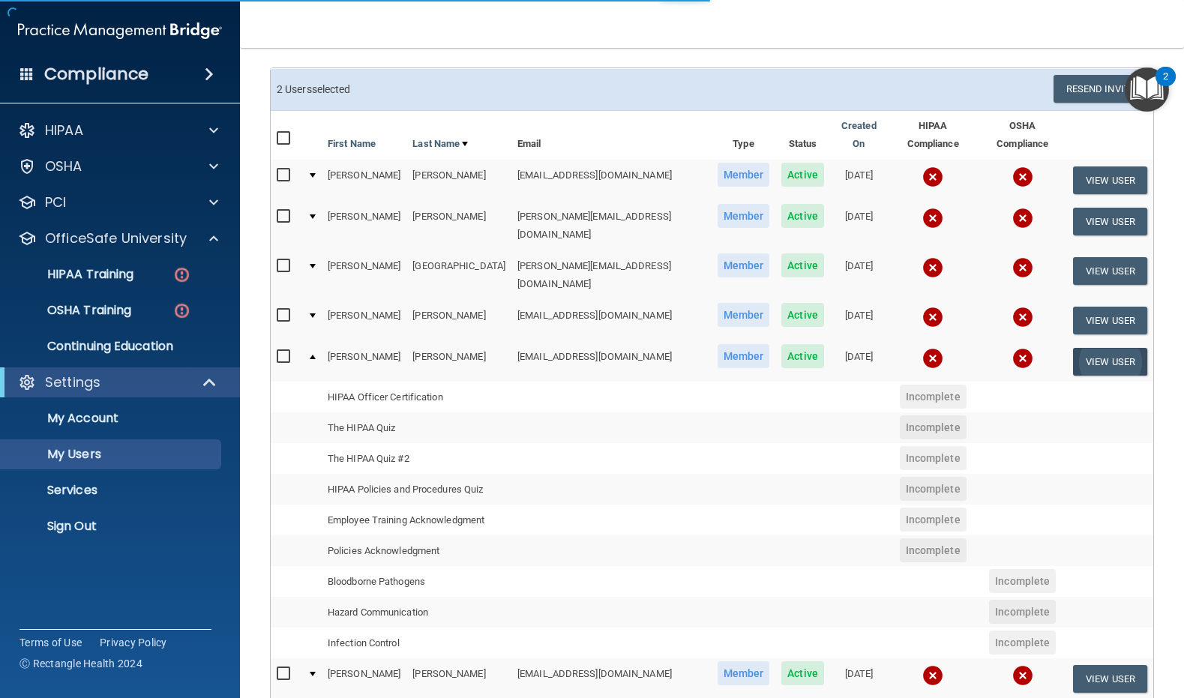
click at [1102, 348] on button "View User" at bounding box center [1110, 362] width 74 height 28
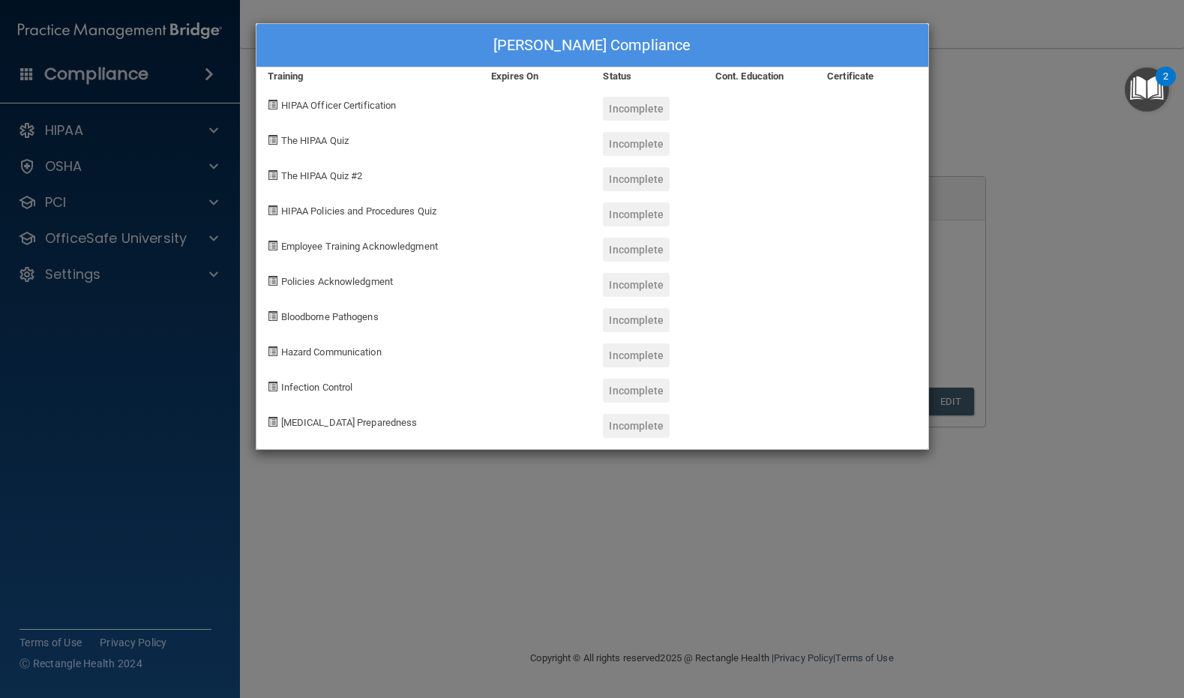
click at [663, 488] on div "[PERSON_NAME] Compliance Training Expires On Status Cont. Education Certificate…" at bounding box center [592, 349] width 1184 height 698
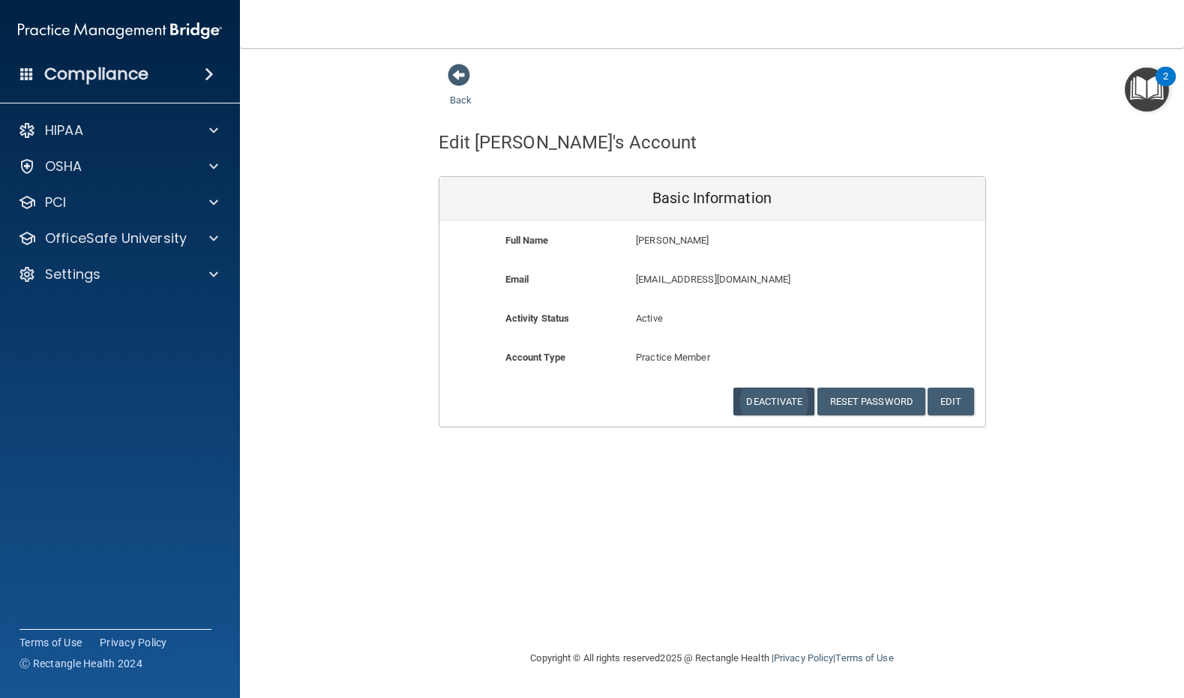
click at [768, 396] on button "Deactivate" at bounding box center [773, 402] width 81 height 28
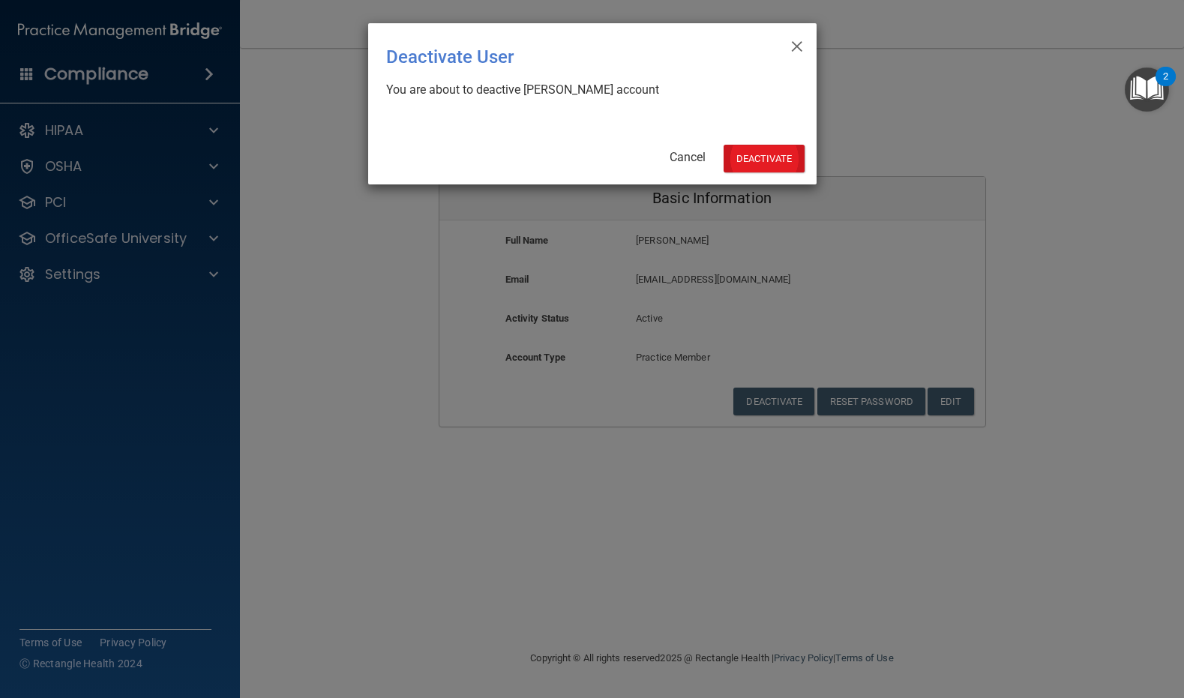
click at [761, 166] on button "Deactivate" at bounding box center [764, 159] width 81 height 28
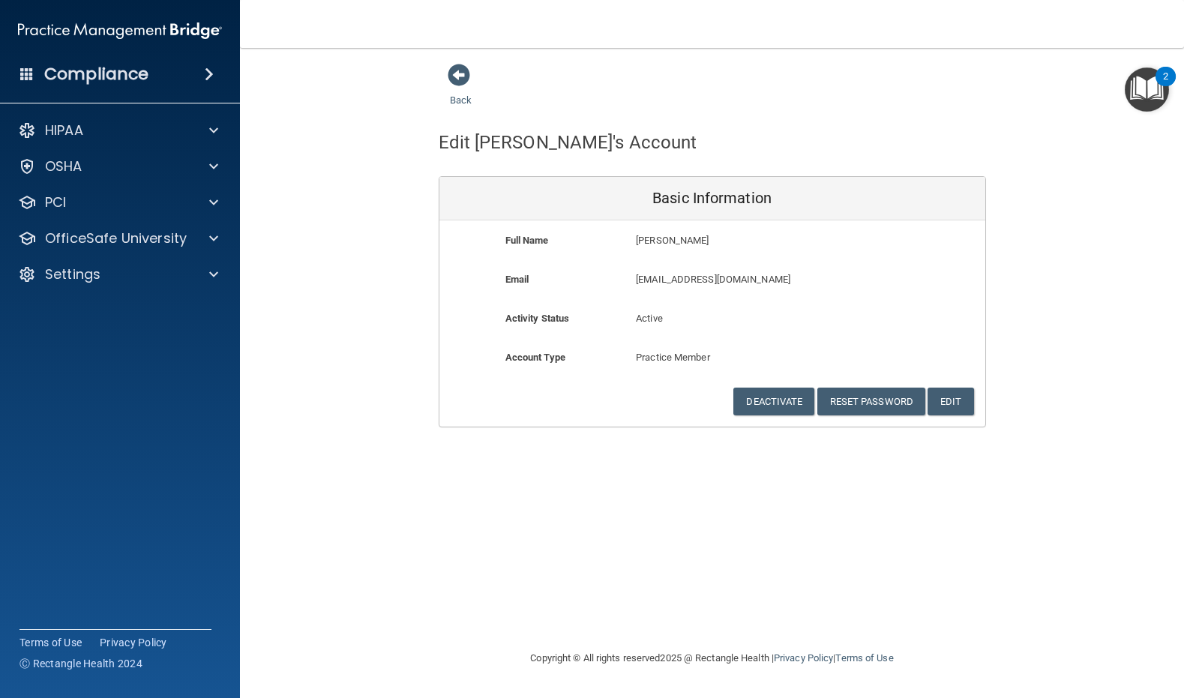
click at [166, 76] on div "Compliance" at bounding box center [120, 74] width 240 height 33
